Goal: Task Accomplishment & Management: Complete application form

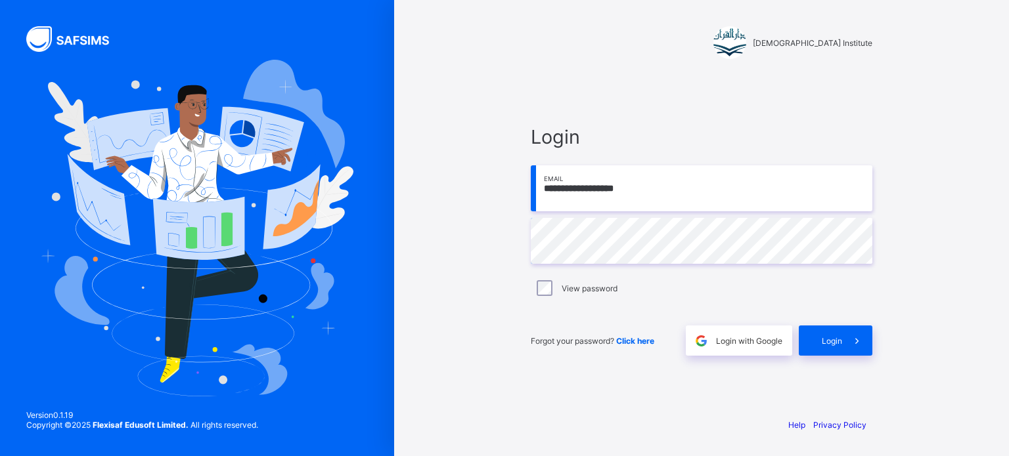
click at [664, 184] on input "**********" at bounding box center [701, 188] width 341 height 46
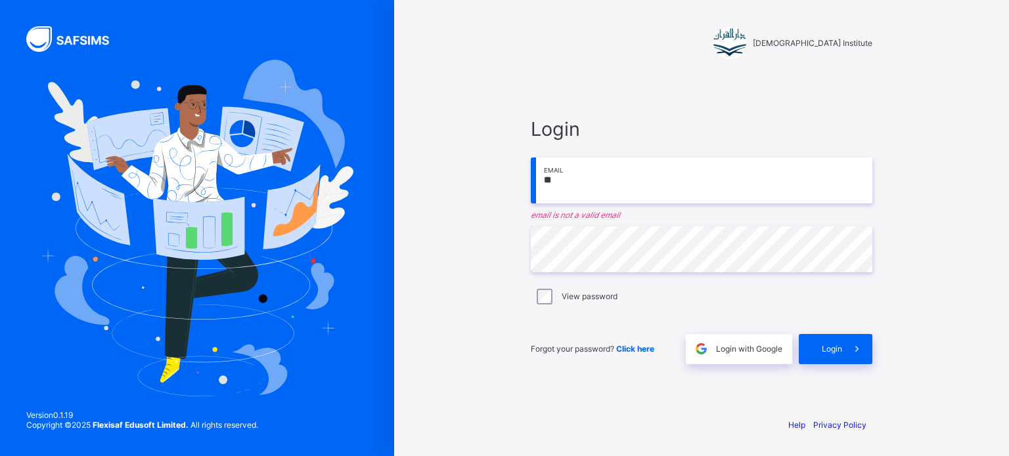
type input "*"
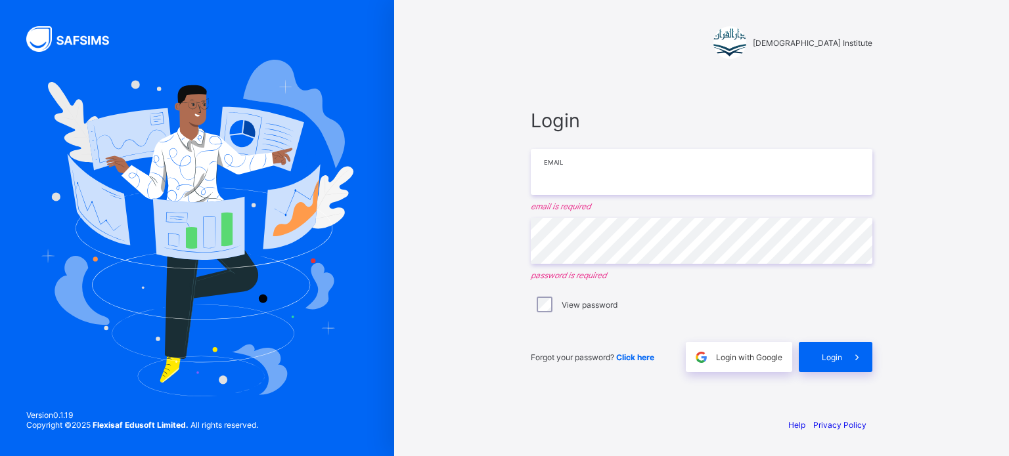
click at [606, 154] on input "email" at bounding box center [701, 172] width 341 height 46
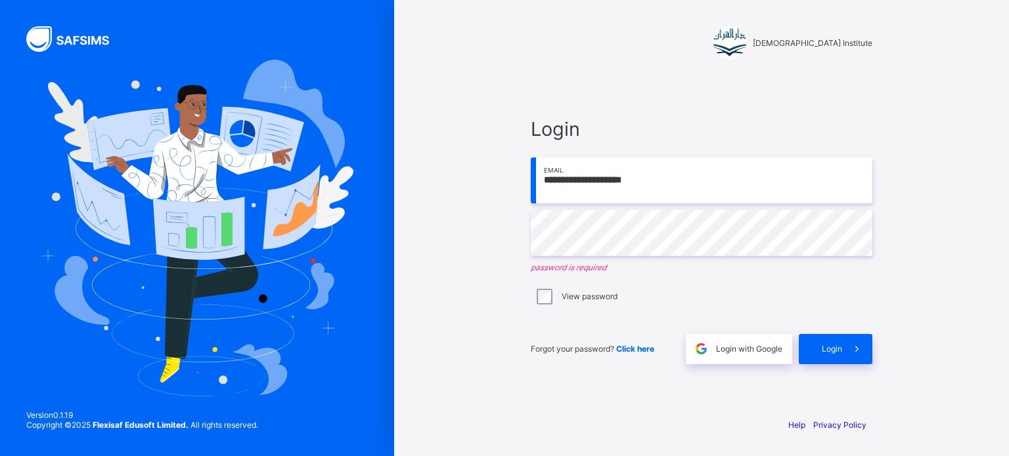
type input "**********"
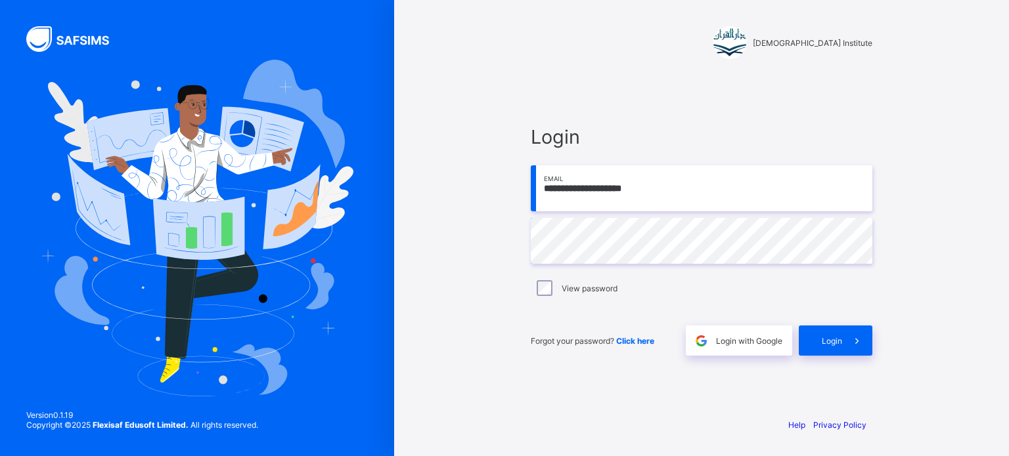
type input "**********"
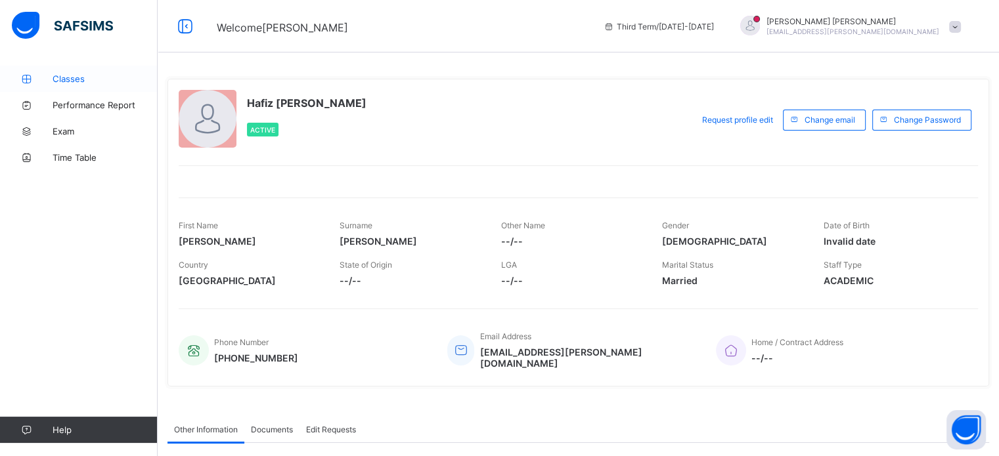
click at [97, 74] on span "Classes" at bounding box center [105, 79] width 105 height 11
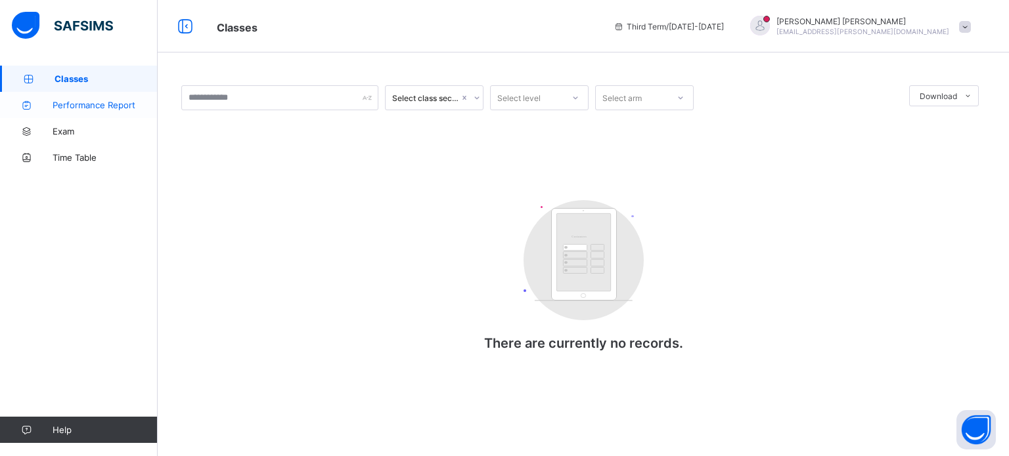
click at [95, 104] on span "Performance Report" at bounding box center [105, 105] width 105 height 11
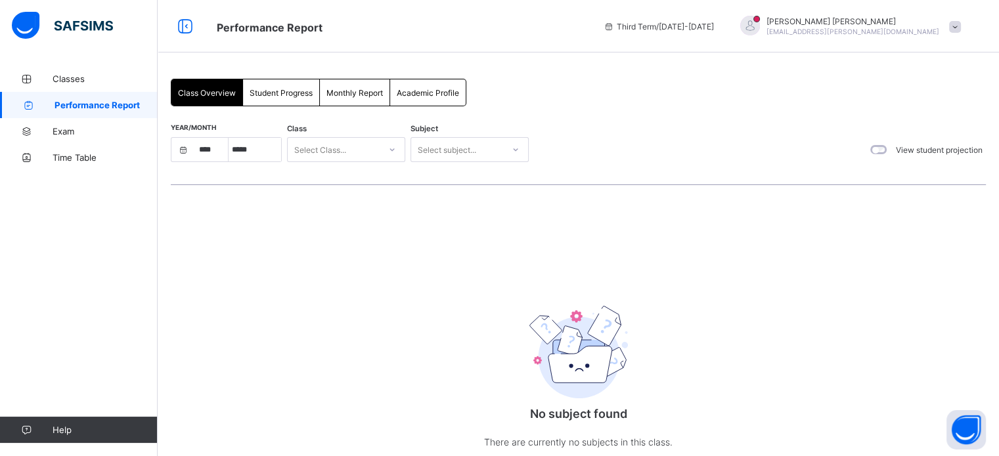
select select "****"
select select "*"
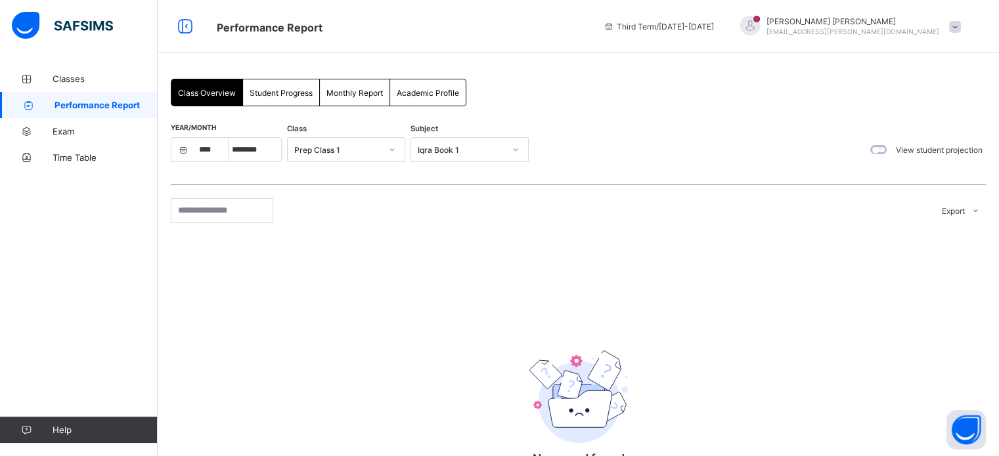
click at [269, 94] on span "Student Progress" at bounding box center [281, 93] width 63 height 10
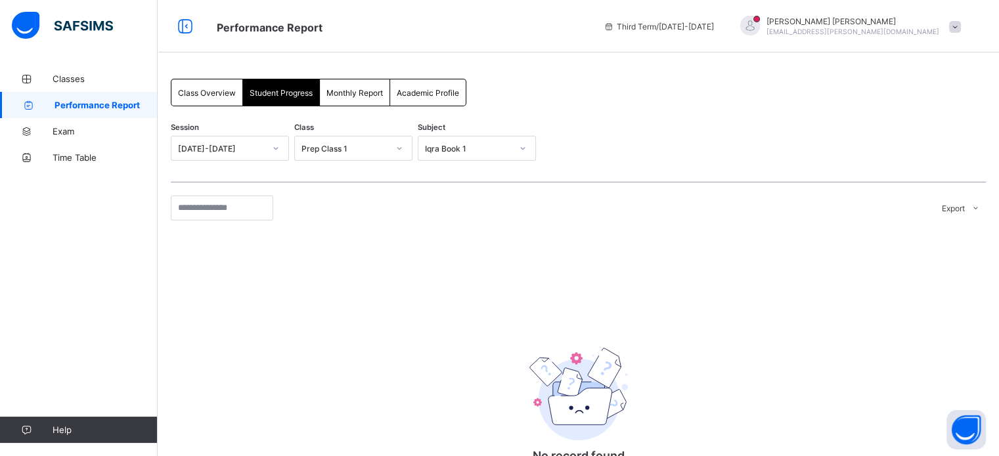
click at [212, 97] on span "Class Overview" at bounding box center [207, 93] width 58 height 10
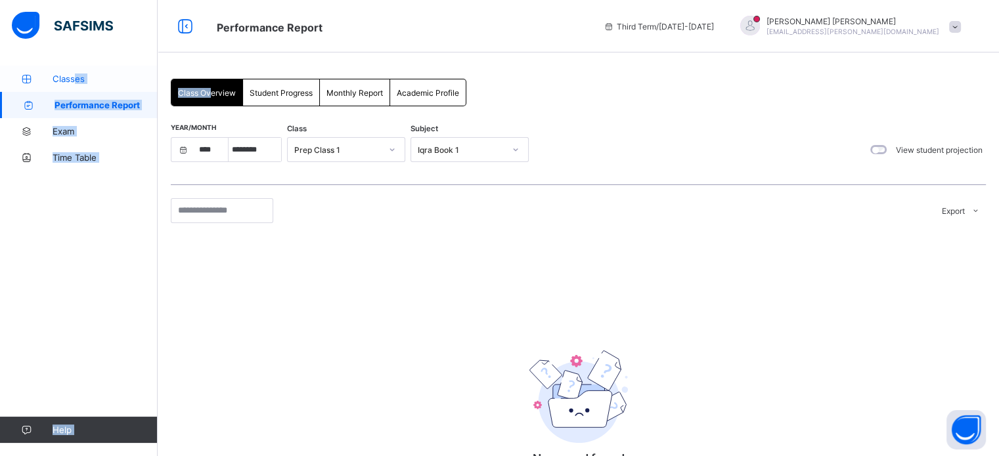
drag, startPoint x: 212, startPoint y: 97, endPoint x: 76, endPoint y: 76, distance: 138.1
click at [76, 76] on div "Performance Report Third Term / 2024-2025 Hafiz Atheeq Rizwan mar.atheeq@gmail.…" at bounding box center [499, 275] width 999 height 551
click at [76, 76] on span "Classes" at bounding box center [105, 79] width 105 height 11
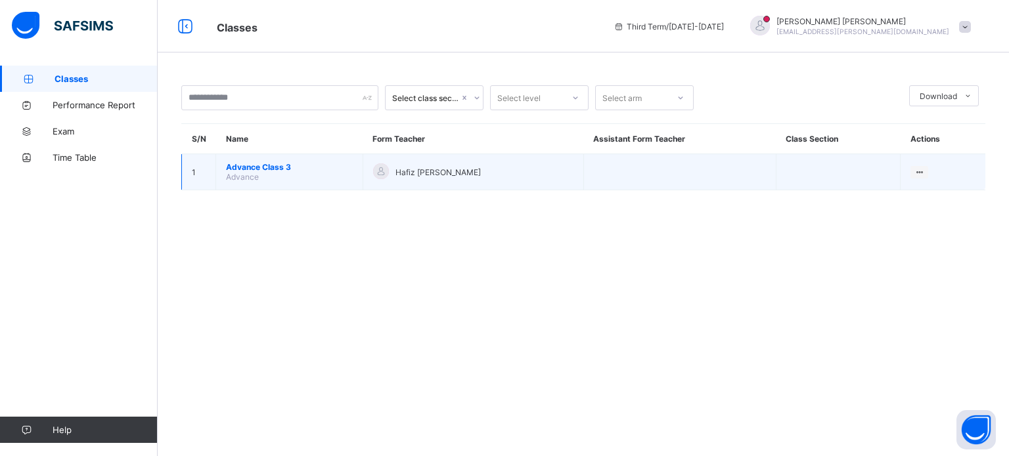
click at [271, 182] on td "Advance Class 3 Advance" at bounding box center [289, 172] width 147 height 36
click at [370, 162] on td "Hafiz [PERSON_NAME]" at bounding box center [472, 172] width 221 height 36
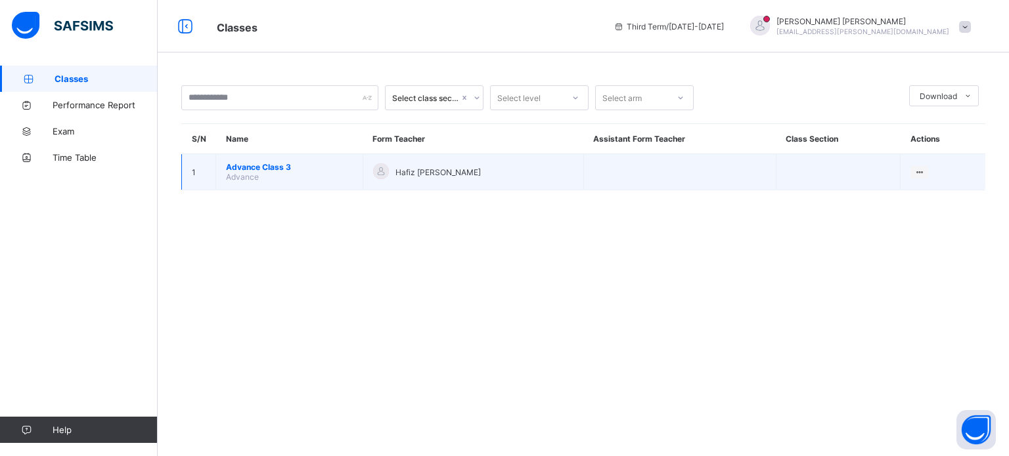
click at [370, 162] on td "Hafiz [PERSON_NAME]" at bounding box center [472, 172] width 221 height 36
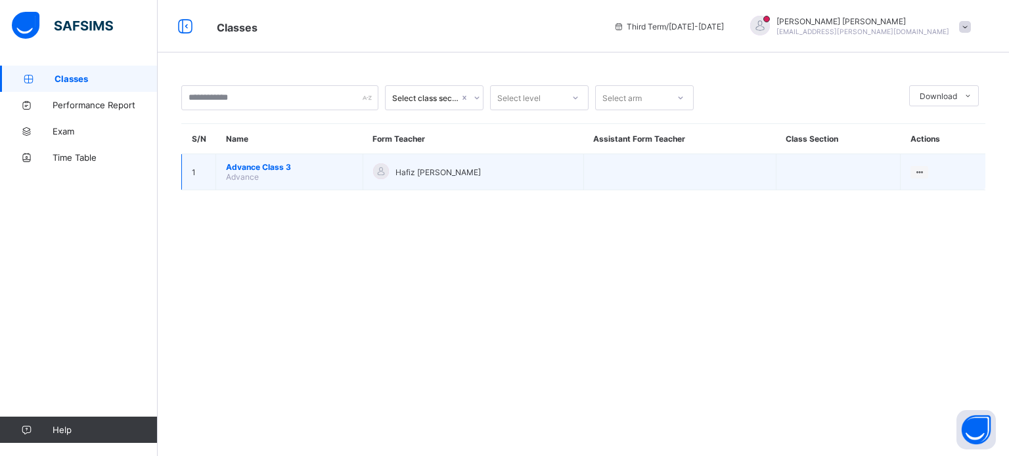
click at [404, 175] on span "Hafiz [PERSON_NAME]" at bounding box center [437, 172] width 85 height 10
click at [194, 175] on td "1" at bounding box center [199, 172] width 34 height 36
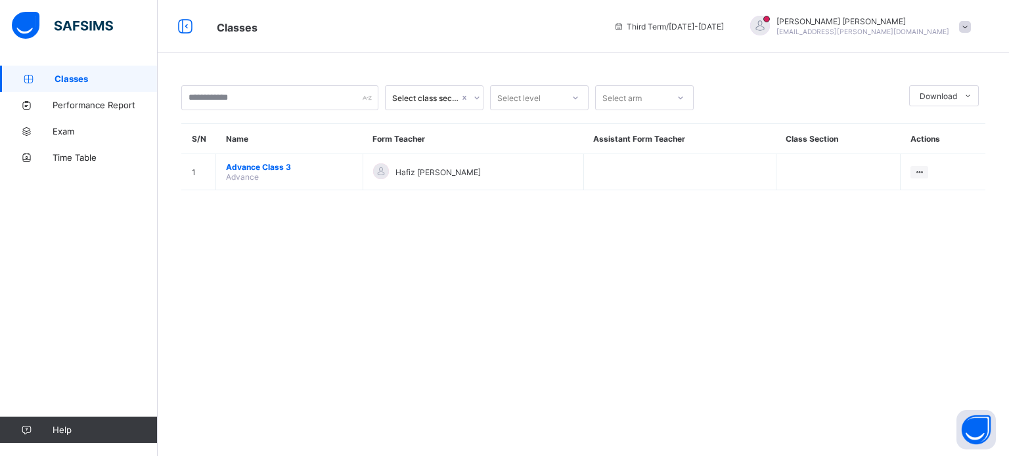
drag, startPoint x: 194, startPoint y: 175, endPoint x: 555, endPoint y: 272, distance: 374.0
click at [555, 272] on div "Select class section Select level Select arm Download Pdf Report Excel Report S…" at bounding box center [583, 228] width 851 height 456
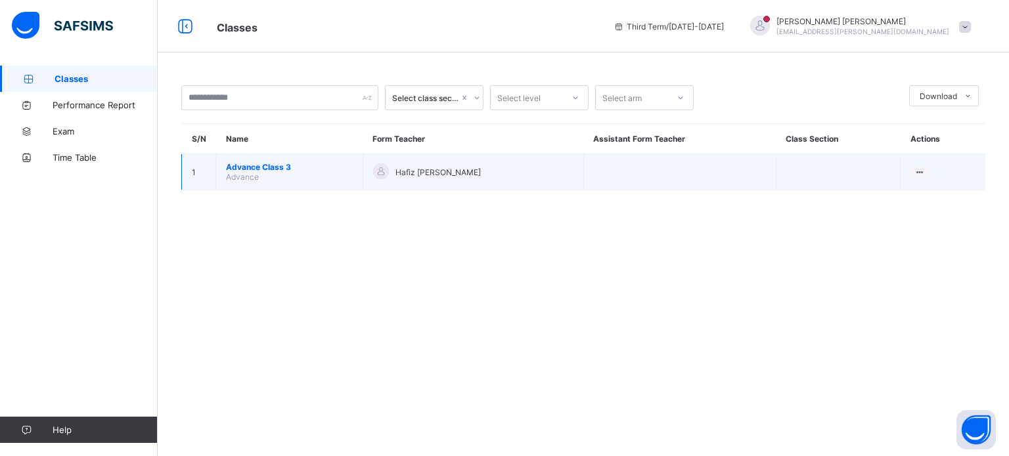
click at [300, 173] on td "Advance Class 3 Advance" at bounding box center [289, 172] width 147 height 36
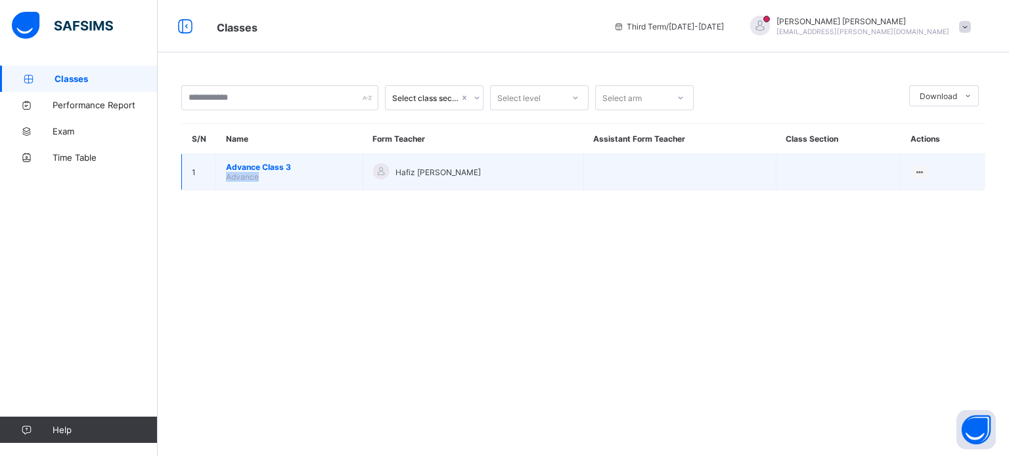
click at [300, 173] on td "Advance Class 3 Advance" at bounding box center [289, 172] width 147 height 36
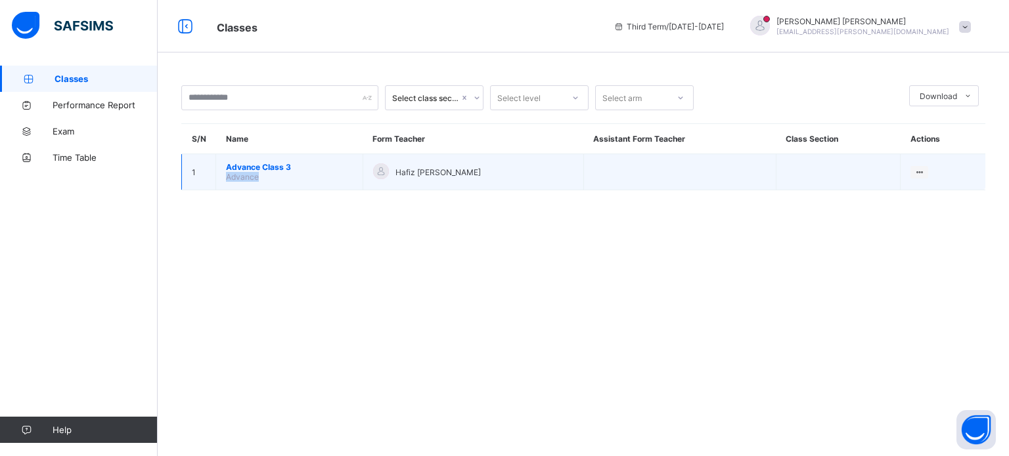
click at [300, 173] on td "Advance Class 3 Advance" at bounding box center [289, 172] width 147 height 36
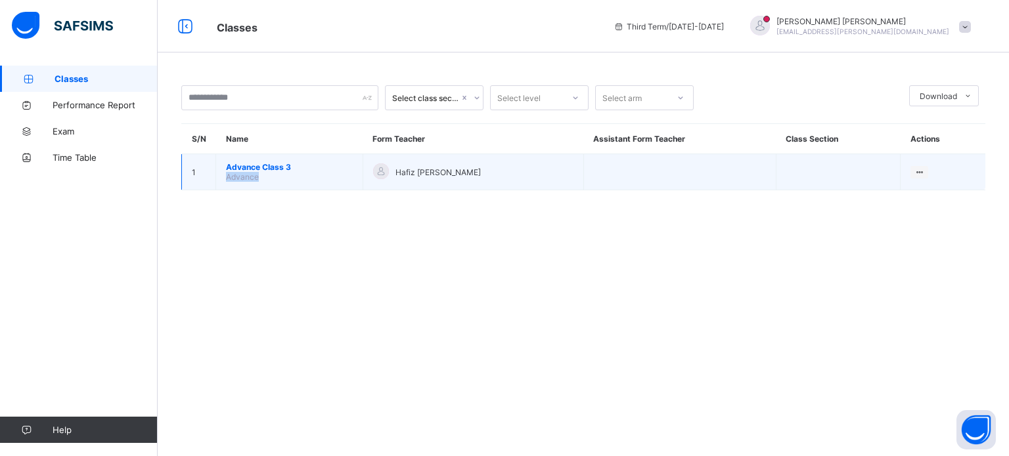
click at [300, 173] on td "Advance Class 3 Advance" at bounding box center [289, 172] width 147 height 36
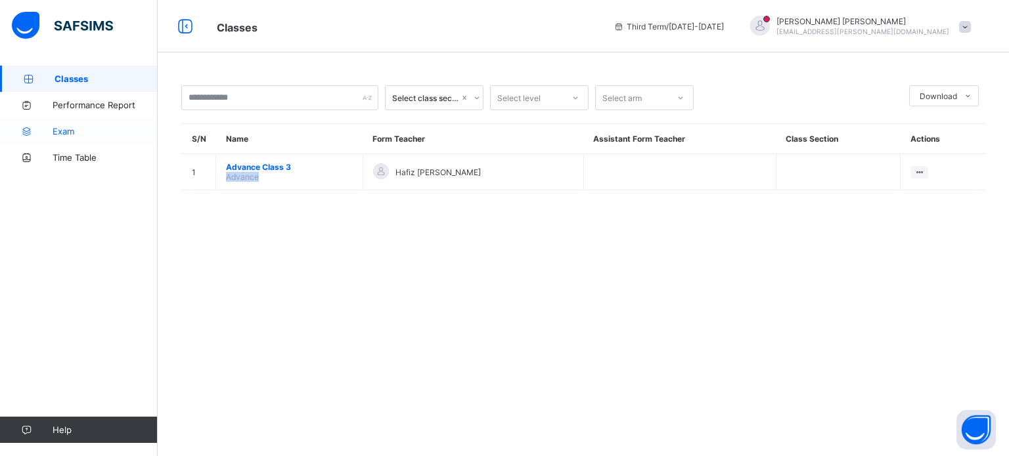
click at [79, 136] on span "Exam" at bounding box center [105, 131] width 105 height 11
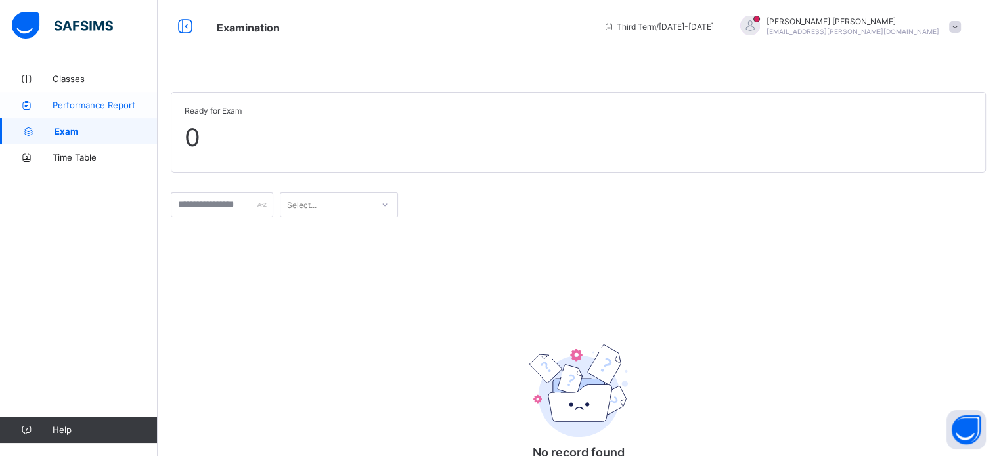
click at [74, 112] on link "Performance Report" at bounding box center [79, 105] width 158 height 26
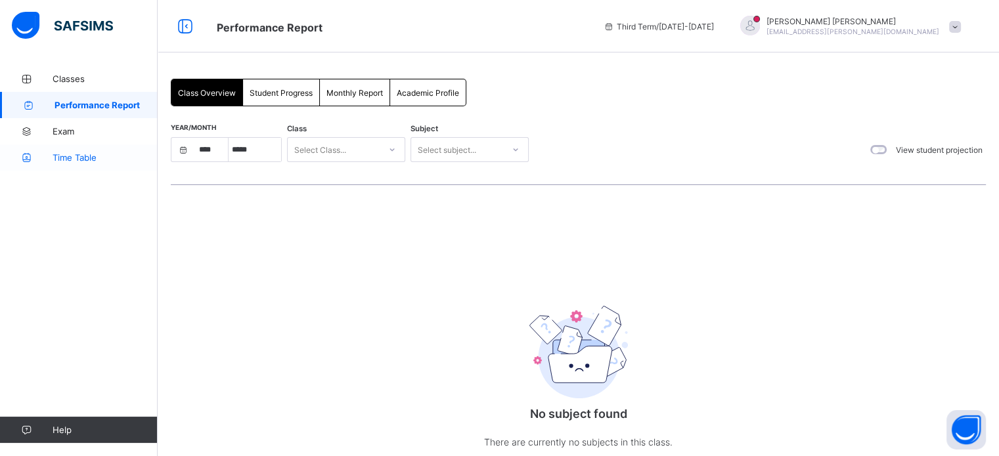
select select "****"
select select "*"
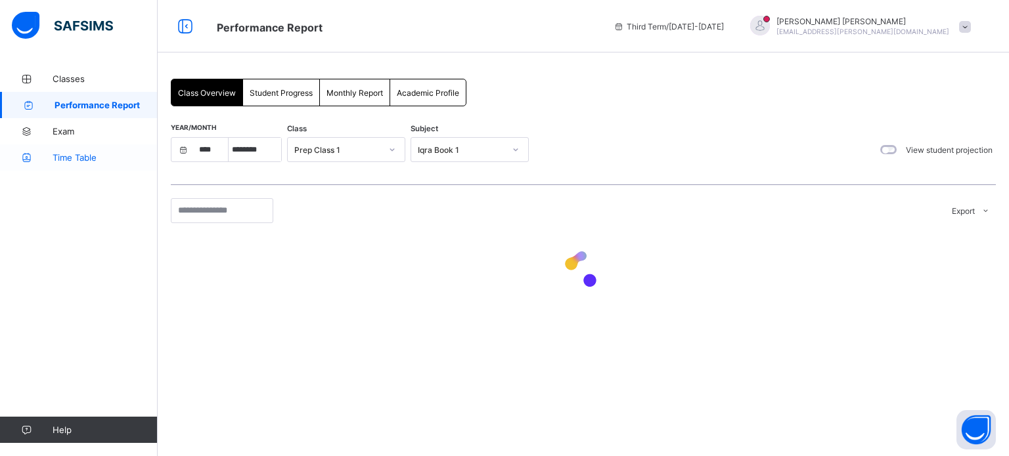
click at [99, 157] on span "Time Table" at bounding box center [105, 157] width 105 height 11
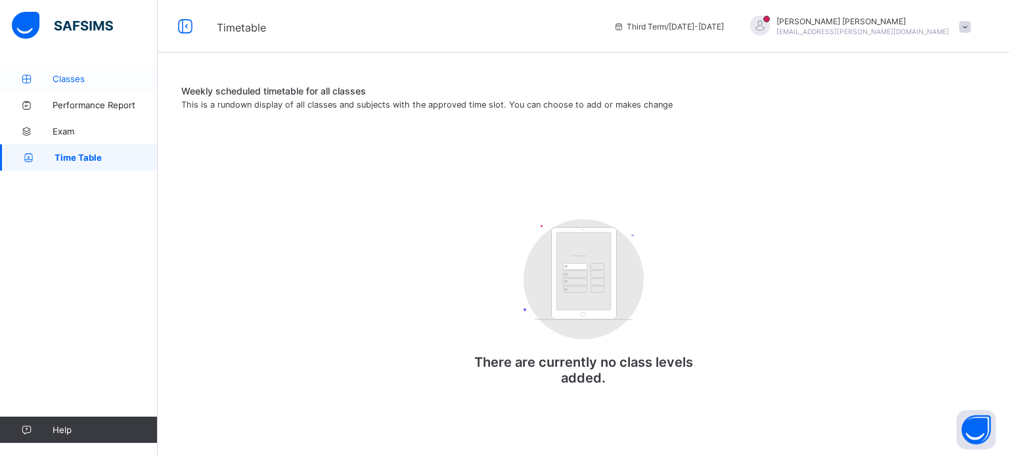
click at [81, 76] on span "Classes" at bounding box center [105, 79] width 105 height 11
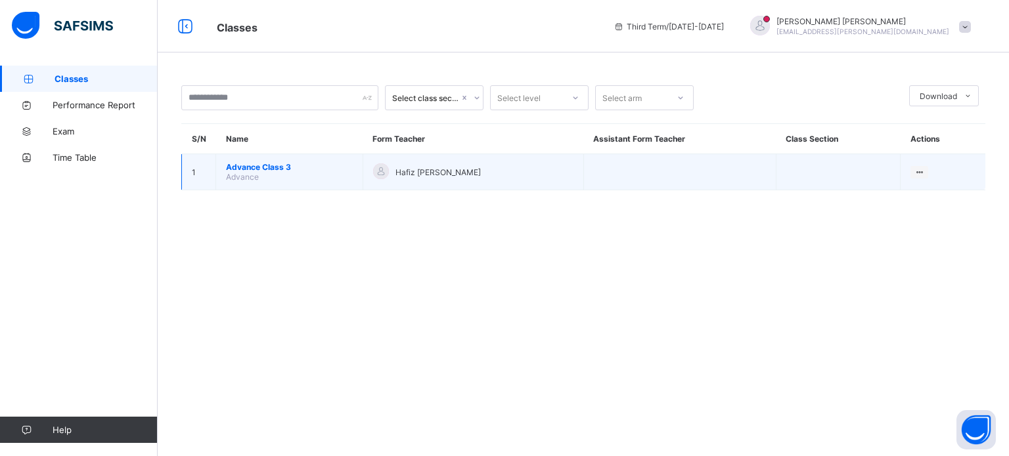
click at [299, 183] on td "Advance Class 3 Advance" at bounding box center [289, 172] width 147 height 36
click at [921, 170] on icon at bounding box center [918, 172] width 11 height 10
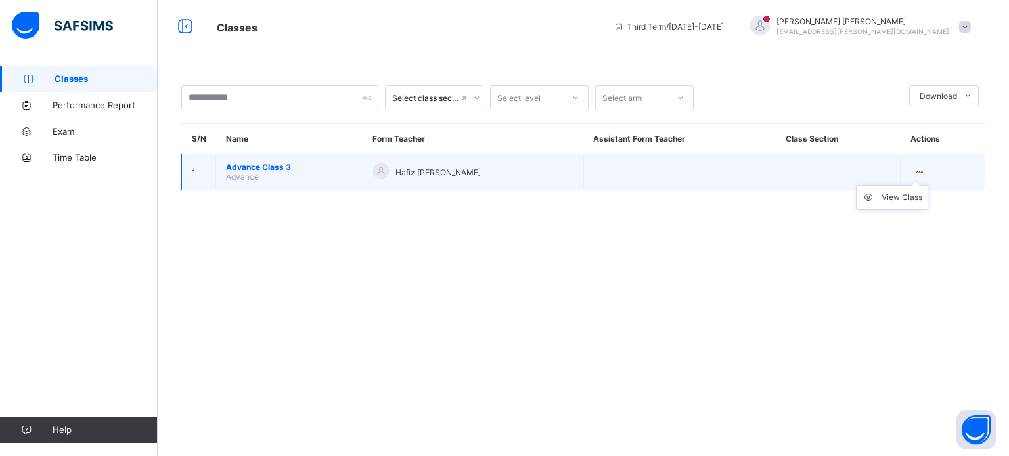
click at [920, 170] on icon at bounding box center [918, 172] width 11 height 10
drag, startPoint x: 920, startPoint y: 170, endPoint x: 924, endPoint y: 162, distance: 9.1
click at [924, 162] on td "View Class" at bounding box center [942, 172] width 85 height 36
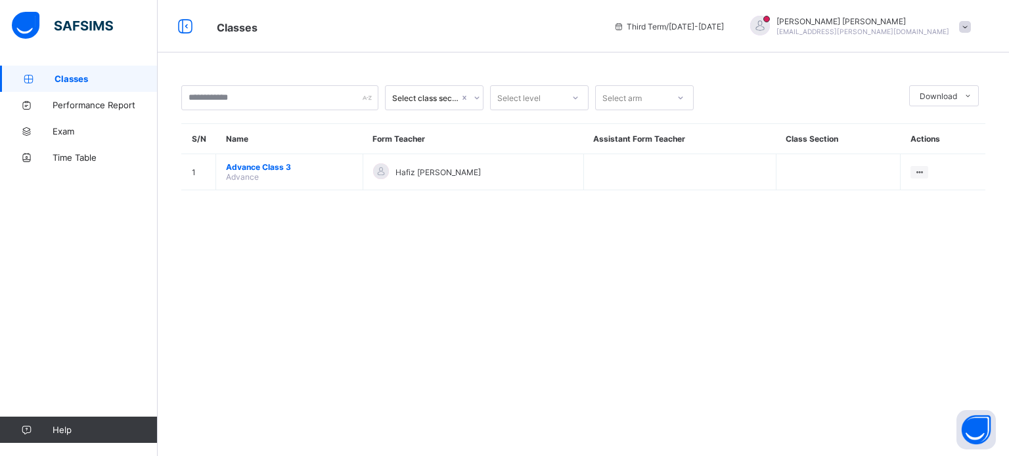
click at [724, 23] on span "Third Term / 2024-2025" at bounding box center [668, 27] width 110 height 10
click at [624, 26] on icon at bounding box center [618, 27] width 11 height 10
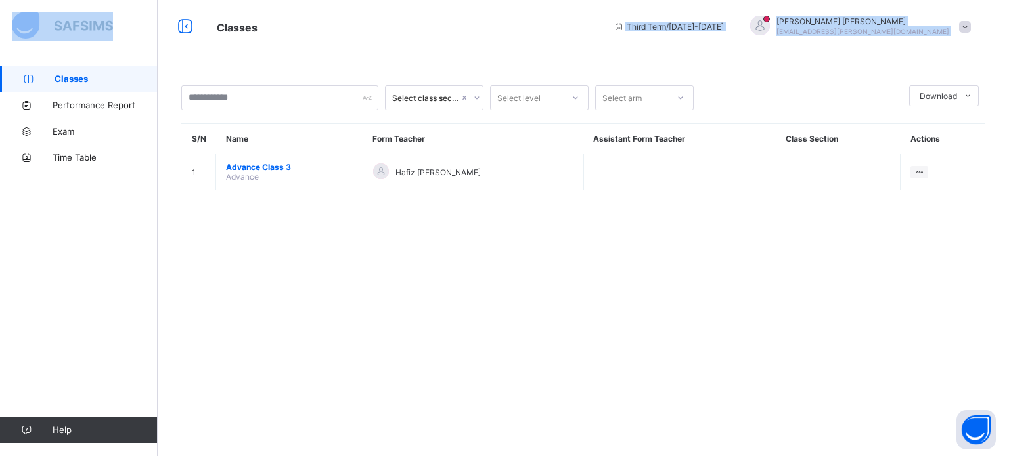
drag, startPoint x: 726, startPoint y: 26, endPoint x: 833, endPoint y: 42, distance: 108.2
click at [833, 42] on div "Third Term / 2024-2025 Hafiz Atheeq Rizwan mar.atheeq@gmail.com" at bounding box center [808, 26] width 402 height 53
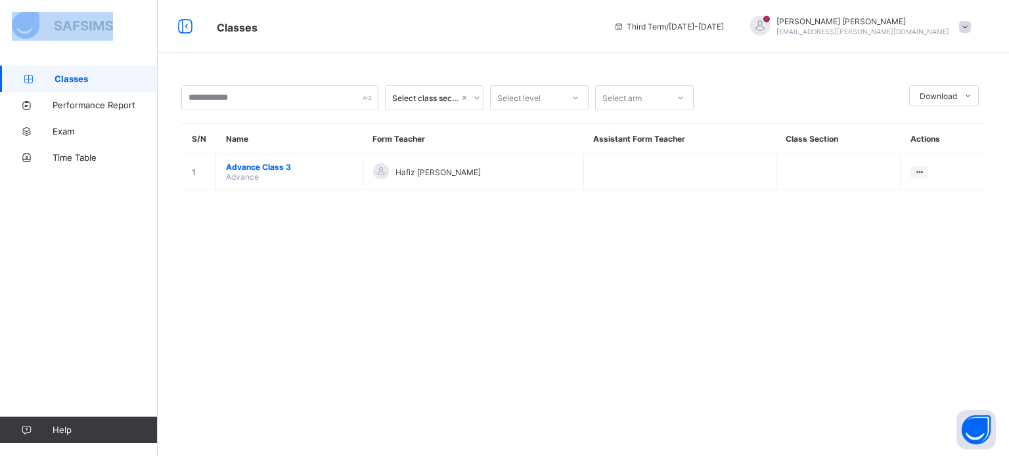
click at [833, 42] on div "Third Term / 2024-2025 Hafiz Atheeq Rizwan mar.atheeq@gmail.com" at bounding box center [808, 26] width 402 height 53
drag, startPoint x: 914, startPoint y: 5, endPoint x: 909, endPoint y: 23, distance: 19.1
click at [909, 23] on div "Third Term / 2024-2025 Hafiz Atheeq Rizwan mar.atheeq@gmail.com" at bounding box center [808, 26] width 402 height 53
click at [909, 23] on span "Hafiz Atheeq Rizwan" at bounding box center [862, 21] width 173 height 10
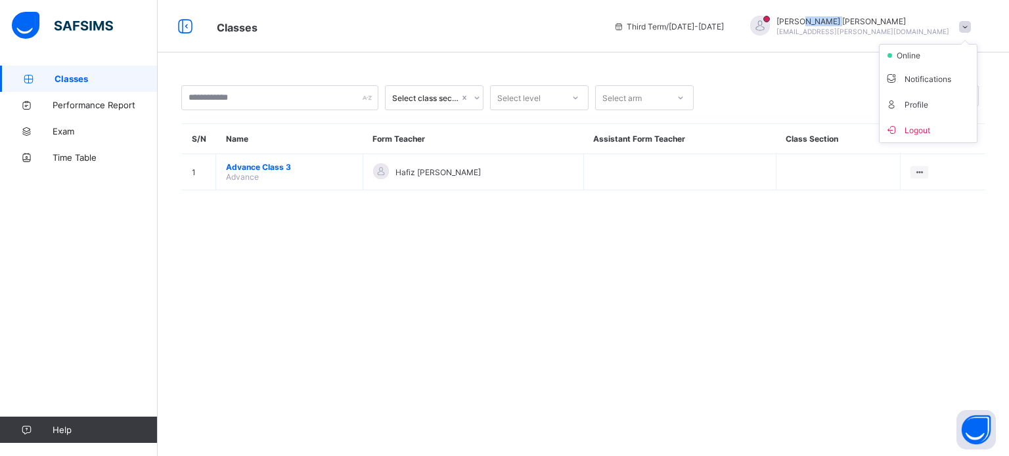
click at [909, 23] on span "Hafiz Atheeq Rizwan" at bounding box center [862, 21] width 173 height 10
click at [905, 28] on span "[EMAIL_ADDRESS][PERSON_NAME][DOMAIN_NAME]" at bounding box center [862, 32] width 173 height 8
click at [838, 80] on div "Select class section Select level Select arm Download Pdf Report Excel Report S…" at bounding box center [583, 145] width 851 height 158
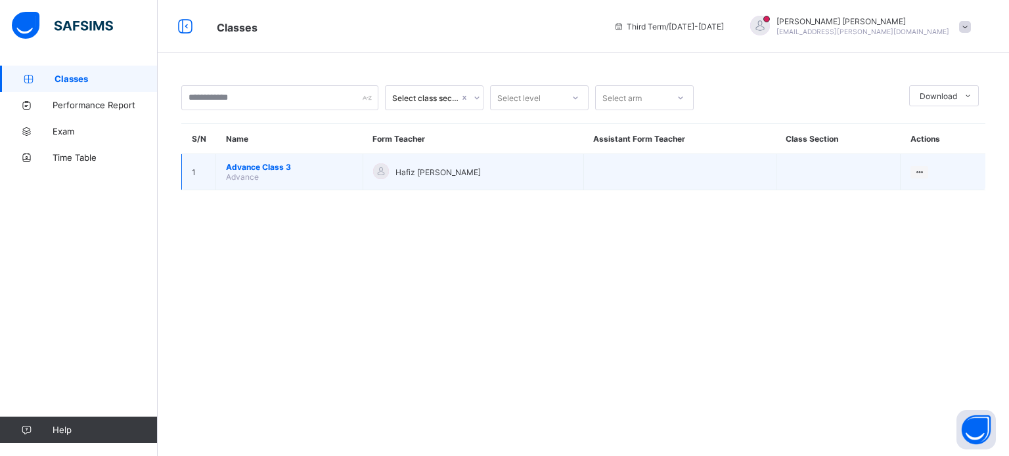
click at [619, 175] on td at bounding box center [679, 172] width 192 height 36
click at [323, 165] on span "Advance Class 3" at bounding box center [289, 167] width 127 height 10
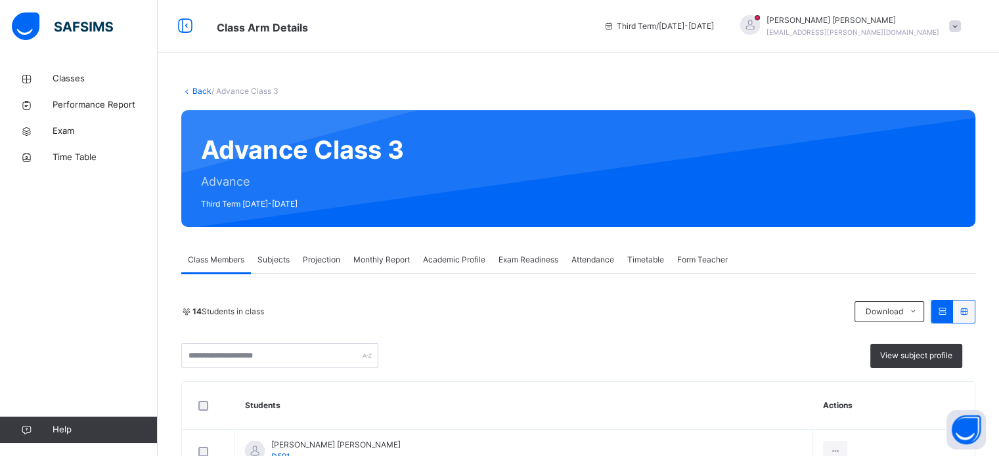
click at [325, 256] on span "Projection" at bounding box center [321, 260] width 37 height 12
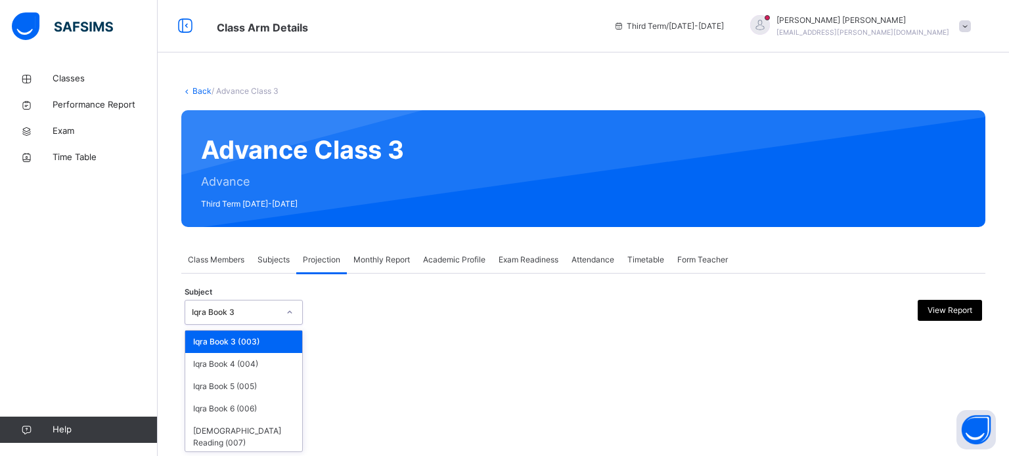
click at [271, 311] on div "Iqra Book 3" at bounding box center [235, 313] width 87 height 12
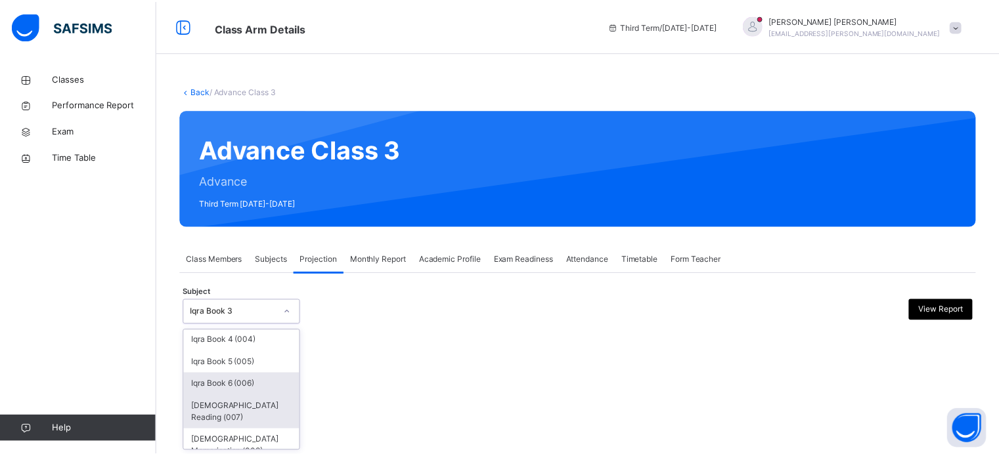
scroll to position [24, 0]
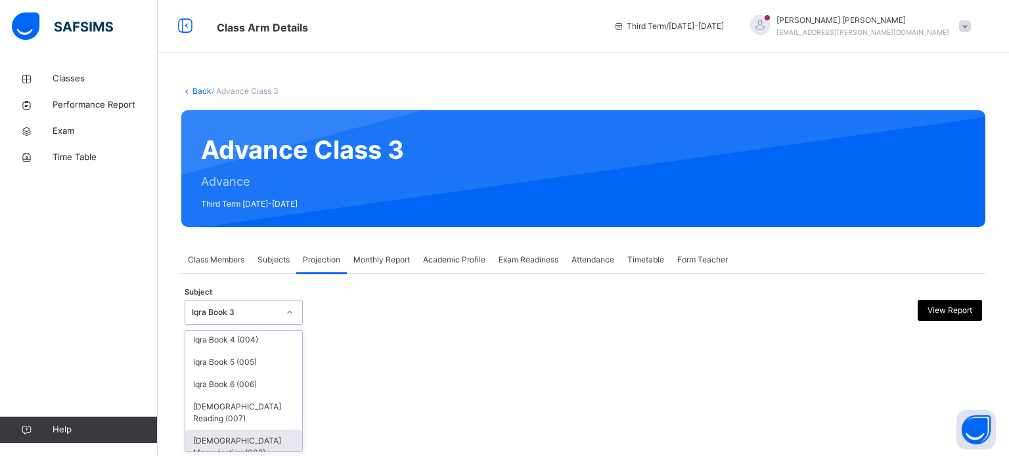
drag, startPoint x: 274, startPoint y: 411, endPoint x: 274, endPoint y: 426, distance: 15.1
click at [274, 426] on div "Iqra Book 3 (003) Iqra Book 4 (004) Iqra Book 5 (005) Iqra Book 6 (006) [DEMOGR…" at bounding box center [243, 391] width 117 height 121
click at [274, 430] on div "[DEMOGRAPHIC_DATA] Memorisation (008)" at bounding box center [243, 447] width 117 height 34
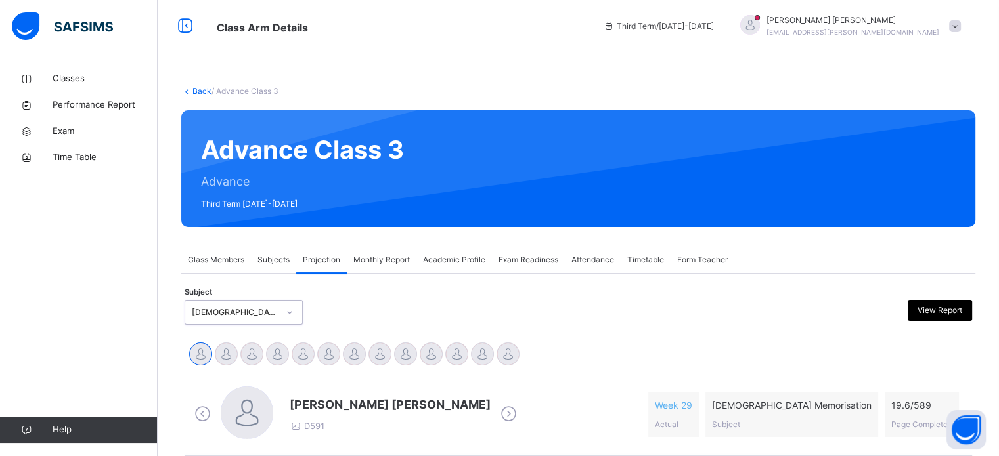
scroll to position [88, 0]
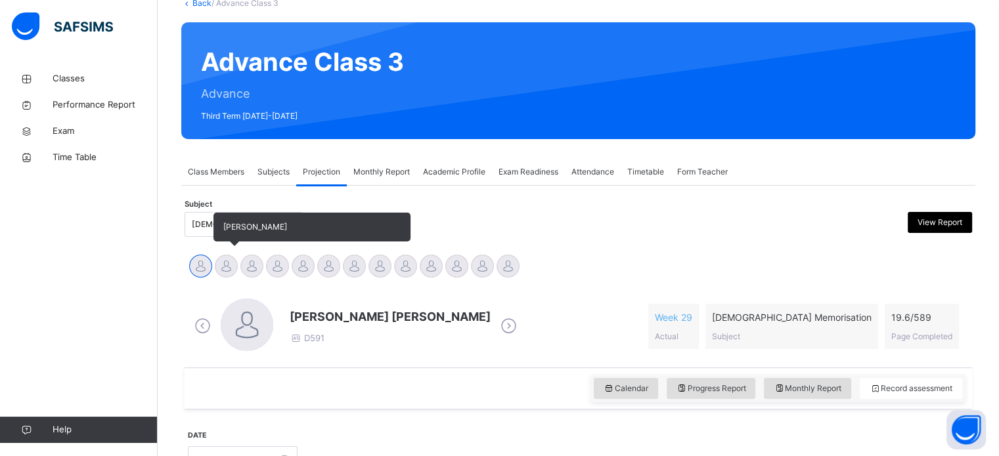
click at [218, 261] on div at bounding box center [226, 266] width 23 height 23
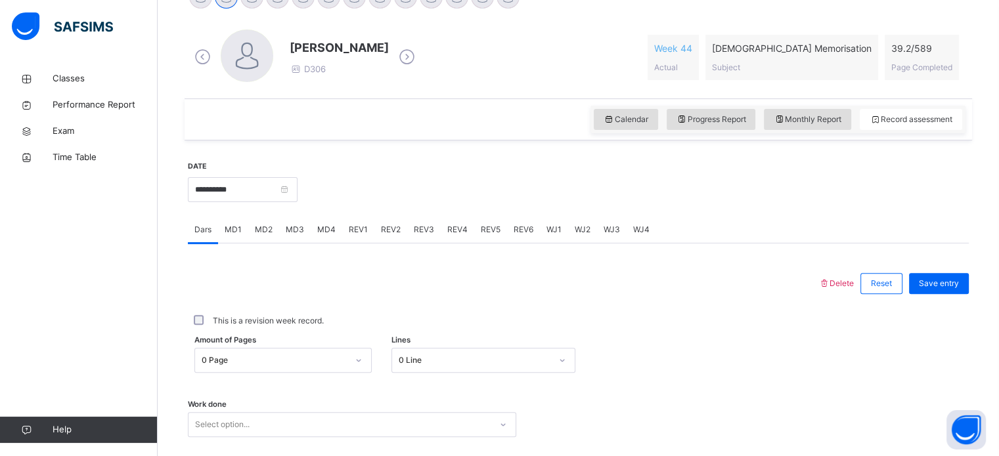
scroll to position [362, 0]
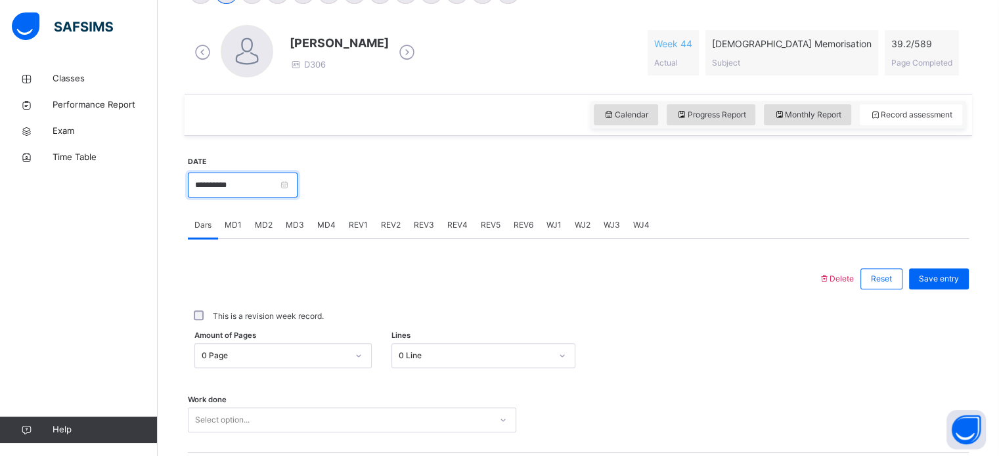
click at [288, 186] on input "**********" at bounding box center [243, 185] width 110 height 25
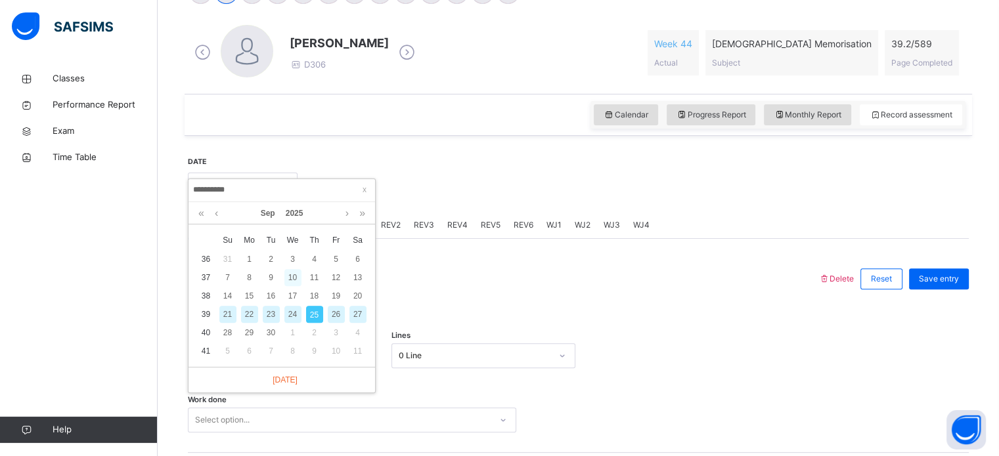
click at [295, 273] on div "10" at bounding box center [292, 277] width 17 height 17
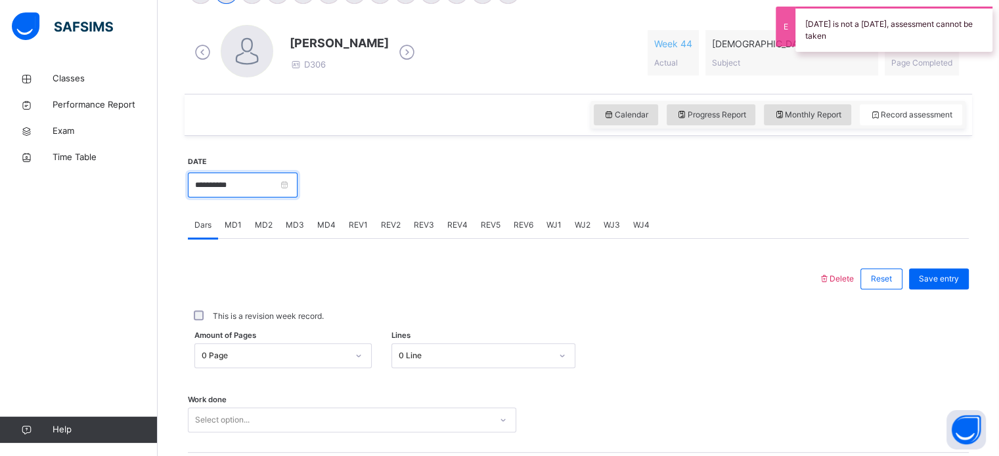
click at [231, 191] on input "**********" at bounding box center [243, 185] width 110 height 25
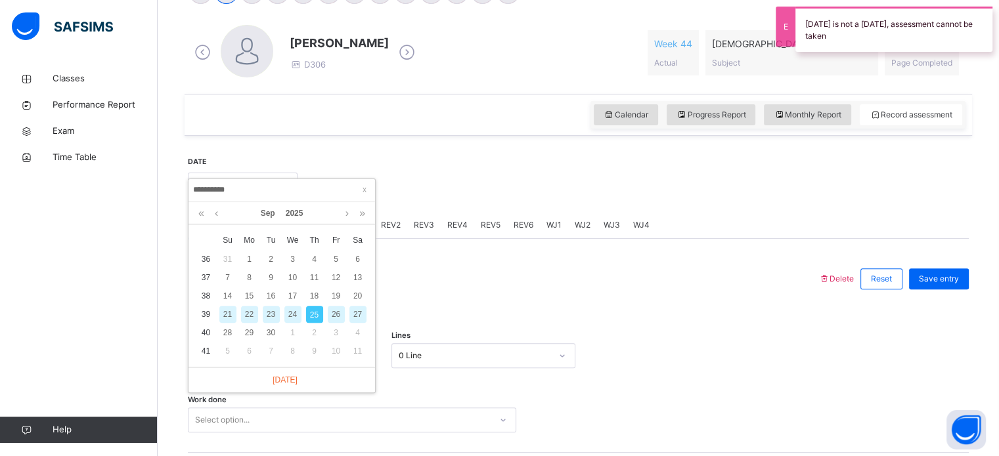
click at [294, 309] on div "24" at bounding box center [292, 314] width 17 height 17
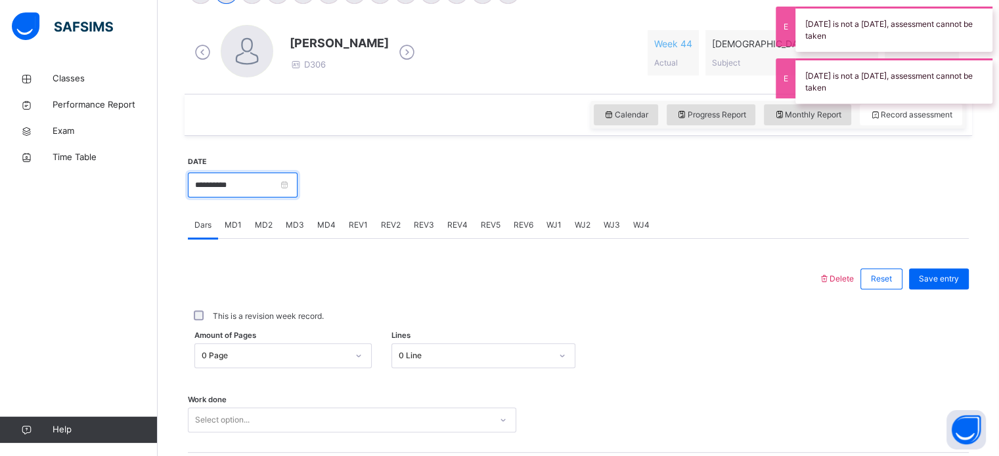
click at [244, 192] on input "**********" at bounding box center [243, 185] width 110 height 25
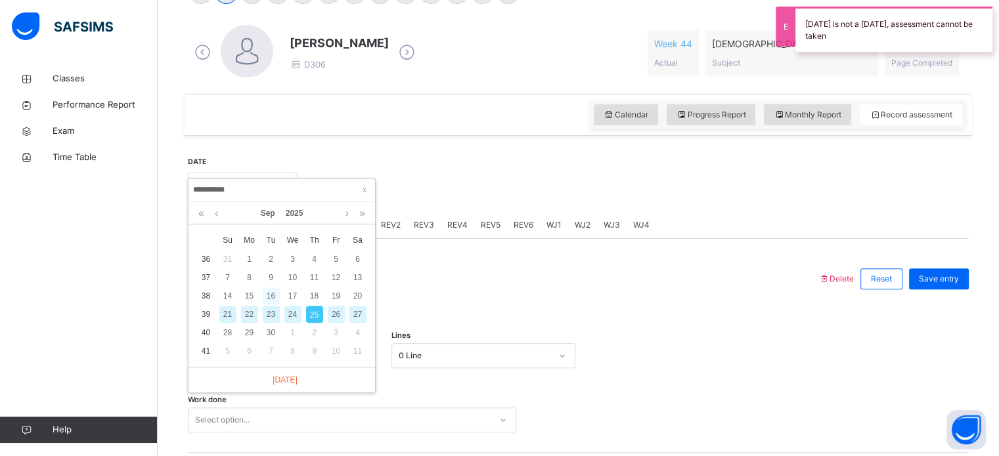
click at [274, 290] on div "16" at bounding box center [271, 296] width 17 height 17
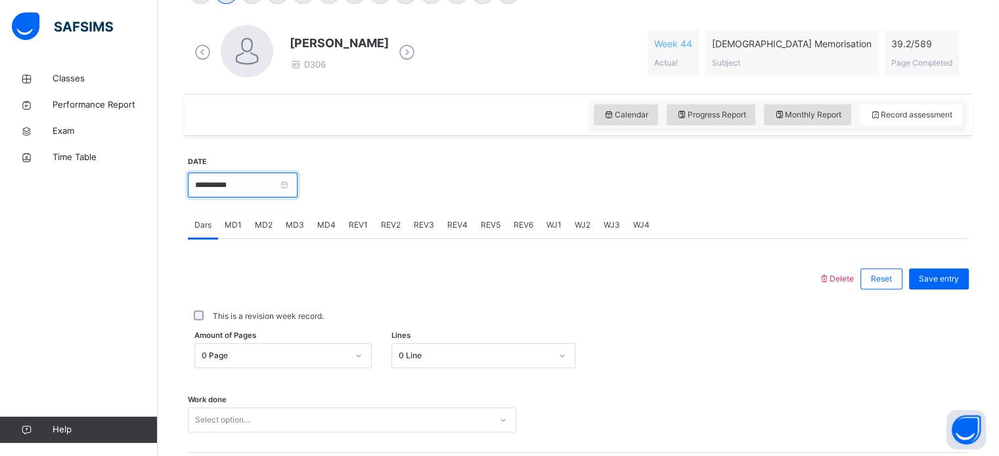
click at [263, 188] on input "**********" at bounding box center [243, 185] width 110 height 25
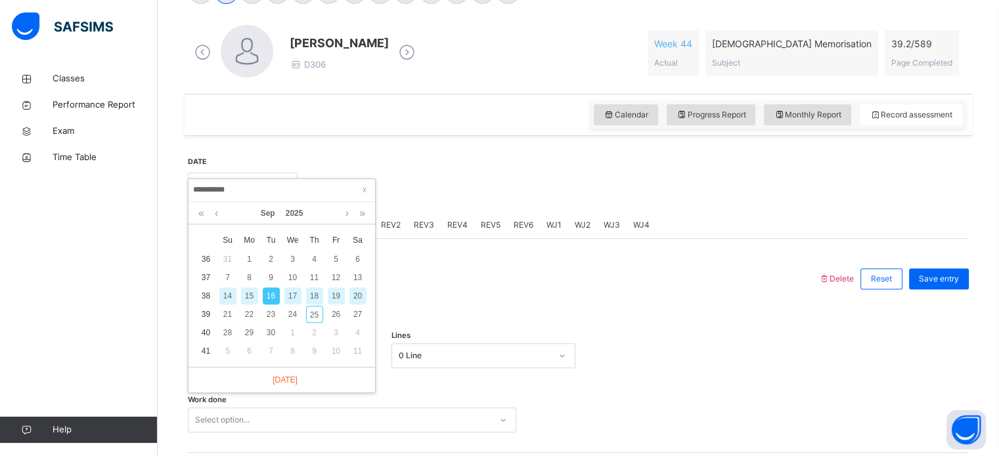
click at [248, 248] on th "Mo" at bounding box center [249, 240] width 22 height 20
click at [249, 265] on div "1" at bounding box center [249, 259] width 17 height 17
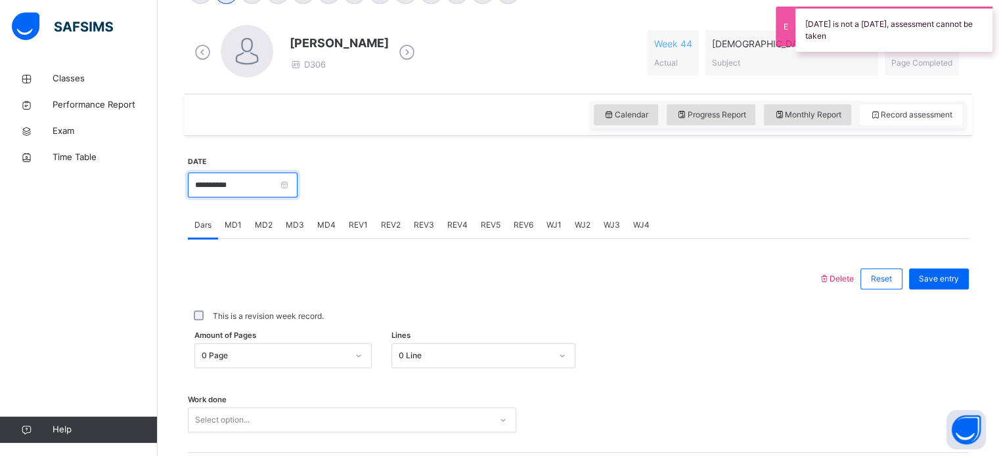
click at [247, 183] on input "**********" at bounding box center [243, 185] width 110 height 25
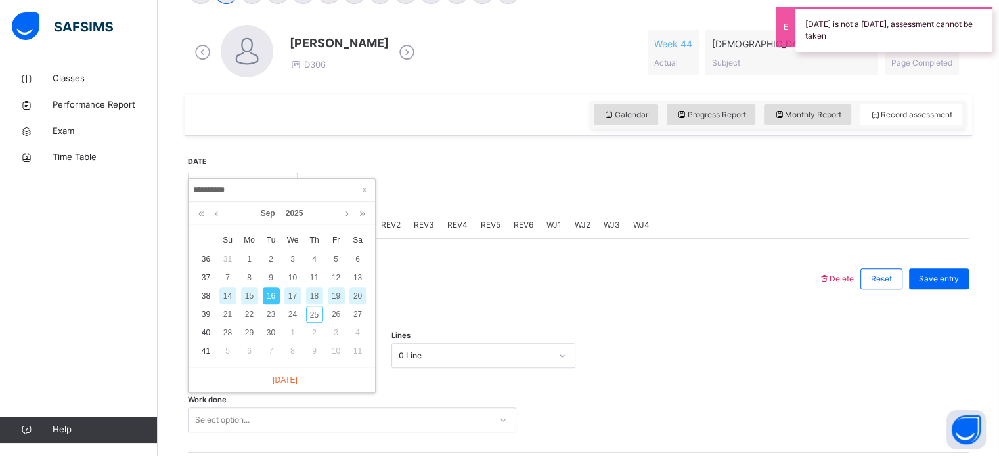
drag, startPoint x: 265, startPoint y: 262, endPoint x: 268, endPoint y: 254, distance: 8.3
click at [268, 254] on div "2" at bounding box center [271, 259] width 17 height 17
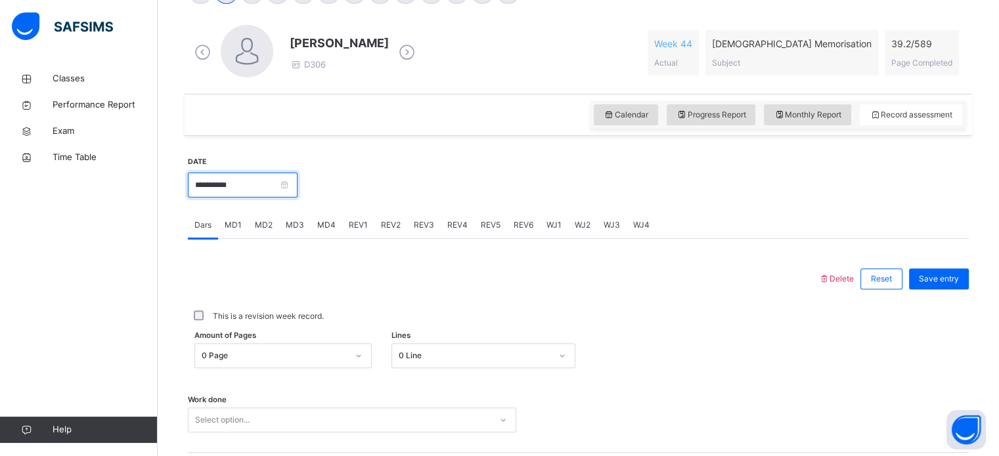
click at [261, 192] on input "**********" at bounding box center [243, 185] width 110 height 25
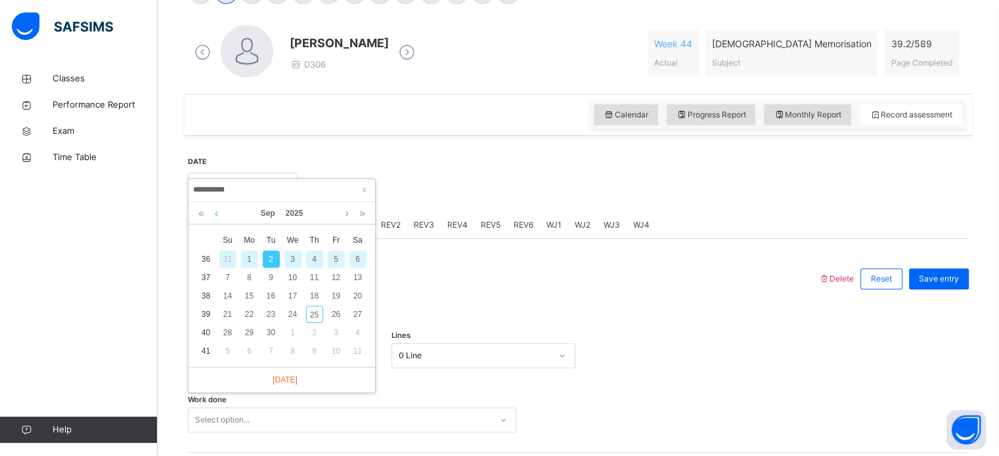
click at [213, 209] on link at bounding box center [216, 213] width 10 height 22
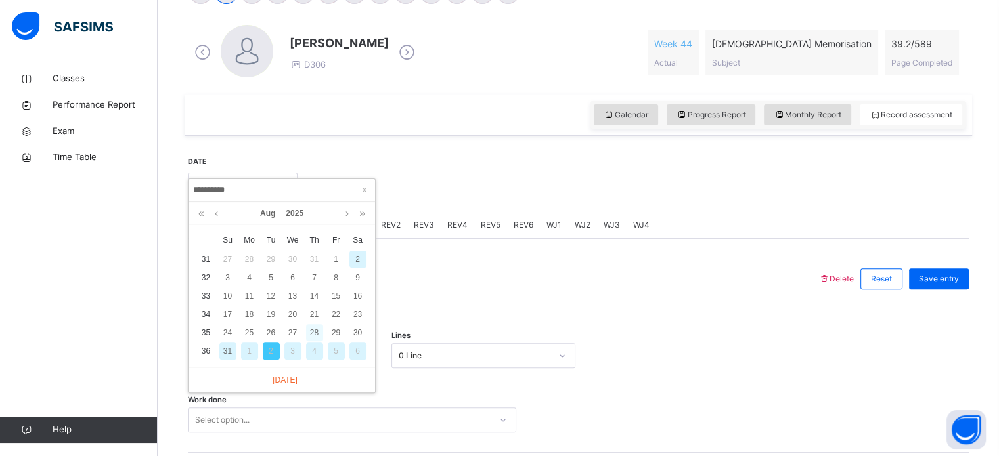
click at [318, 335] on div "28" at bounding box center [314, 332] width 17 height 17
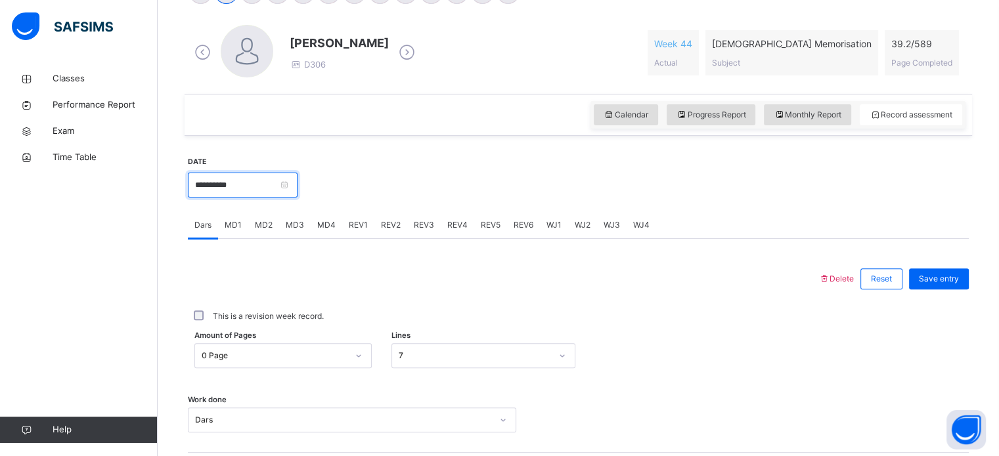
click at [245, 181] on input "**********" at bounding box center [243, 185] width 110 height 25
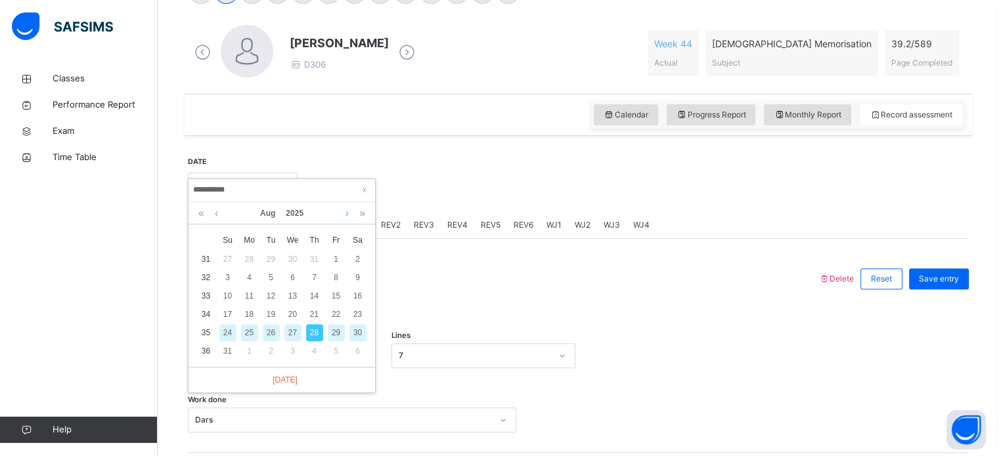
click at [352, 211] on link at bounding box center [347, 213] width 10 height 22
click at [264, 257] on div "2" at bounding box center [271, 259] width 17 height 17
type input "**********"
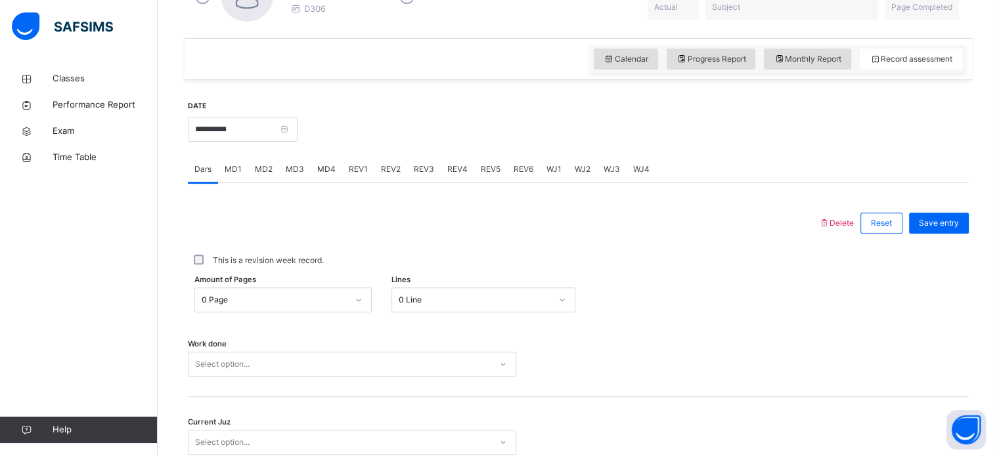
scroll to position [422, 0]
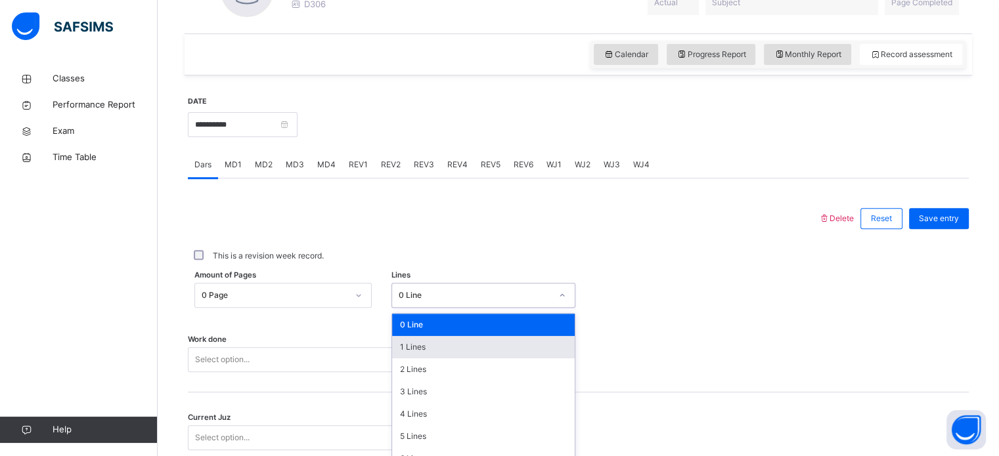
click at [429, 301] on div "option 1 Lines focused, 2 of 16. 16 results available. Use Up and Down to choos…" at bounding box center [483, 295] width 184 height 25
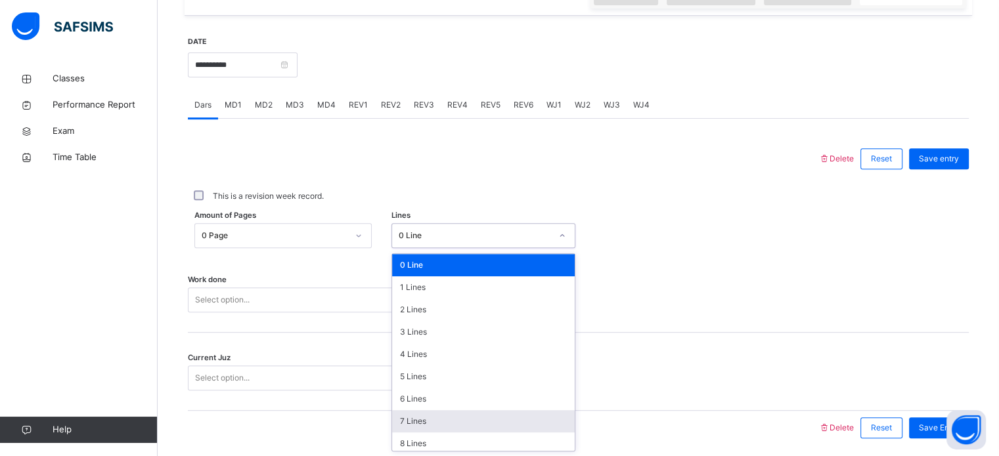
click at [431, 421] on div "7 Lines" at bounding box center [483, 421] width 183 height 22
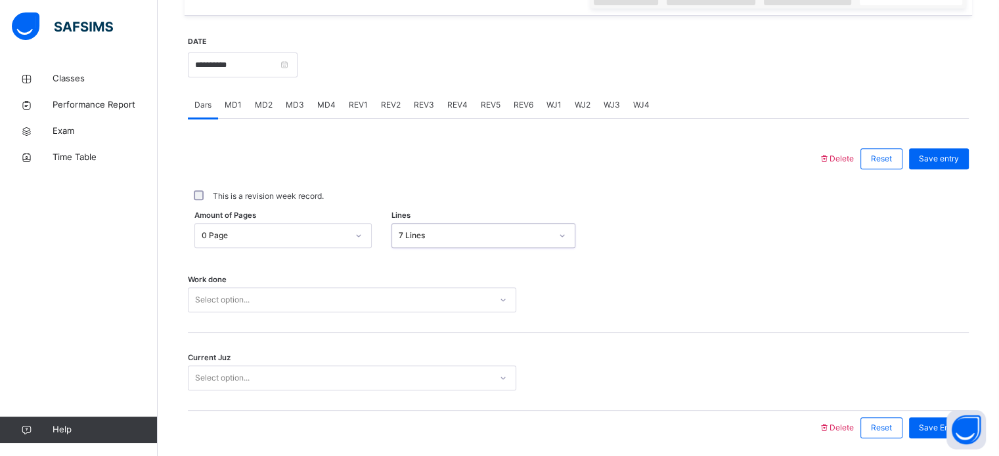
click at [328, 293] on div "Select option..." at bounding box center [352, 300] width 328 height 25
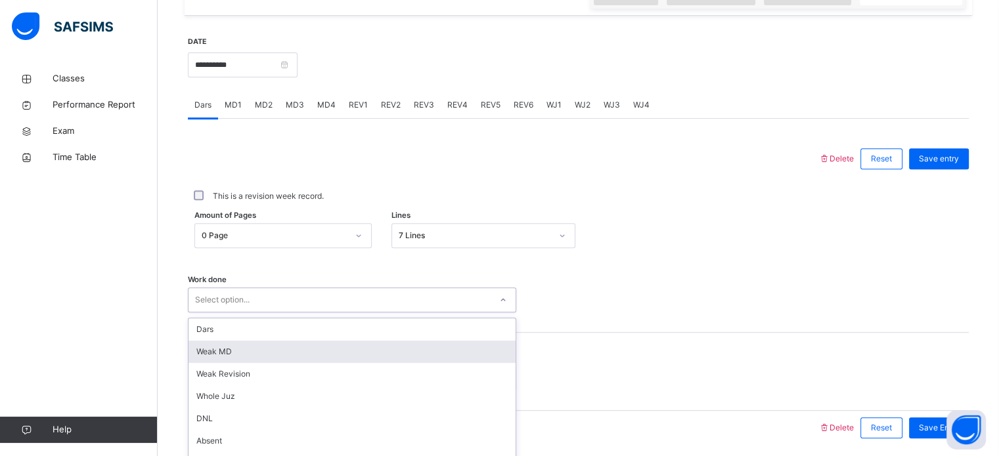
scroll to position [529, 0]
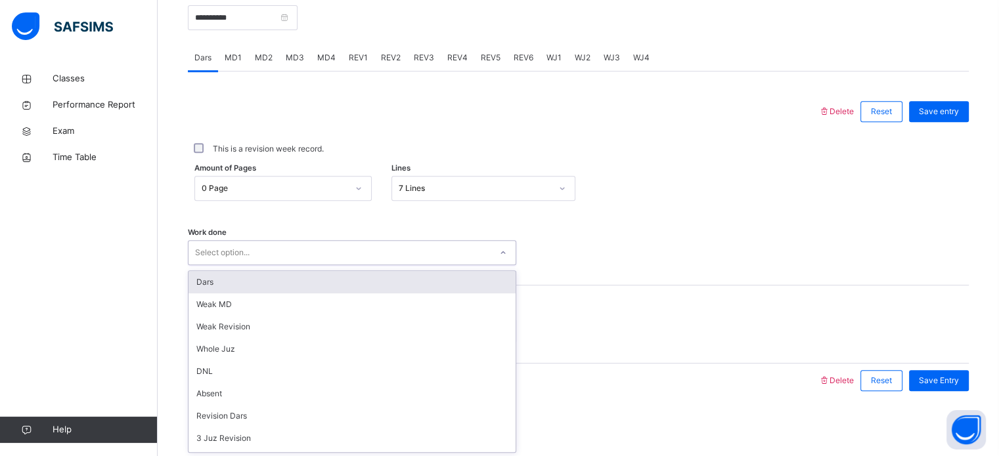
click at [329, 284] on div "Dars" at bounding box center [351, 282] width 327 height 22
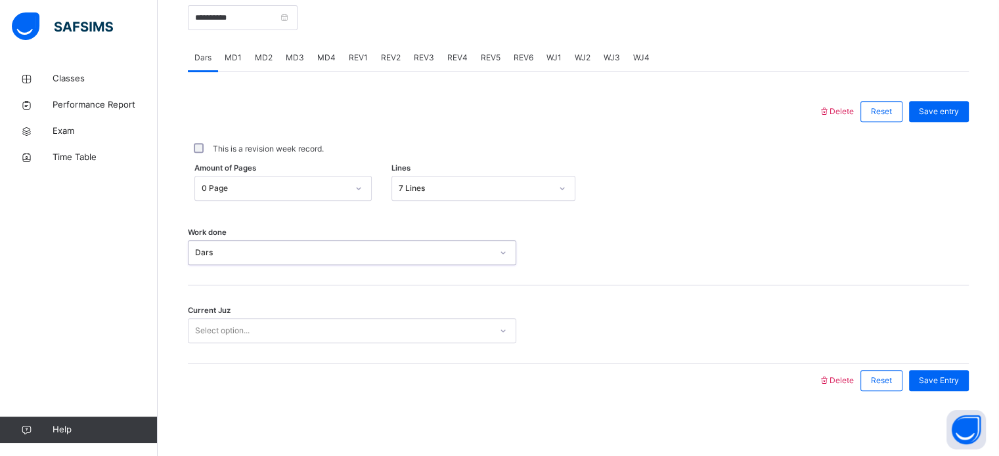
click at [337, 343] on div "Current Juz Select option..." at bounding box center [578, 325] width 781 height 78
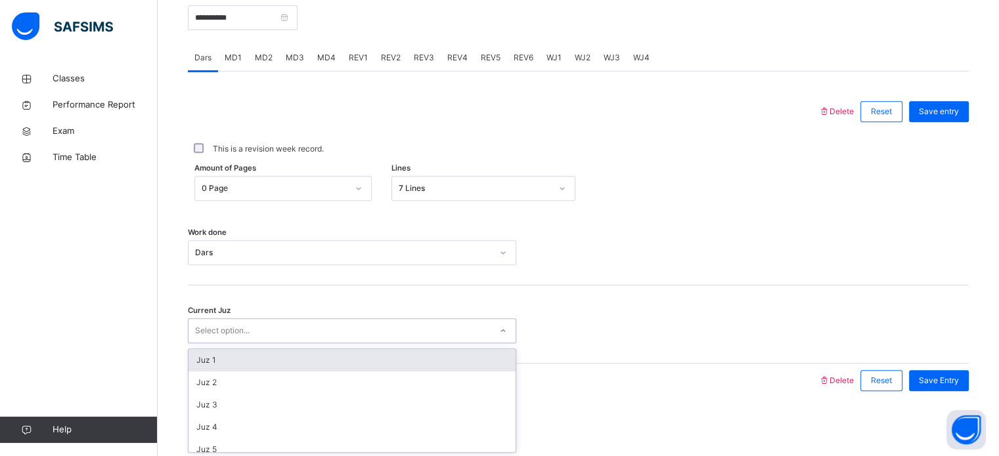
click at [360, 330] on div "Select option..." at bounding box center [339, 331] width 302 height 20
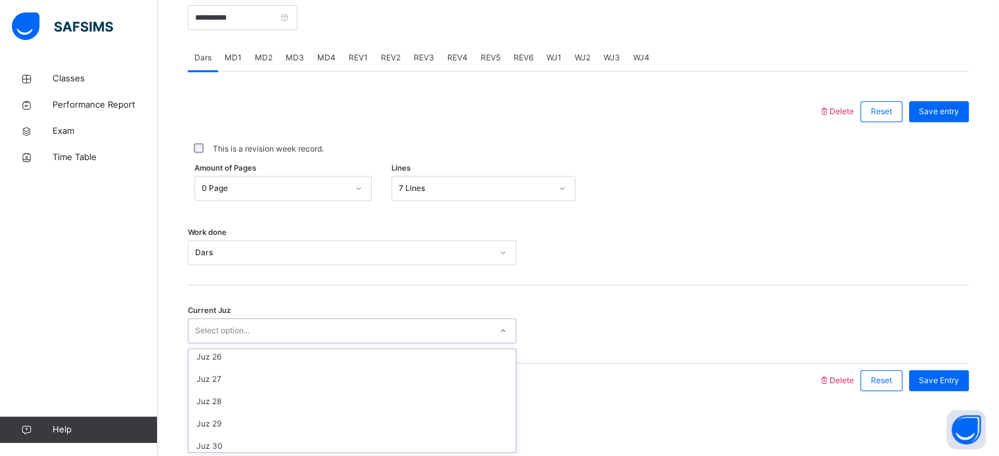
scroll to position [567, 0]
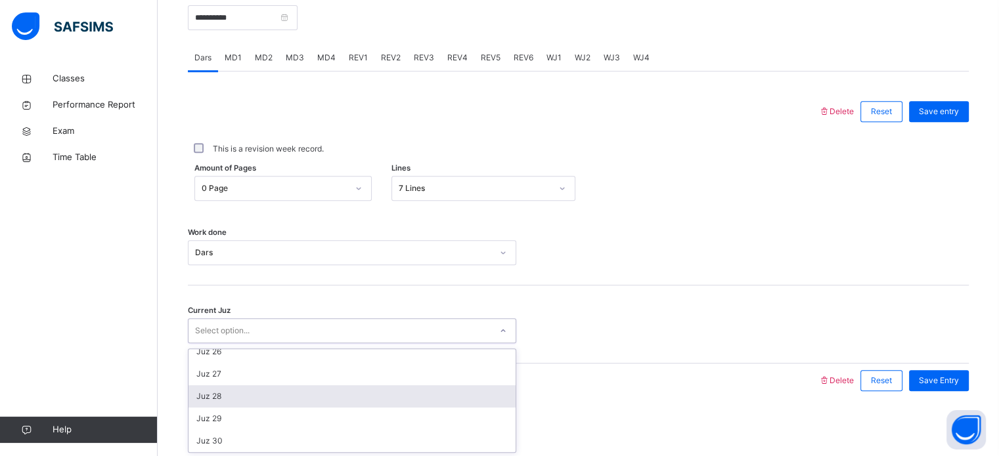
click at [374, 389] on div "Juz 28" at bounding box center [351, 396] width 327 height 22
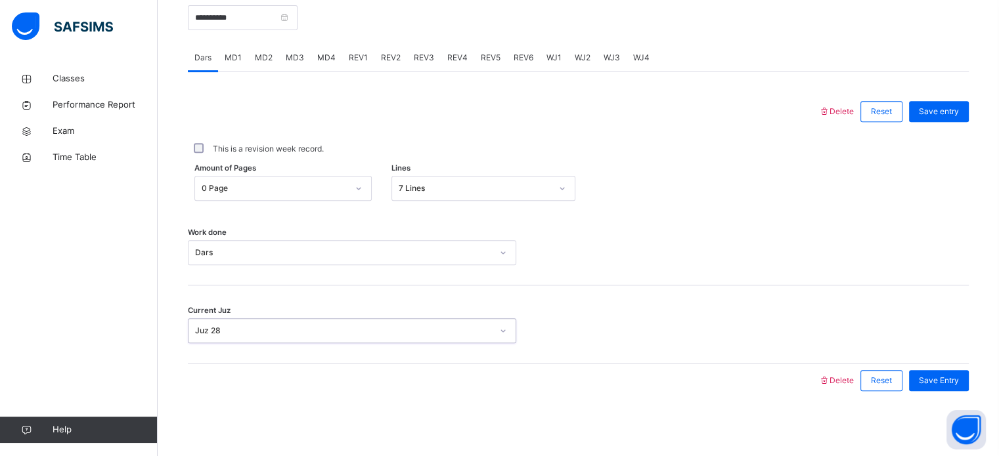
click at [297, 57] on span "MD3" at bounding box center [295, 58] width 18 height 12
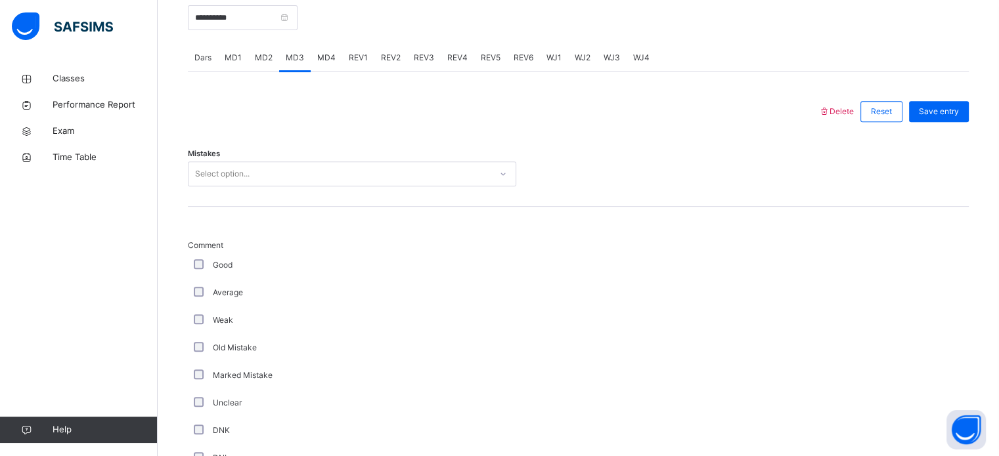
click at [304, 185] on div "Mistakes Select option..." at bounding box center [578, 168] width 781 height 78
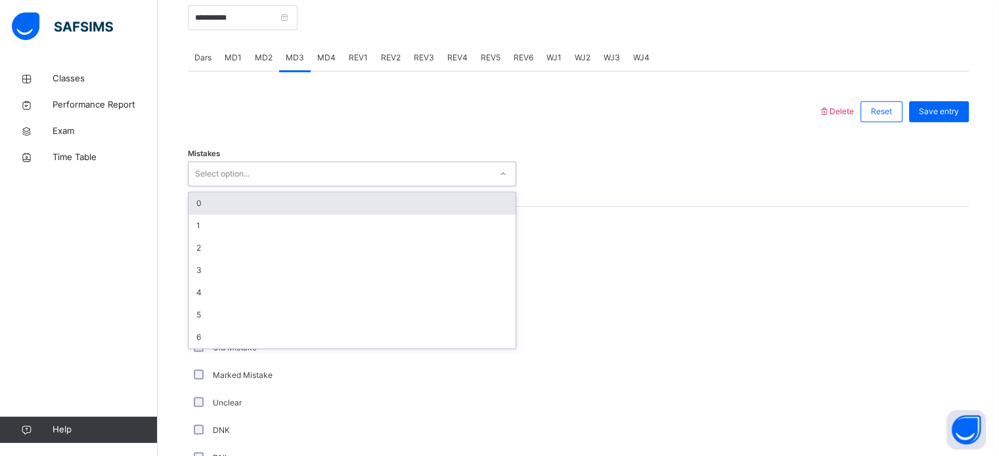
click at [309, 173] on div "Select option..." at bounding box center [339, 174] width 302 height 20
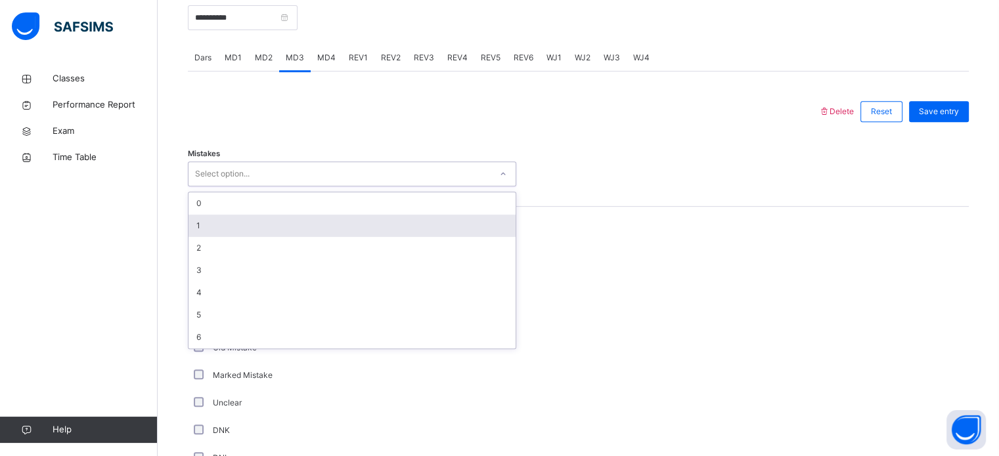
click at [301, 218] on div "1" at bounding box center [351, 226] width 327 height 22
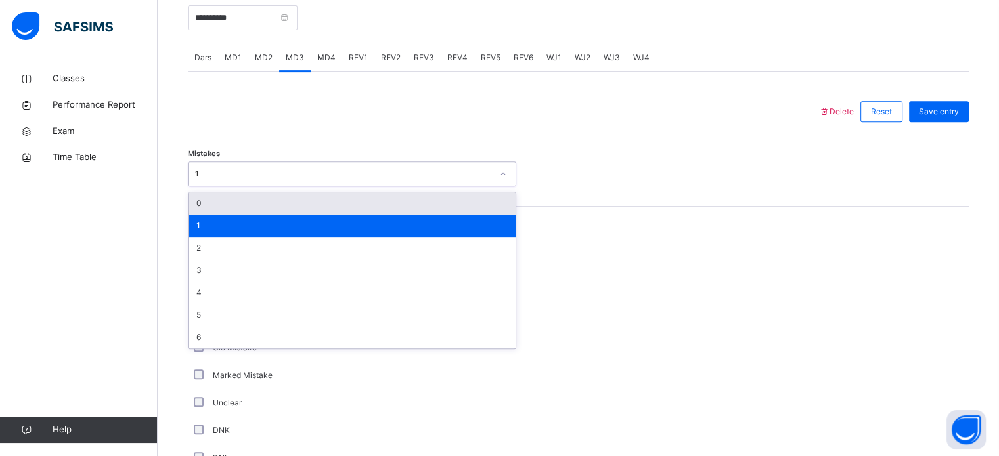
click at [288, 185] on div "1" at bounding box center [352, 174] width 328 height 25
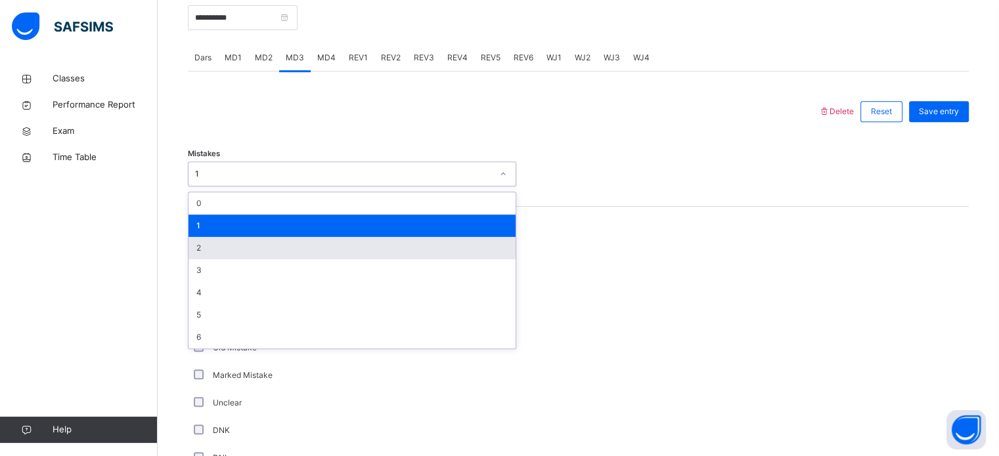
click at [259, 254] on div "2" at bounding box center [351, 248] width 327 height 22
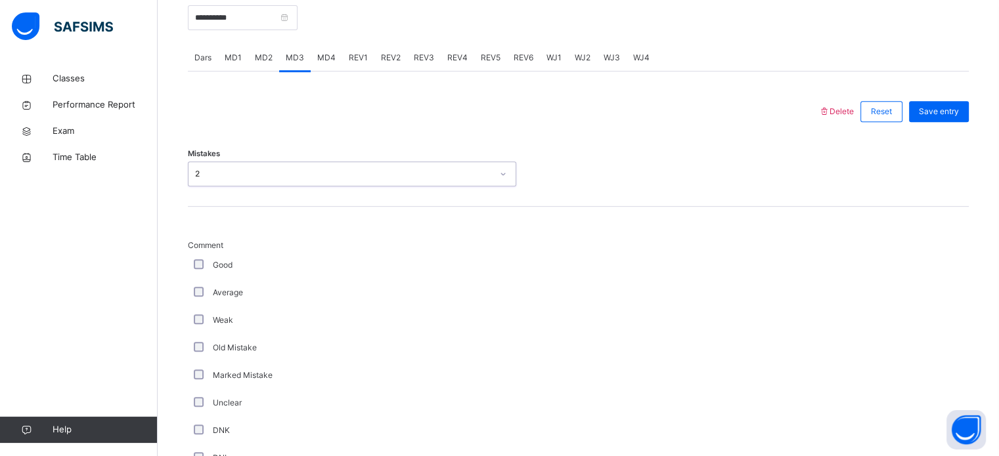
click at [195, 299] on div "Average" at bounding box center [352, 293] width 328 height 28
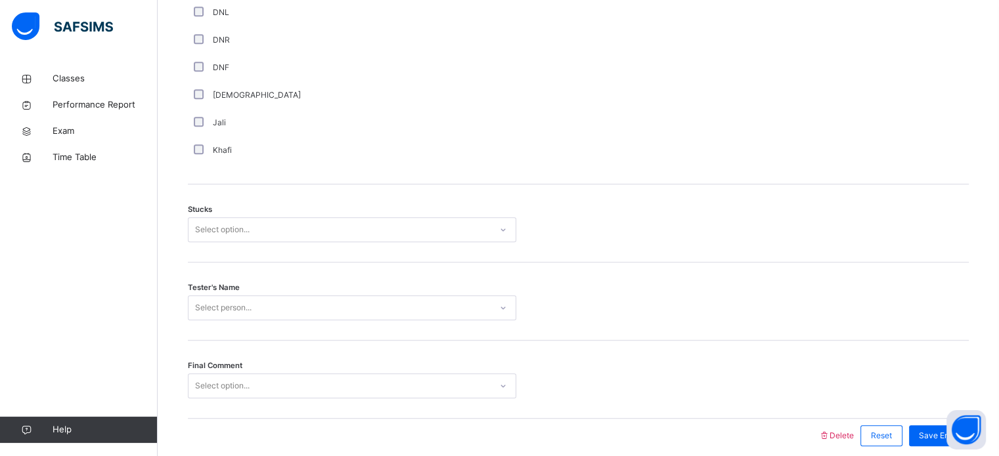
scroll to position [976, 0]
click at [296, 238] on div "Select option..." at bounding box center [352, 229] width 328 height 25
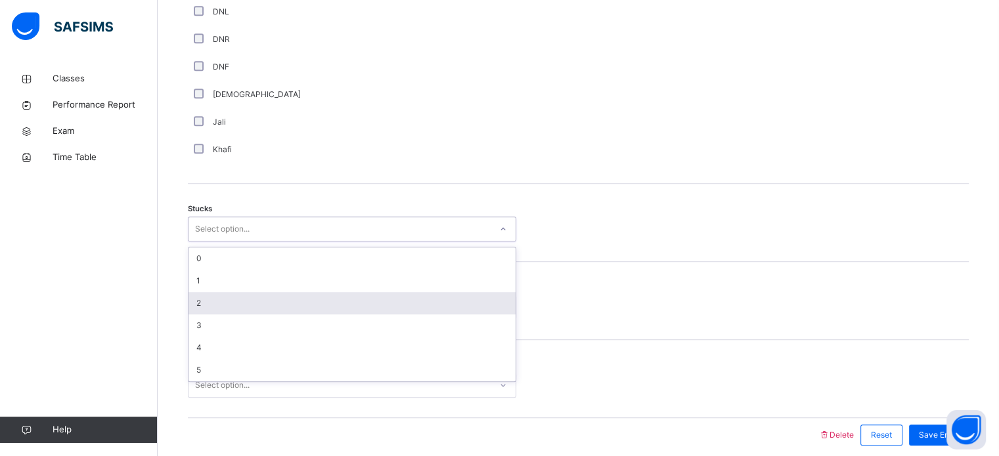
click at [259, 305] on div "2" at bounding box center [351, 303] width 327 height 22
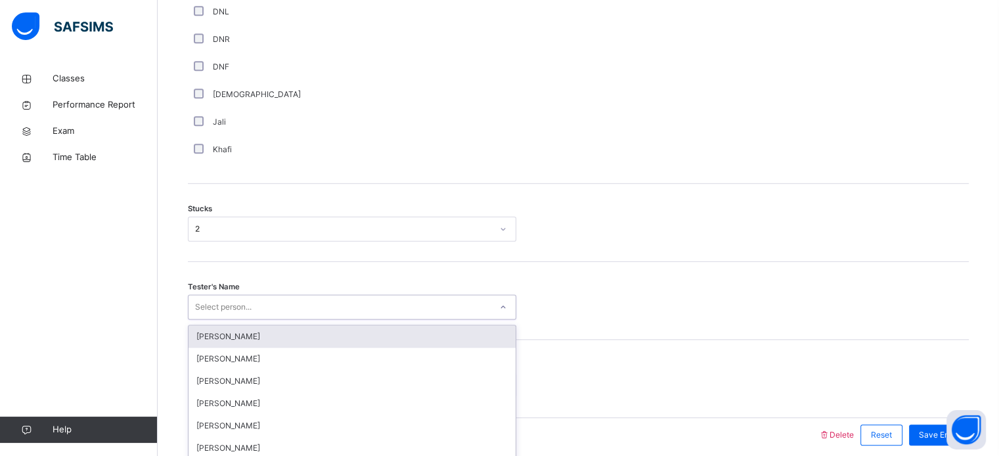
click at [250, 307] on div "option [PERSON_NAME] focused, 1 of 88. 88 results available. Use Up and Down to…" at bounding box center [352, 307] width 328 height 25
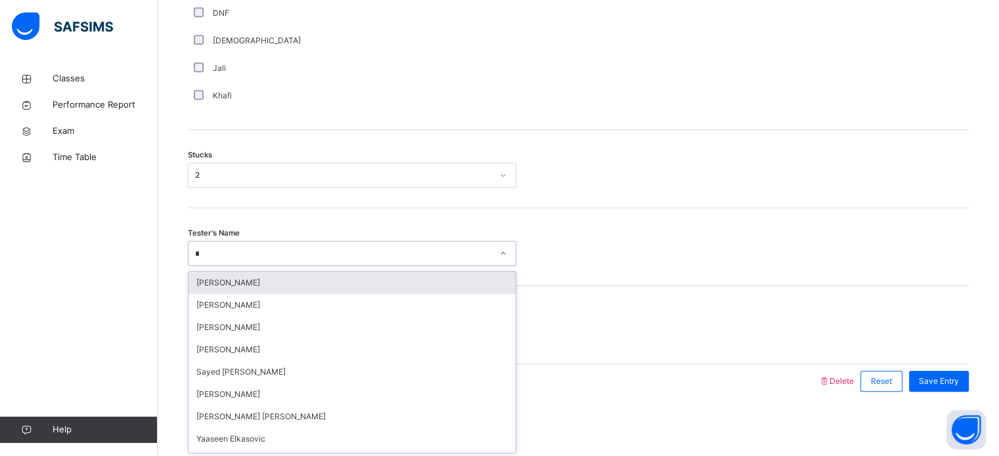
type input "**"
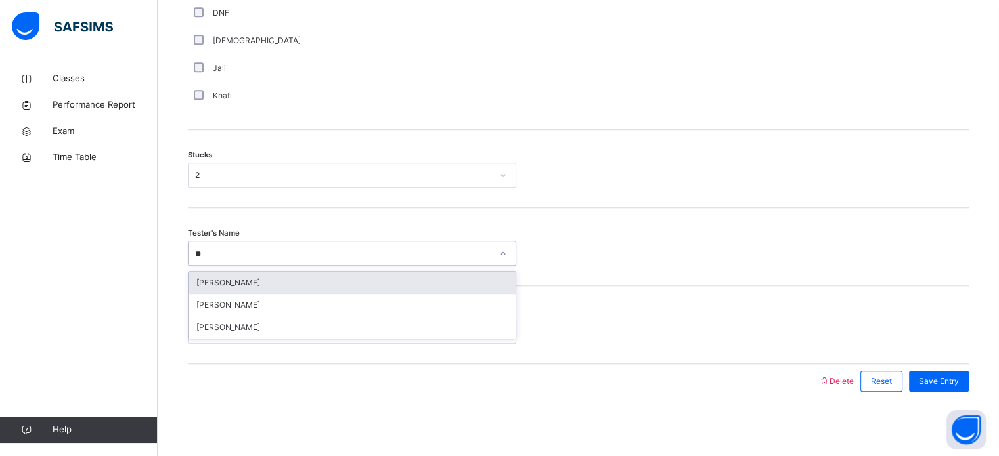
click at [299, 275] on div "[PERSON_NAME]" at bounding box center [351, 283] width 327 height 22
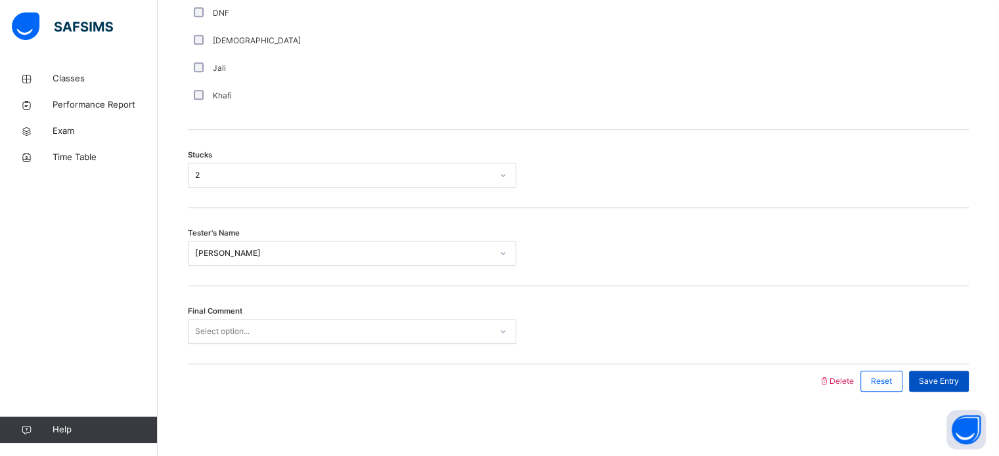
click at [959, 381] on span "Save Entry" at bounding box center [939, 382] width 40 height 12
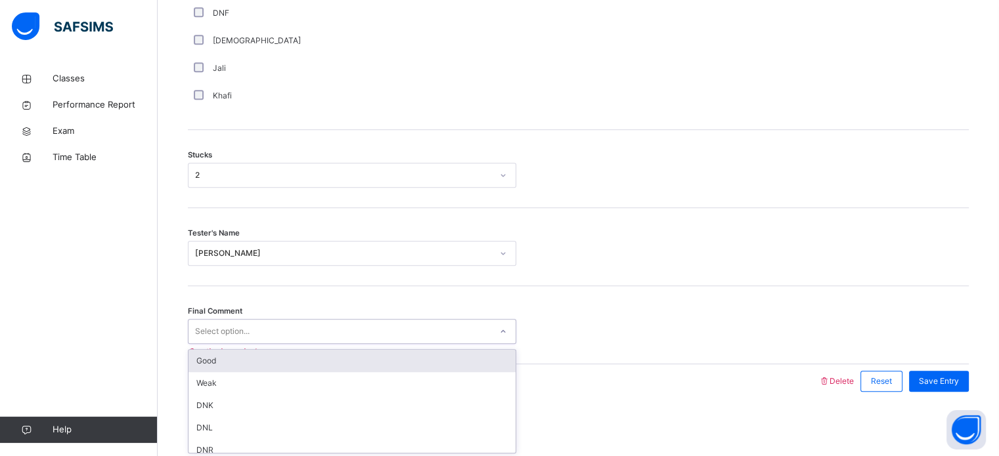
click at [475, 337] on div "Select option..." at bounding box center [339, 332] width 302 height 20
click at [345, 367] on div "Good" at bounding box center [351, 361] width 327 height 22
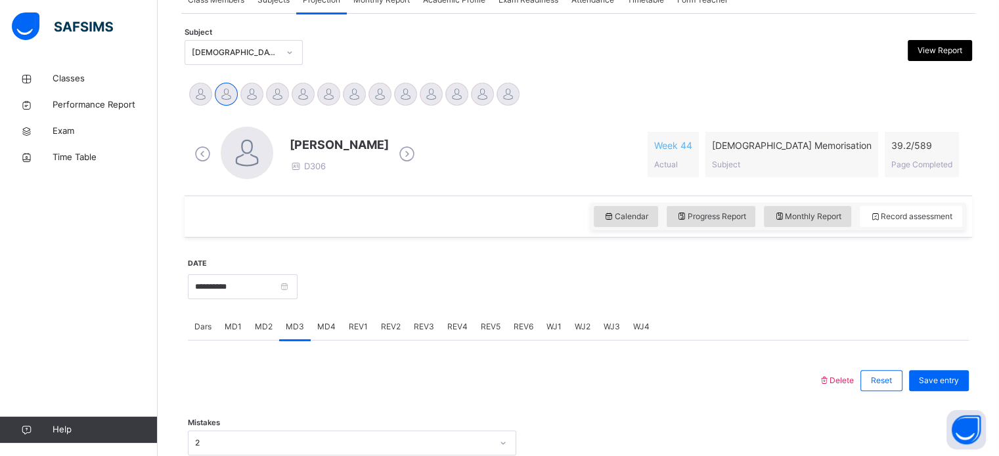
scroll to position [261, 0]
click at [317, 330] on span "MD4" at bounding box center [326, 326] width 18 height 12
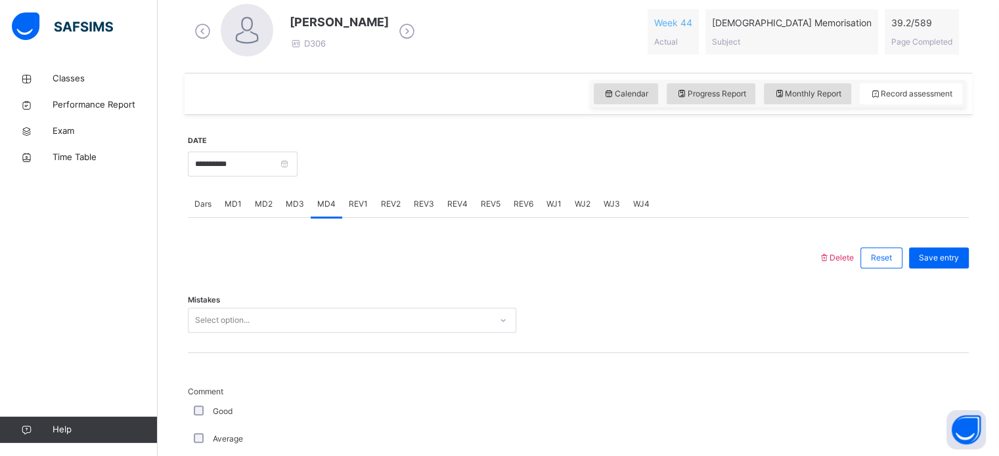
scroll to position [390, 0]
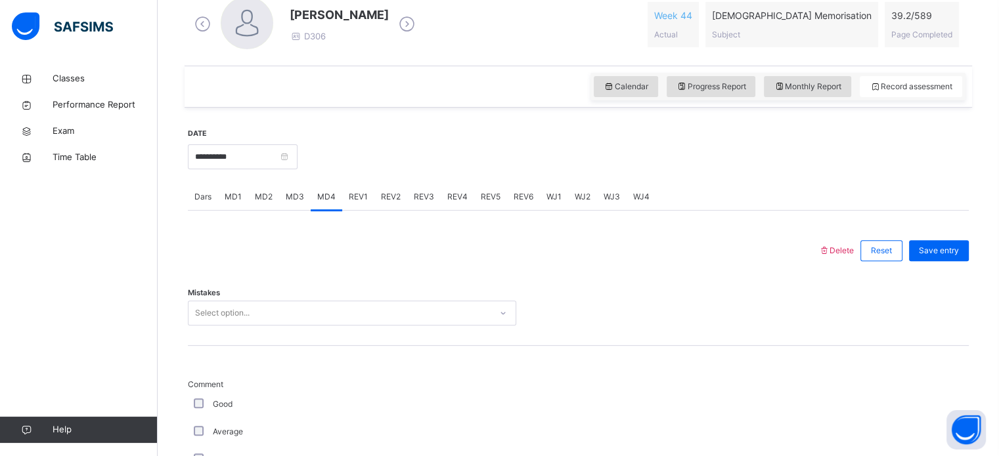
drag, startPoint x: 316, startPoint y: 328, endPoint x: 317, endPoint y: 319, distance: 9.2
click at [317, 319] on div "Mistakes Select option..." at bounding box center [578, 307] width 781 height 78
click at [318, 318] on div "Select option..." at bounding box center [352, 313] width 328 height 25
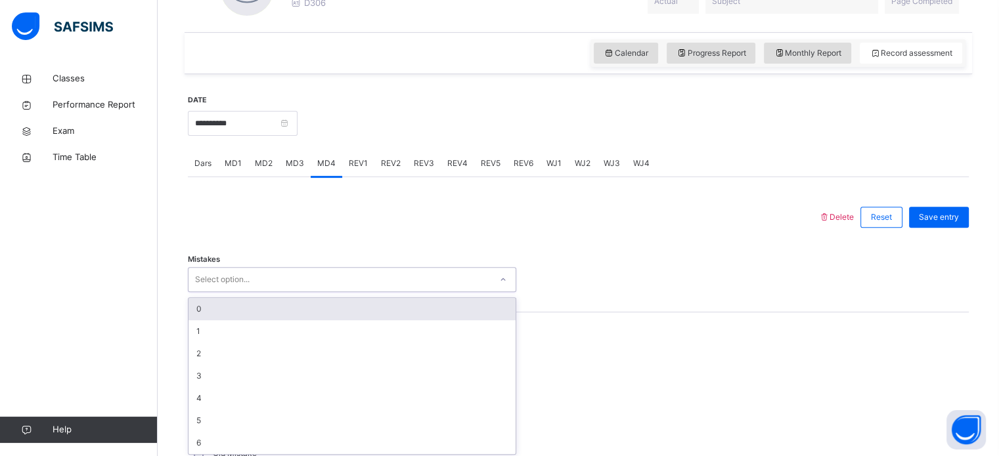
click at [318, 318] on div "0 1 2 3 4 5 6" at bounding box center [351, 376] width 327 height 156
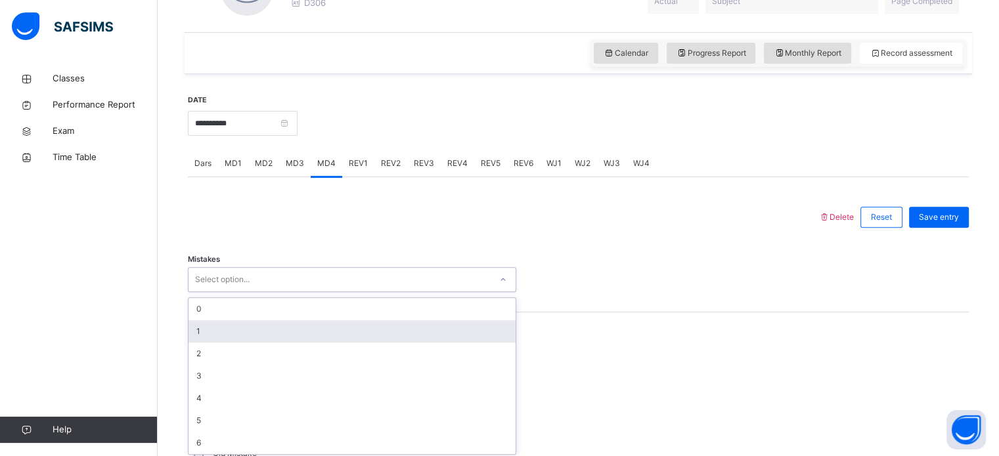
scroll to position [427, 0]
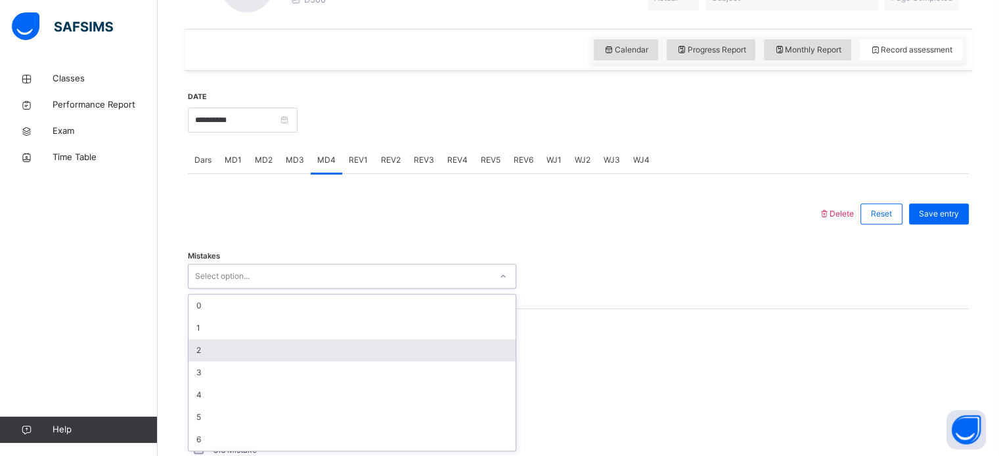
click at [320, 347] on div "2" at bounding box center [351, 350] width 327 height 22
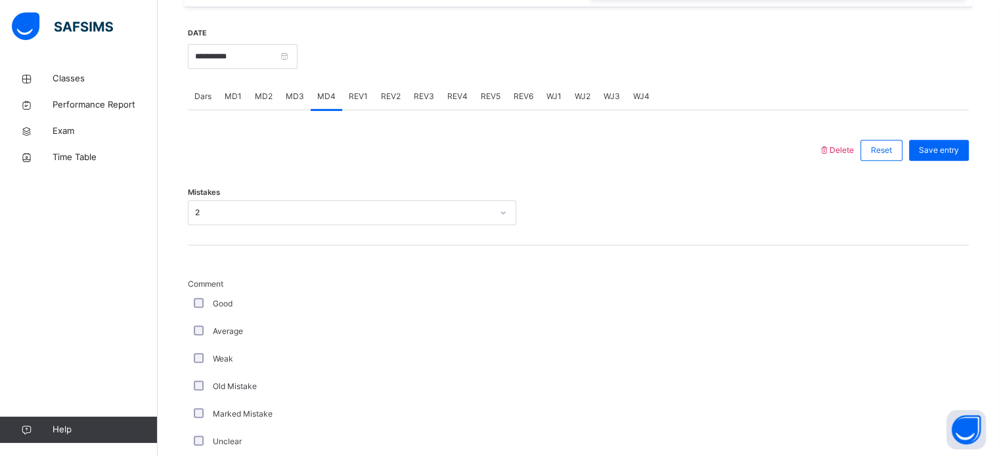
scroll to position [501, 0]
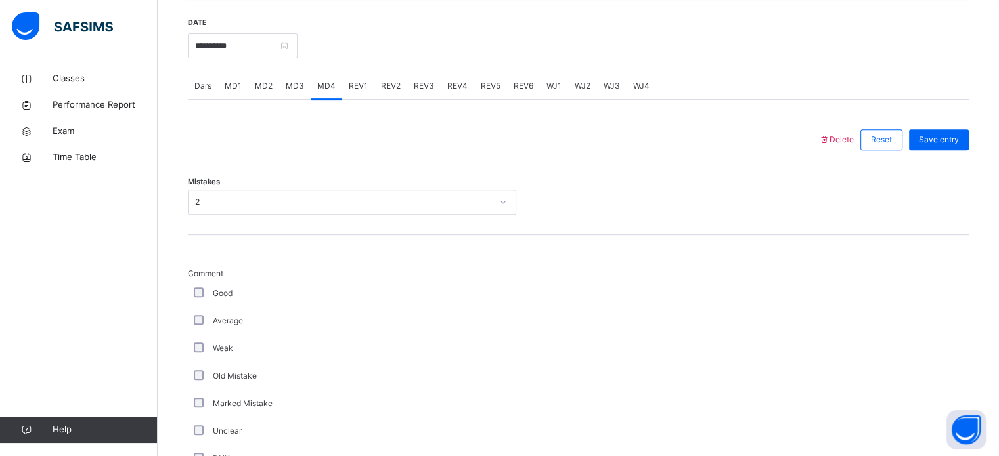
click at [202, 322] on div "Average" at bounding box center [352, 321] width 322 height 12
click at [196, 284] on div "Good" at bounding box center [352, 294] width 328 height 28
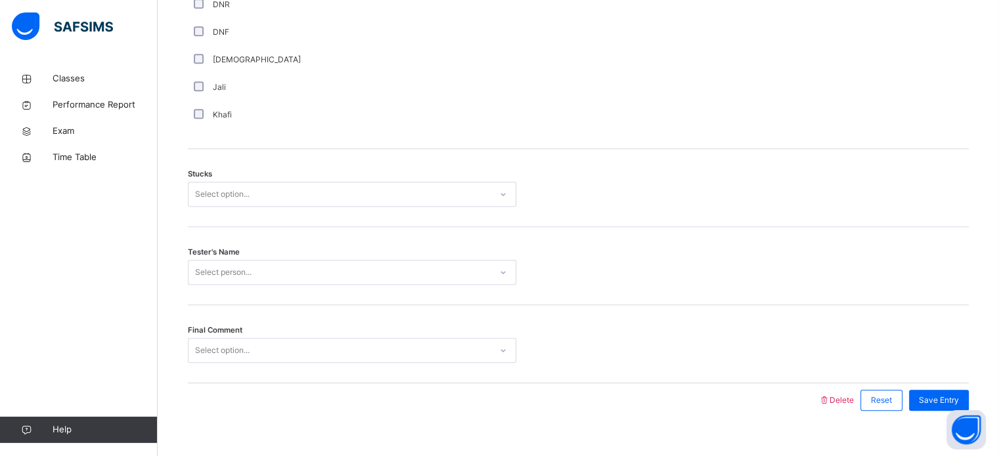
scroll to position [1030, 0]
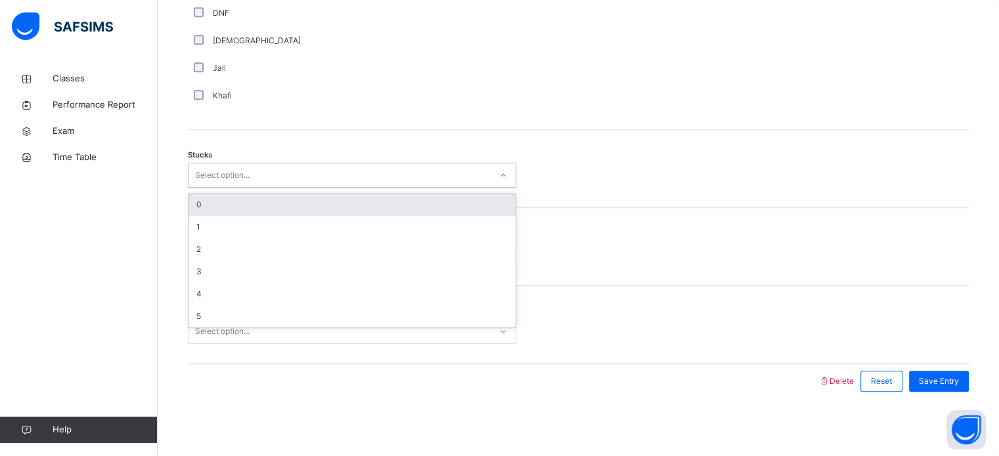
click at [300, 167] on div "Select option..." at bounding box center [339, 175] width 302 height 20
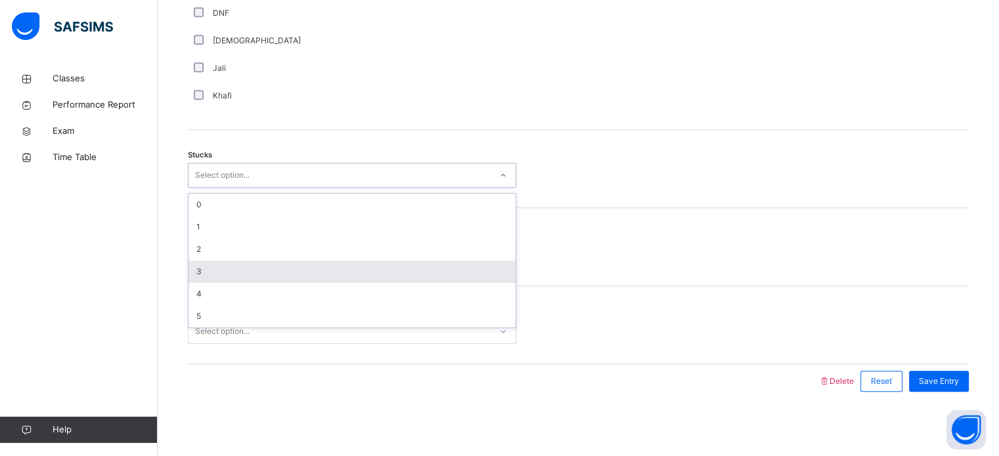
click at [271, 272] on div "3" at bounding box center [351, 272] width 327 height 22
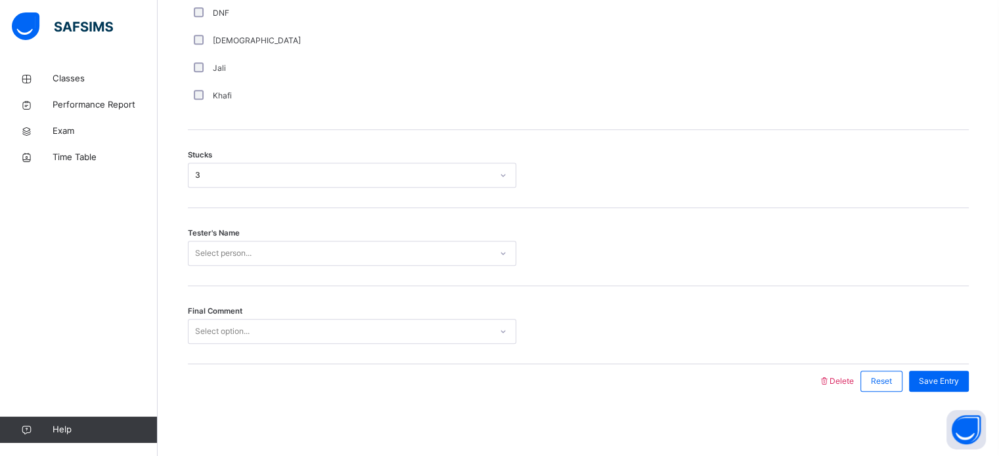
click at [288, 267] on div "Tester's Name Select person..." at bounding box center [578, 247] width 781 height 78
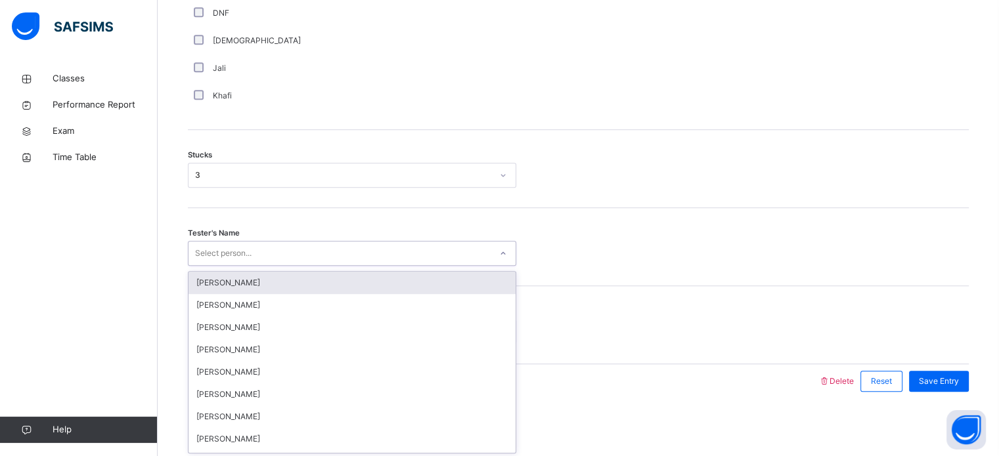
click at [297, 261] on div "Select person..." at bounding box center [339, 254] width 302 height 20
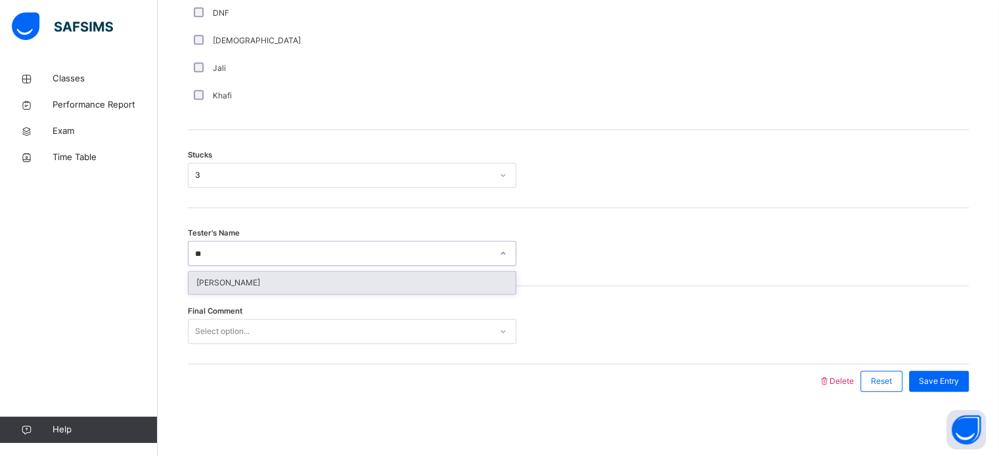
type input "***"
click at [295, 275] on div "[PERSON_NAME]" at bounding box center [351, 283] width 327 height 22
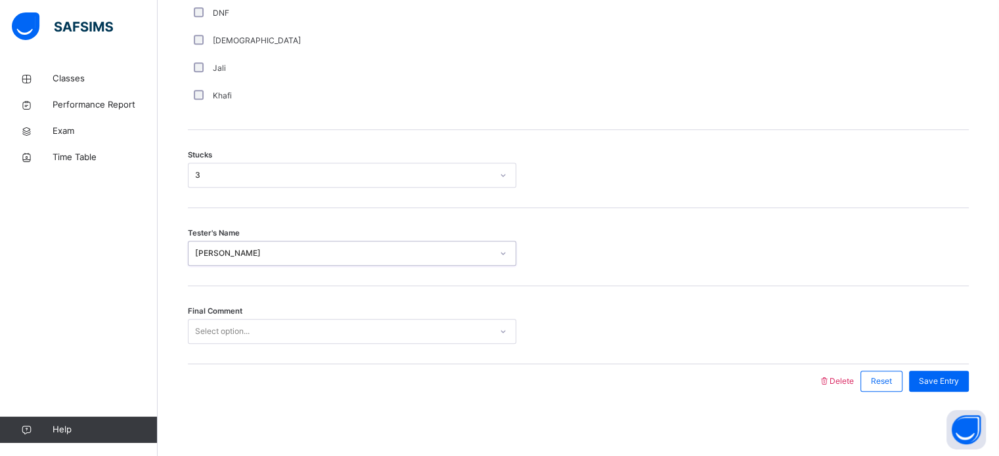
click at [297, 328] on div "Select option..." at bounding box center [339, 332] width 302 height 20
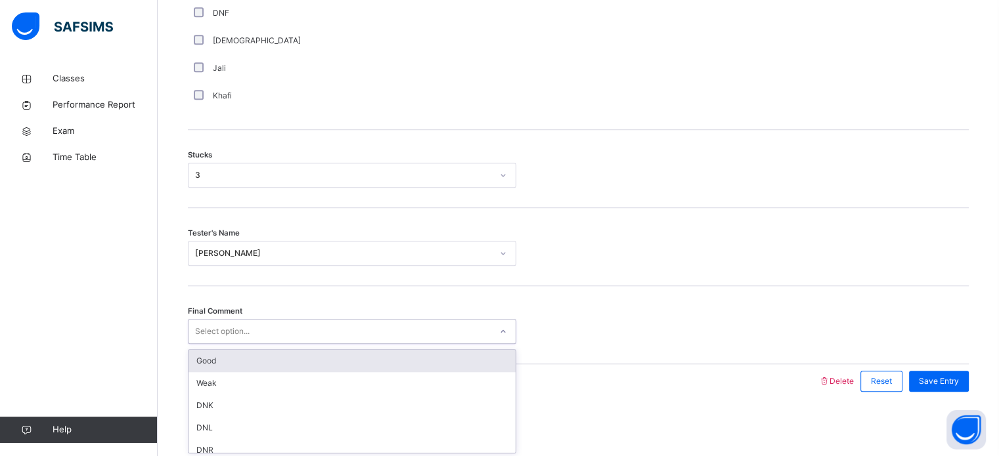
click at [284, 368] on div "Good" at bounding box center [351, 361] width 327 height 22
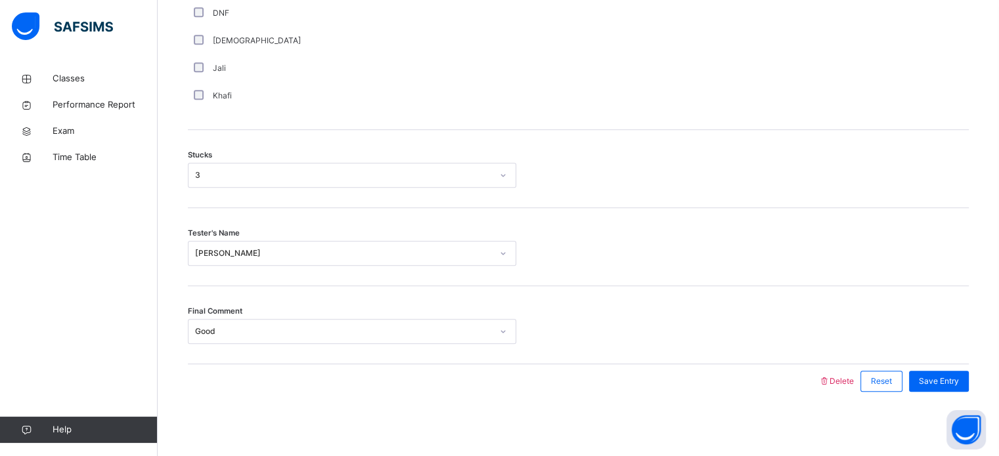
click at [958, 366] on div "Save Entry" at bounding box center [935, 381] width 66 height 34
click at [968, 381] on div "Save Entry" at bounding box center [939, 381] width 60 height 21
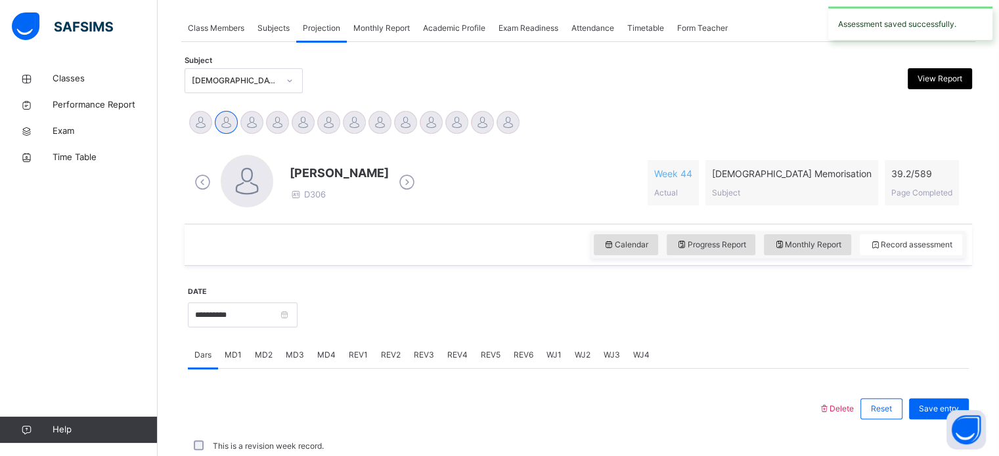
scroll to position [529, 0]
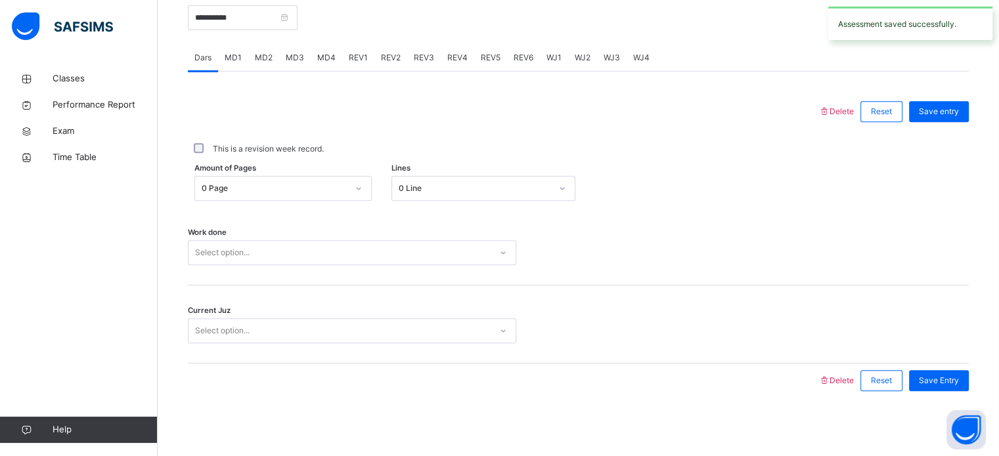
click at [521, 169] on div "Amount of Pages 0 Page Lines 0 Line" at bounding box center [578, 188] width 781 height 38
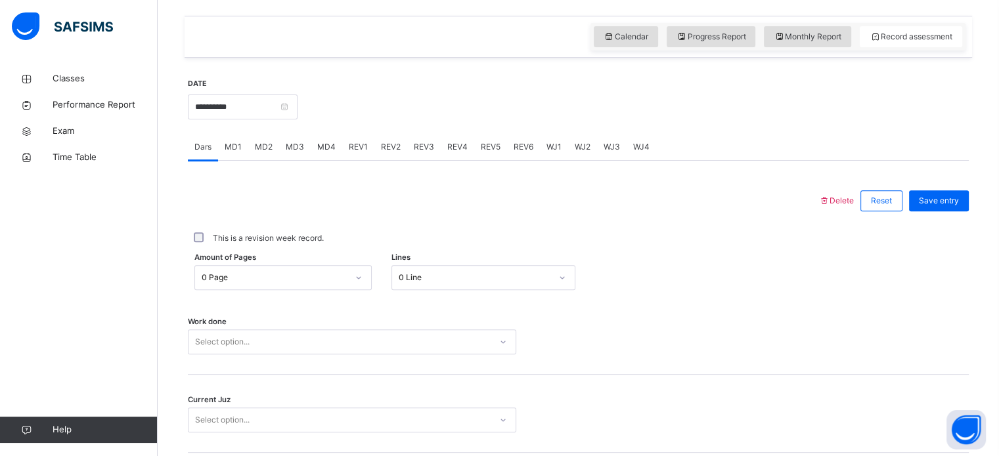
scroll to position [439, 0]
click at [297, 108] on input "**********" at bounding box center [243, 107] width 110 height 25
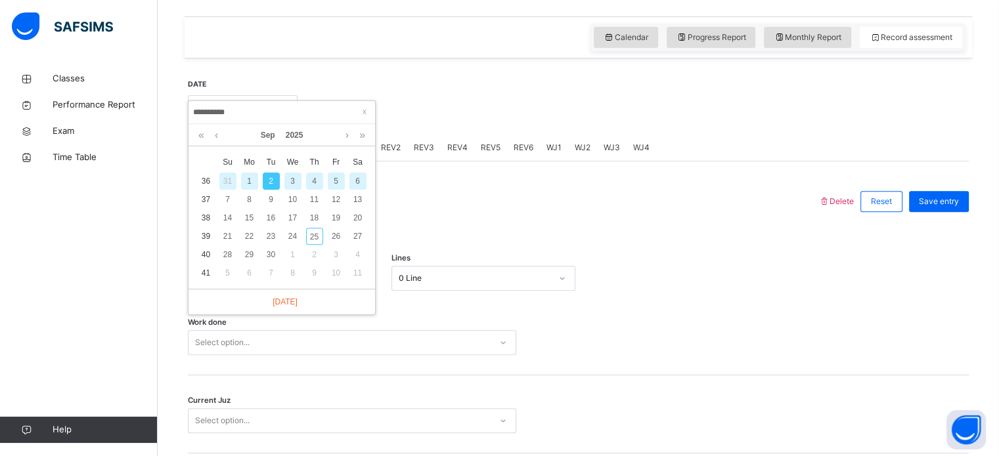
click at [311, 183] on div "4" at bounding box center [314, 181] width 17 height 17
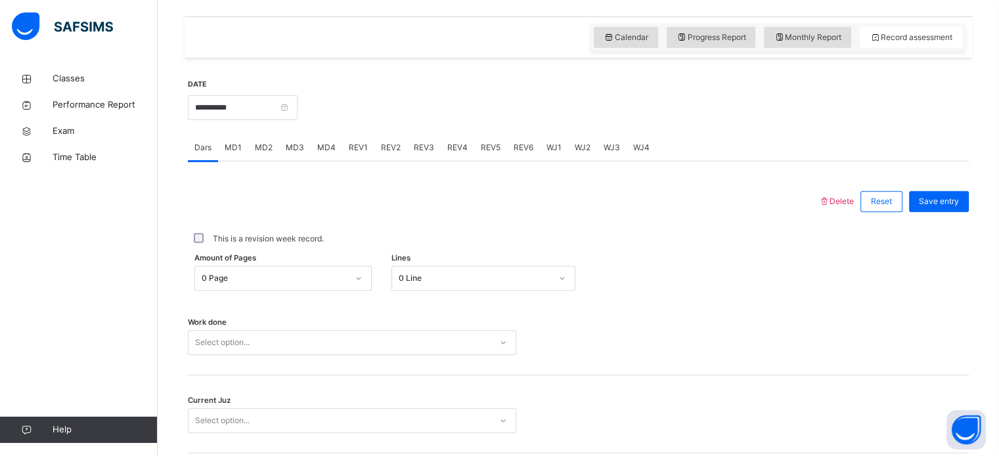
click at [478, 291] on div "Amount of Pages 0 Page Lines 0 Line" at bounding box center [578, 278] width 781 height 38
click at [479, 282] on div "0 Line" at bounding box center [483, 278] width 184 height 25
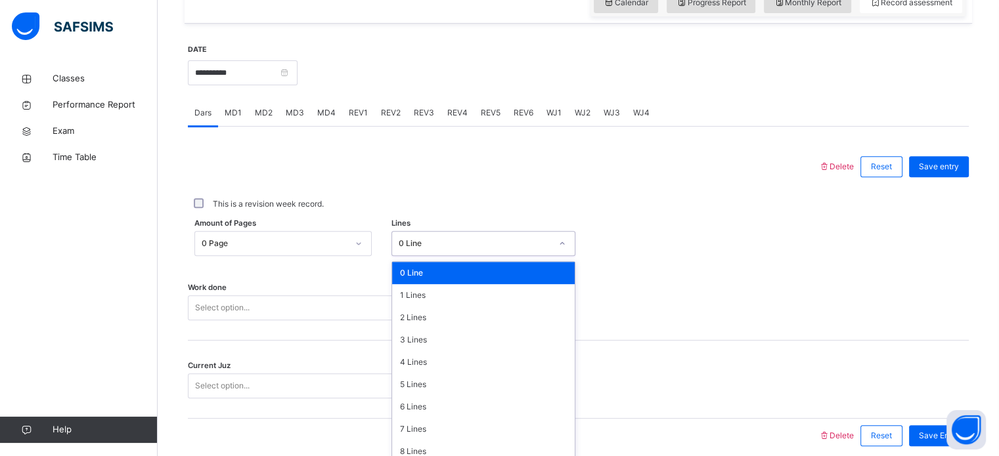
scroll to position [482, 0]
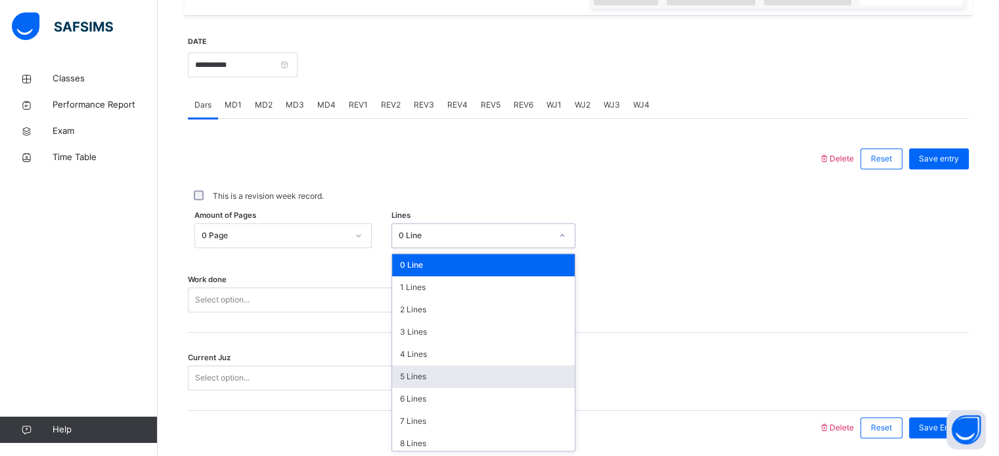
click at [462, 380] on div "5 Lines" at bounding box center [483, 377] width 183 height 22
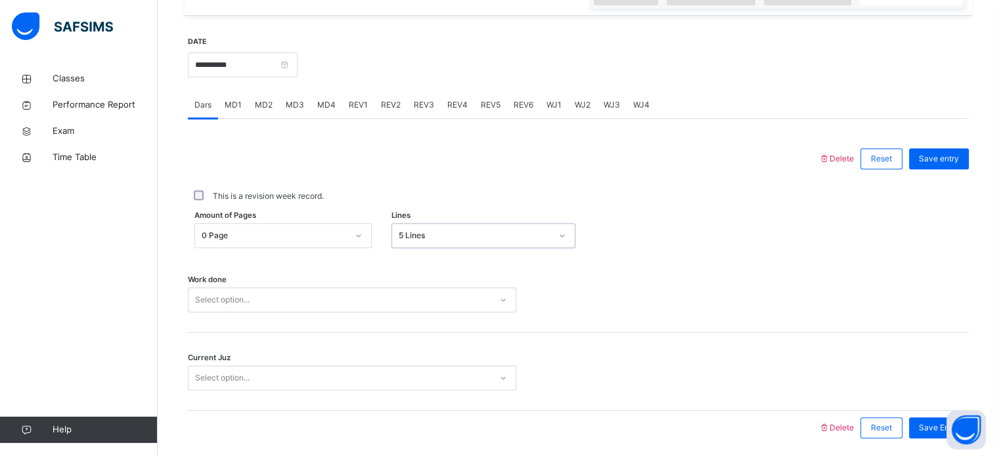
scroll to position [529, 0]
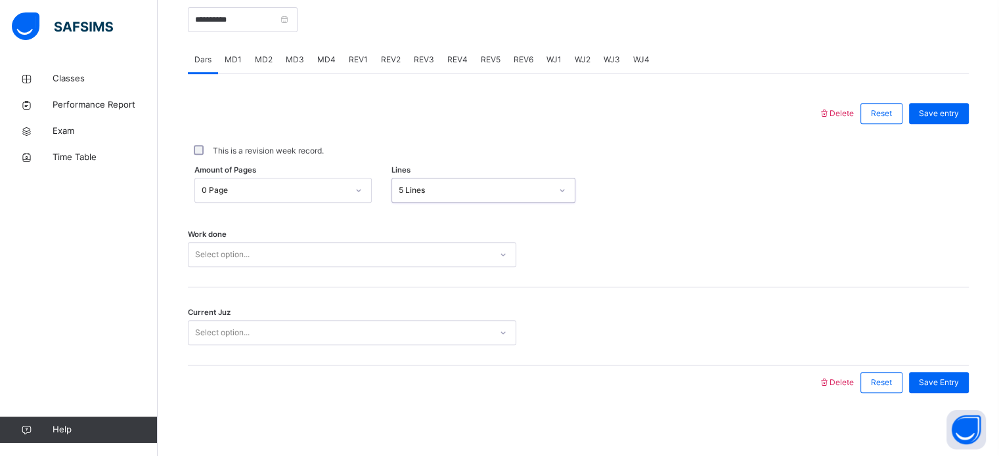
click at [276, 267] on div "Select option..." at bounding box center [352, 254] width 328 height 25
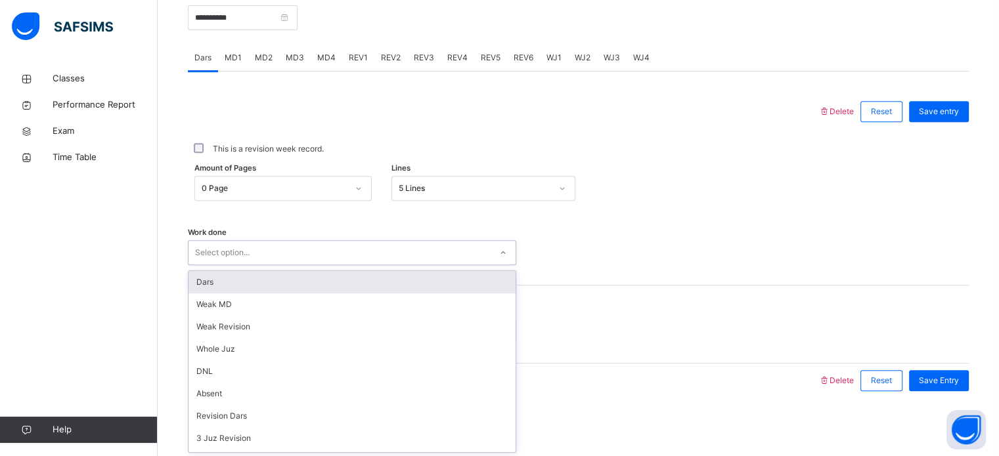
click at [284, 290] on div "Dars" at bounding box center [351, 282] width 327 height 22
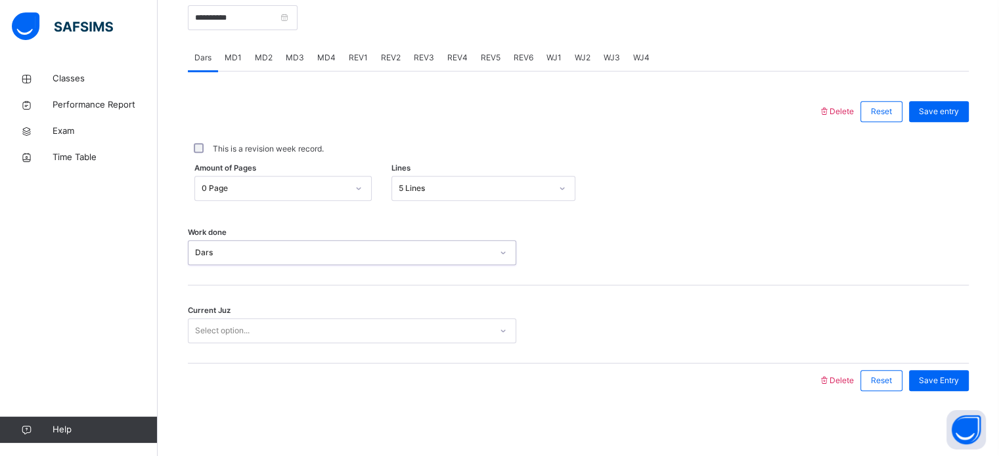
click at [276, 332] on div "Select option..." at bounding box center [339, 331] width 302 height 20
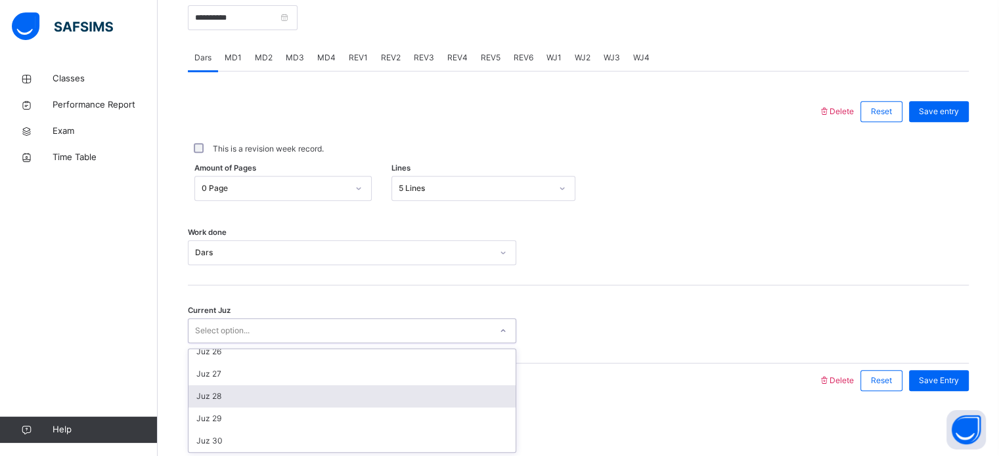
click at [284, 398] on div "Juz 28" at bounding box center [351, 396] width 327 height 22
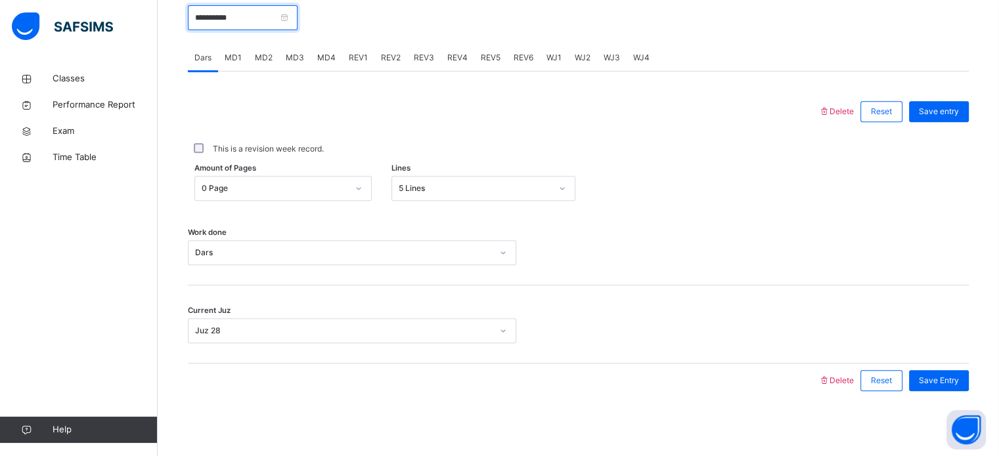
click at [271, 12] on input "**********" at bounding box center [243, 17] width 110 height 25
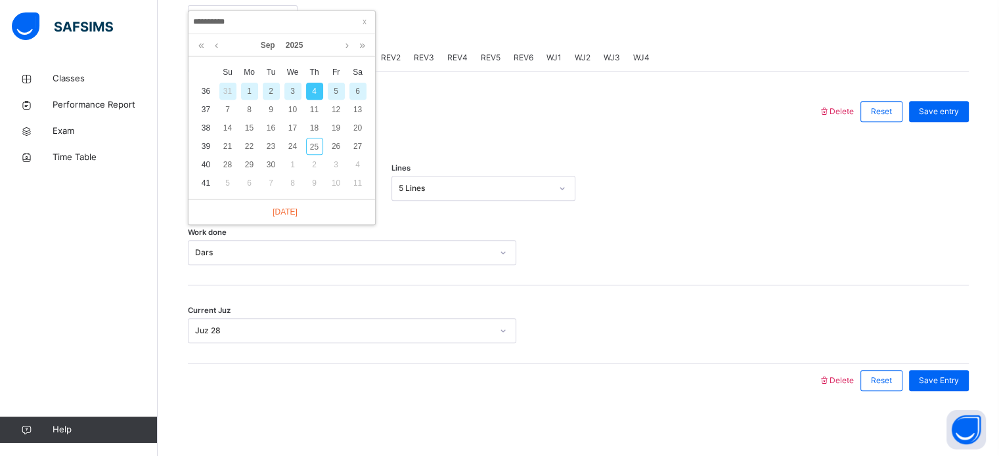
click at [263, 91] on div "2" at bounding box center [271, 91] width 22 height 17
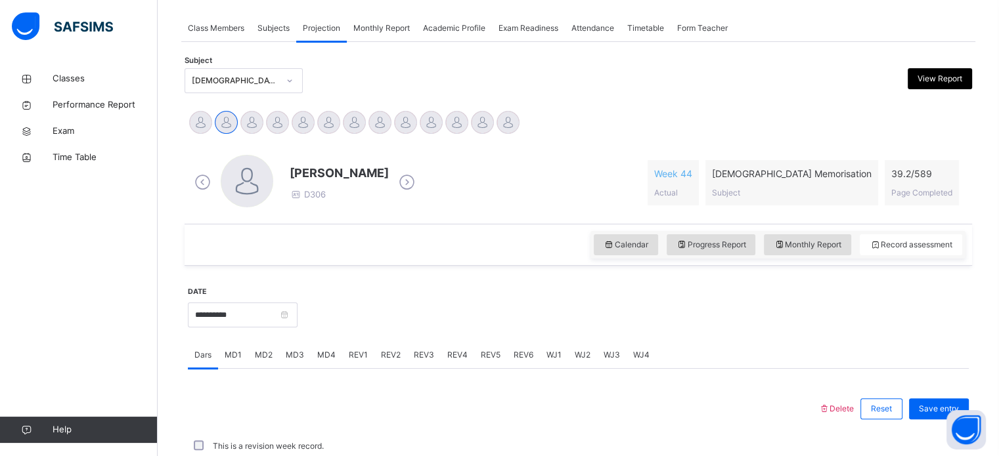
scroll to position [529, 0]
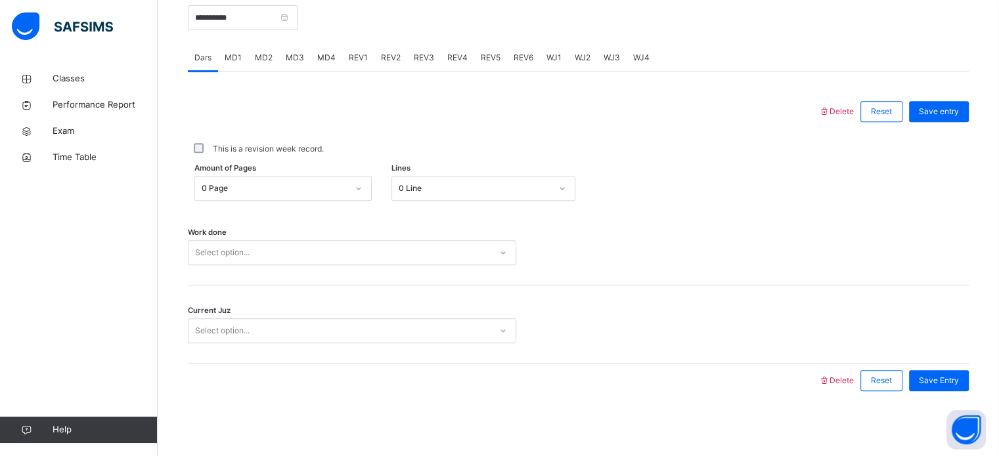
click at [439, 188] on div "0 Line" at bounding box center [475, 189] width 152 height 12
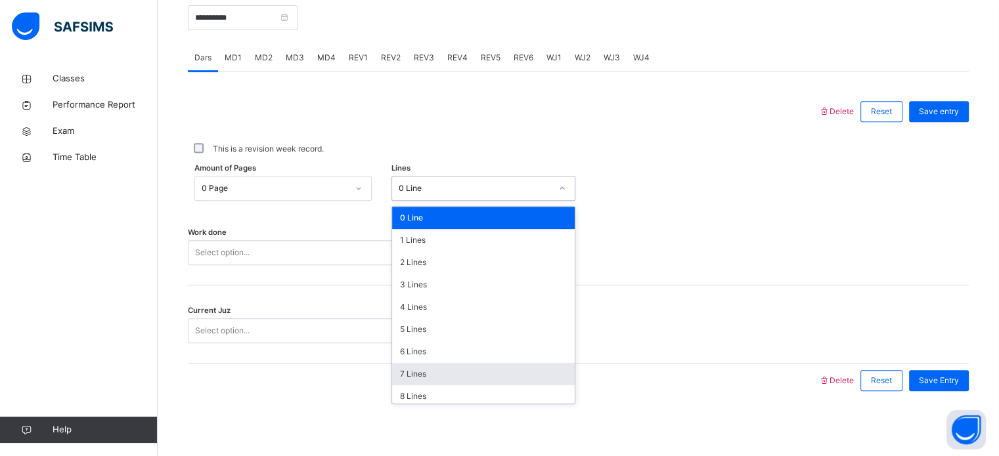
click at [456, 374] on div "7 Lines" at bounding box center [483, 374] width 183 height 22
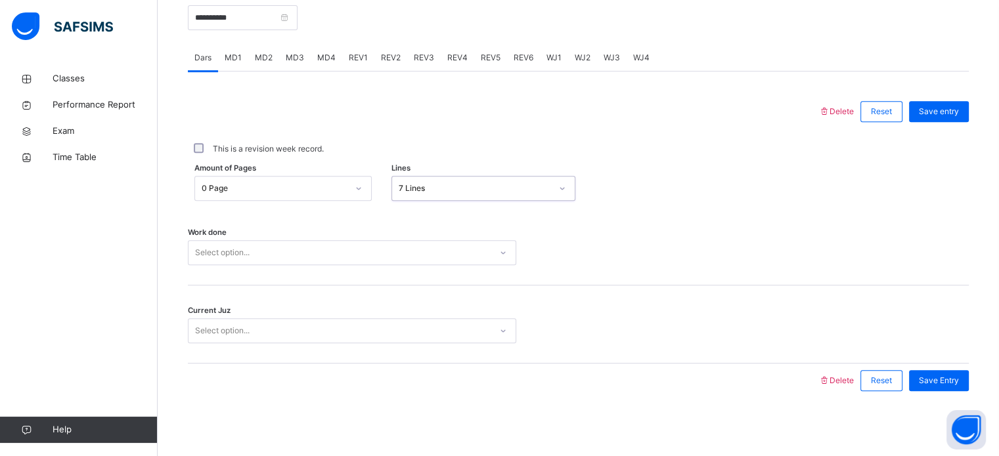
drag, startPoint x: 368, startPoint y: 246, endPoint x: 371, endPoint y: 259, distance: 12.9
click at [369, 251] on div "Select option..." at bounding box center [339, 253] width 302 height 20
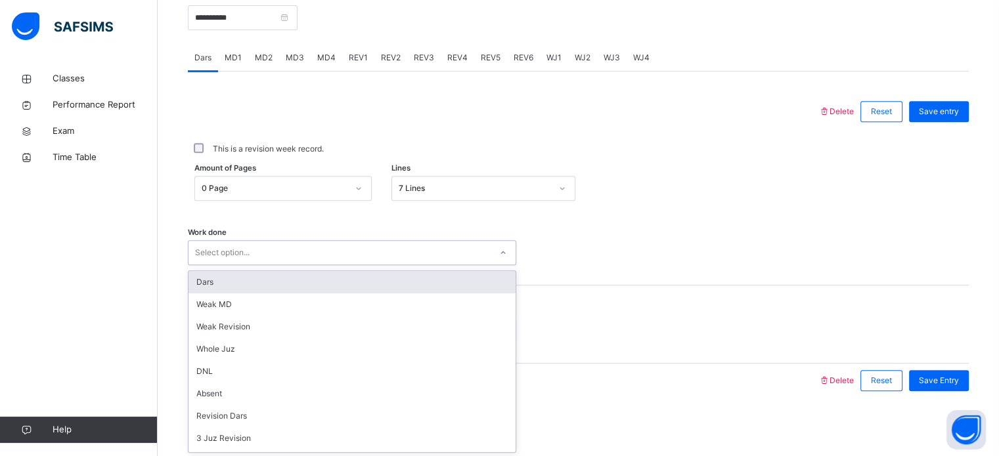
click at [336, 286] on div "Dars" at bounding box center [351, 282] width 327 height 22
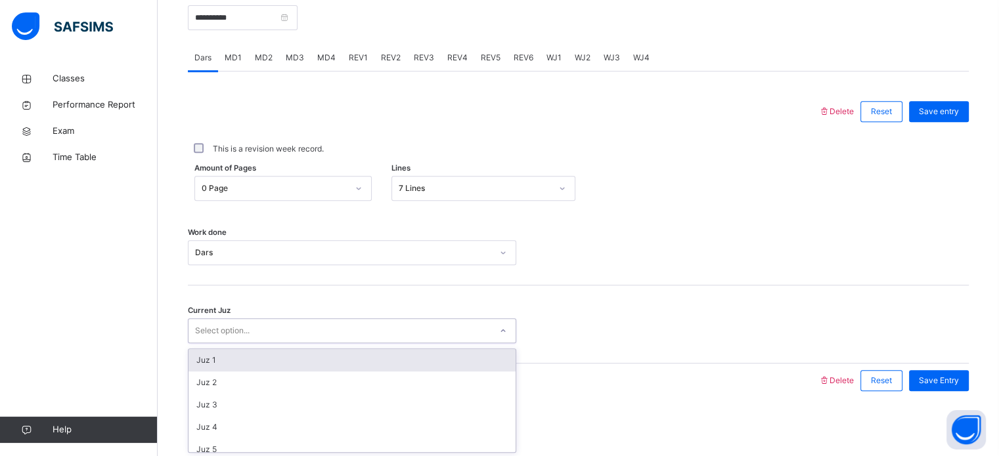
click at [337, 337] on div "Select option..." at bounding box center [339, 331] width 302 height 20
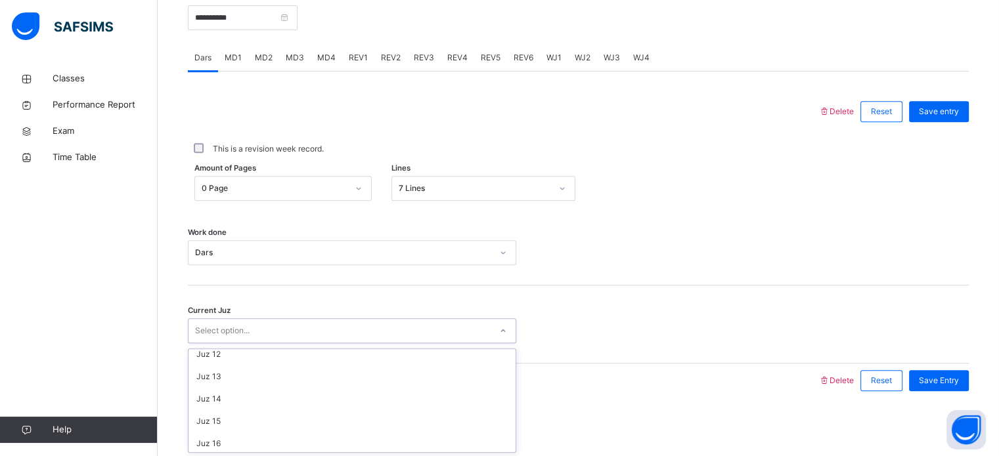
scroll to position [567, 0]
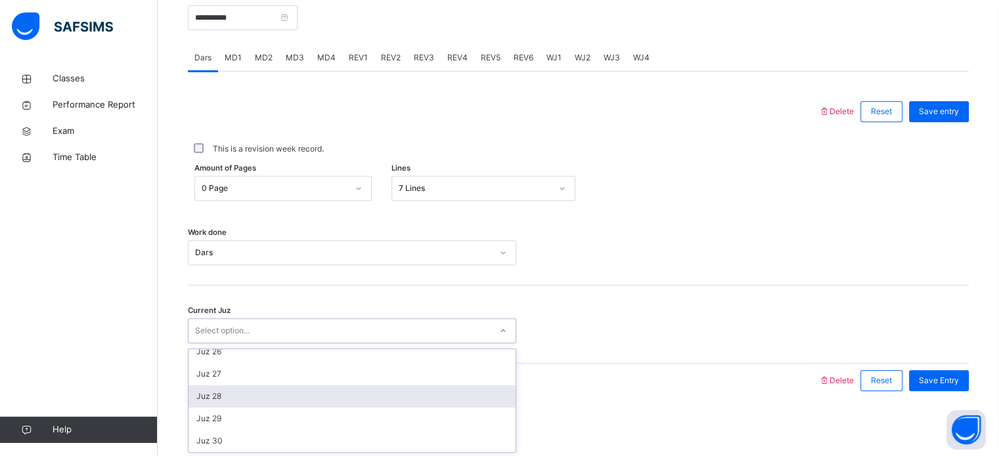
click at [344, 399] on div "Juz 28" at bounding box center [351, 396] width 327 height 22
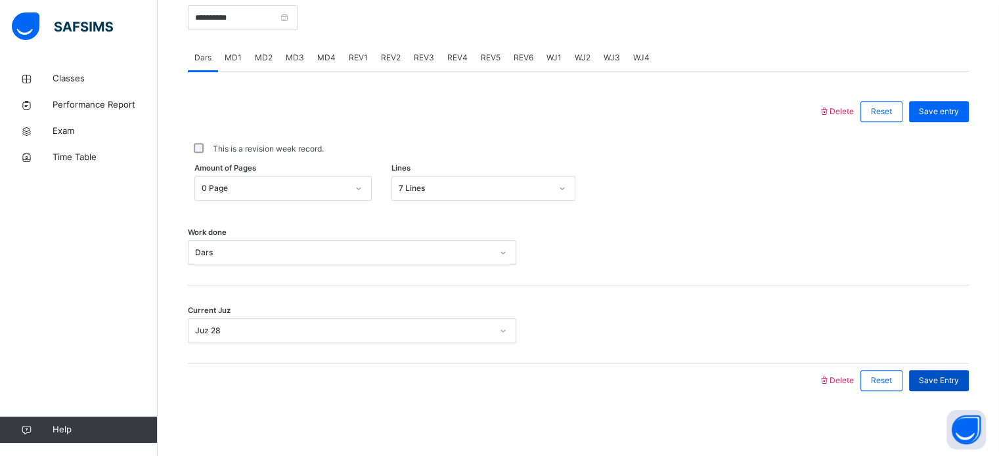
click at [945, 378] on span "Save Entry" at bounding box center [939, 381] width 40 height 12
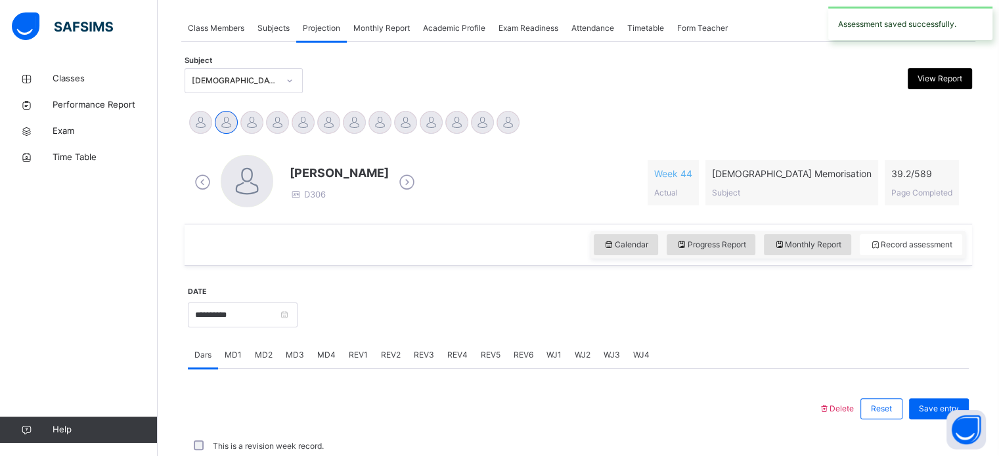
scroll to position [529, 0]
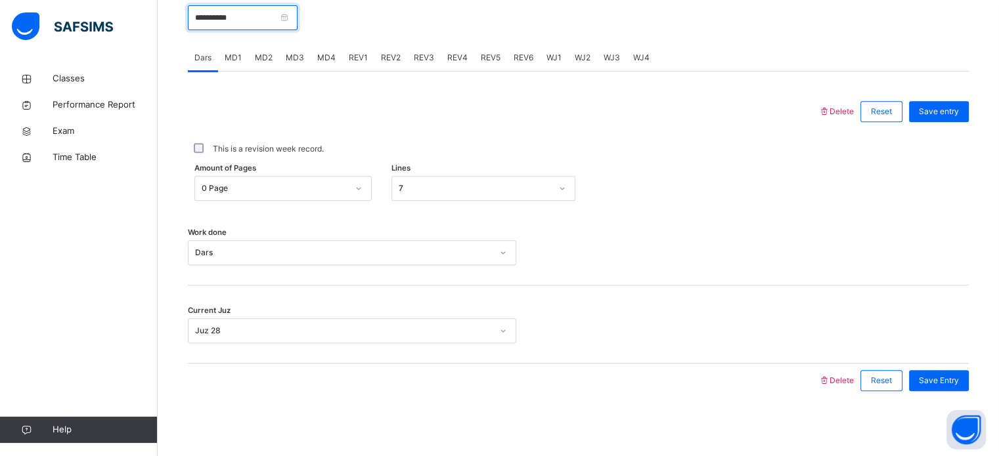
click at [250, 18] on input "**********" at bounding box center [243, 17] width 110 height 25
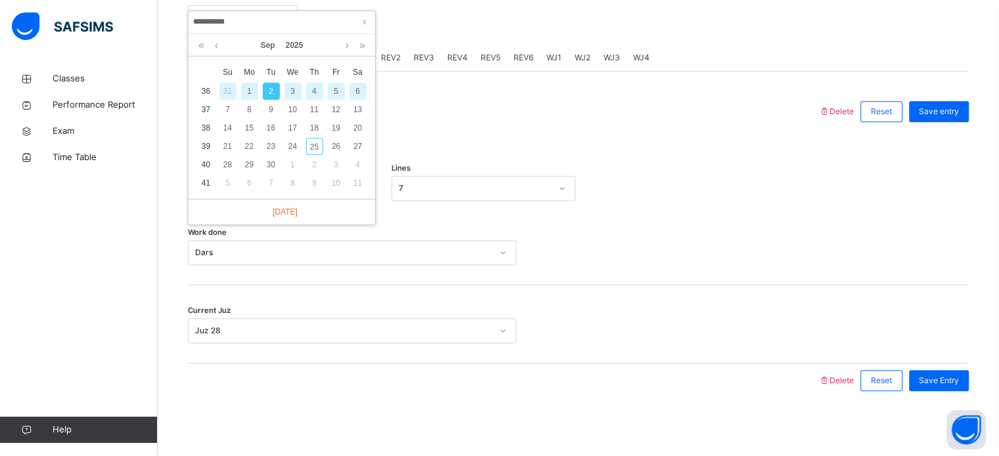
click at [313, 85] on div "4" at bounding box center [314, 91] width 17 height 17
type input "**********"
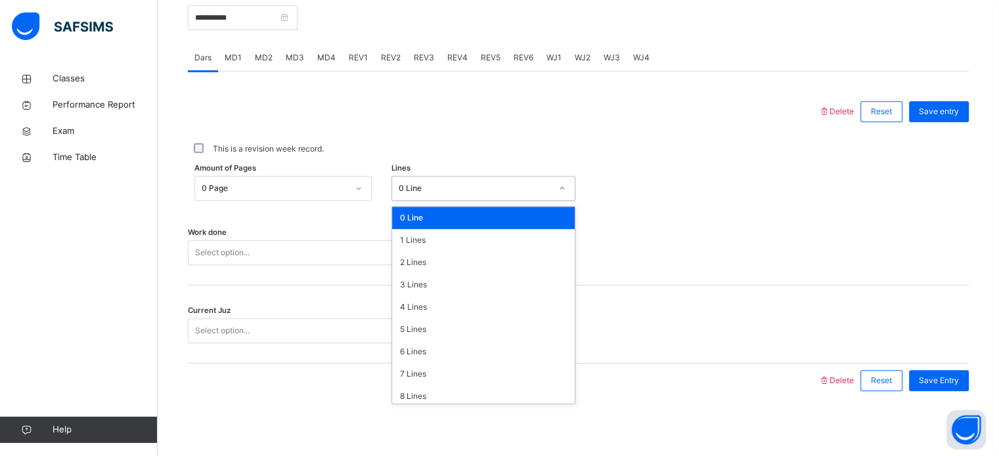
click at [441, 194] on div "0 Line" at bounding box center [471, 189] width 158 height 20
click at [447, 333] on div "5 Lines" at bounding box center [483, 329] width 183 height 22
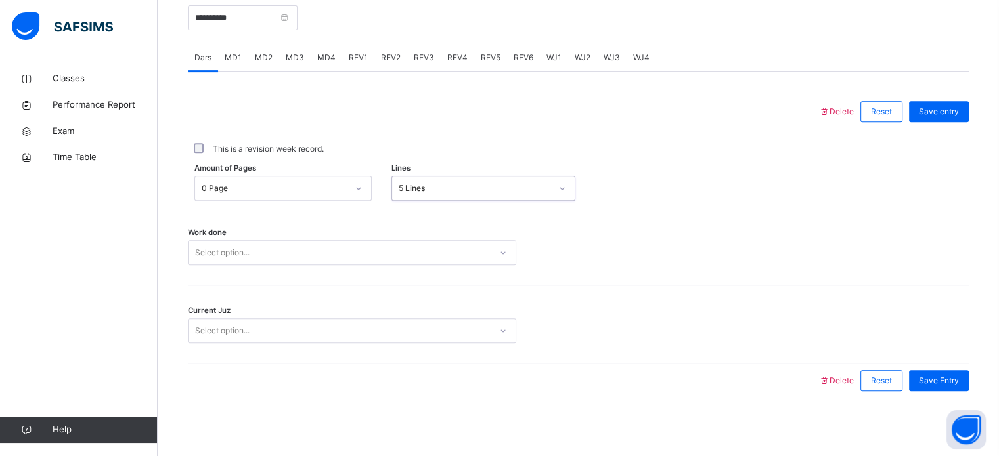
click at [385, 259] on div "Select option..." at bounding box center [339, 253] width 302 height 20
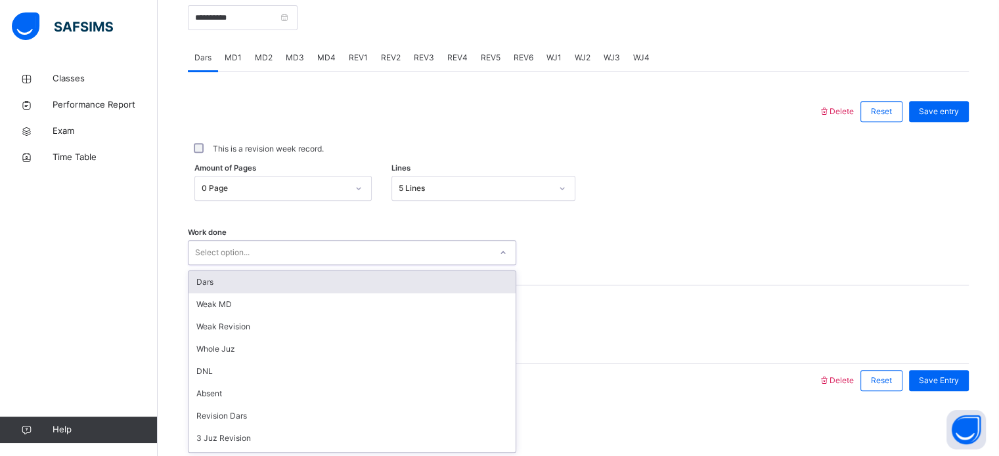
click at [347, 287] on div "Dars" at bounding box center [351, 282] width 327 height 22
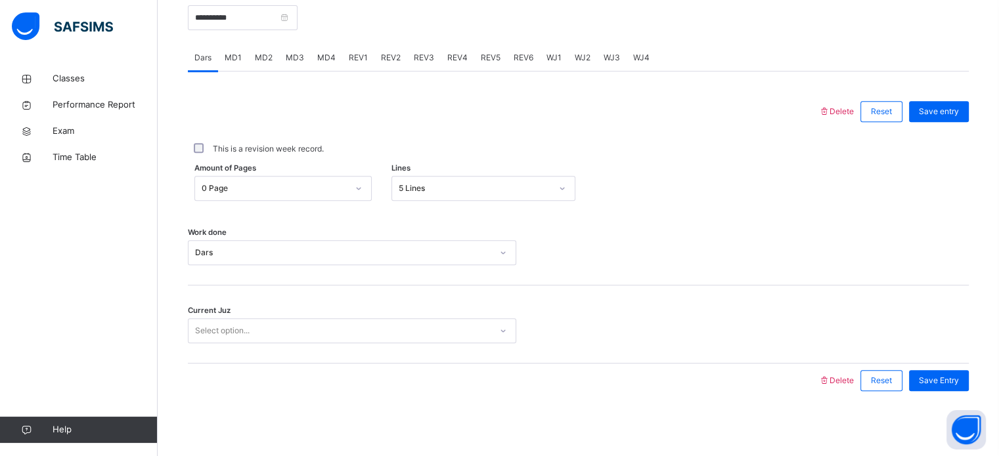
click at [336, 353] on div "Current Juz Select option..." at bounding box center [578, 325] width 781 height 78
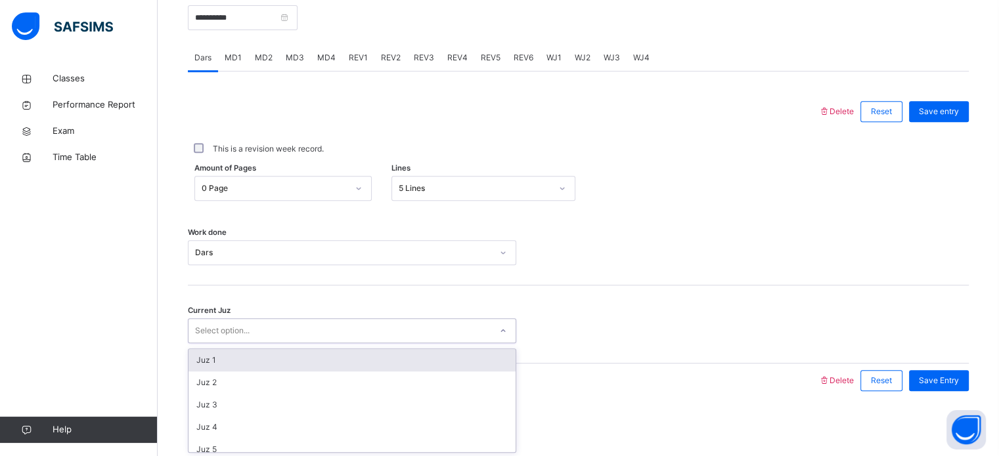
click at [341, 336] on div "Select option..." at bounding box center [339, 331] width 302 height 20
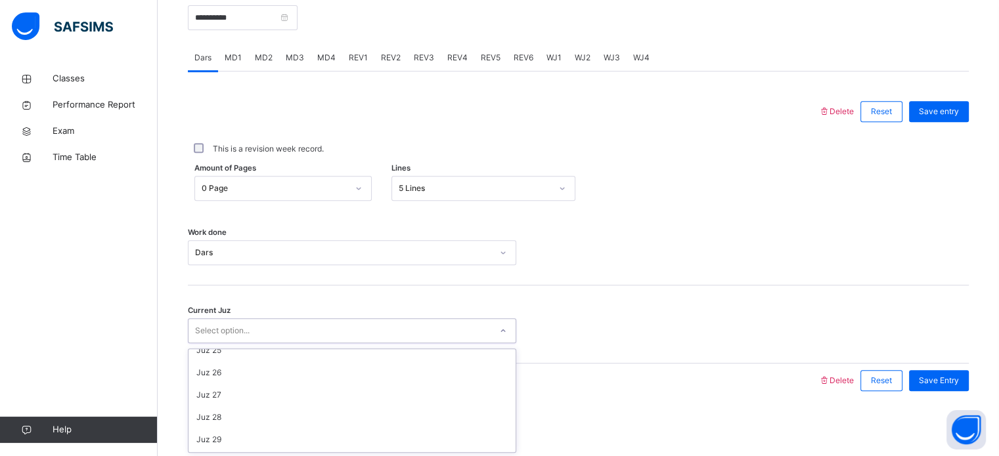
scroll to position [567, 0]
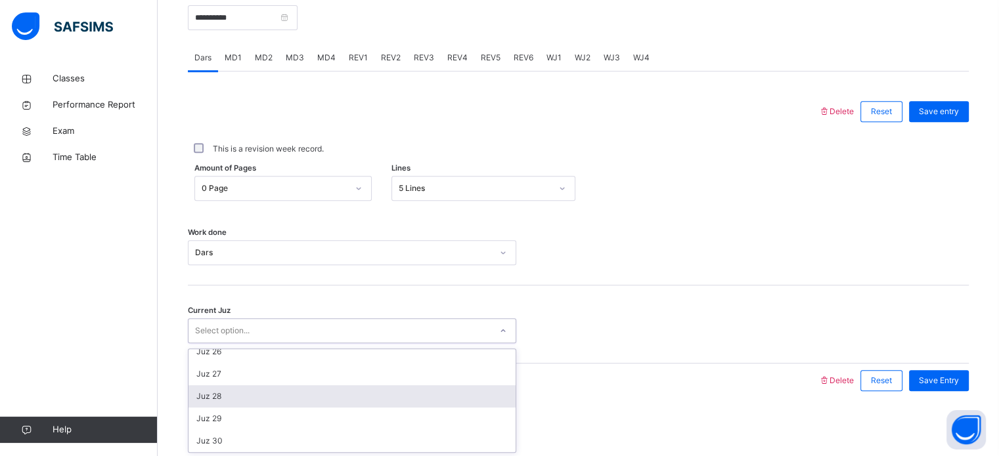
click at [346, 402] on div "Juz 28" at bounding box center [351, 396] width 327 height 22
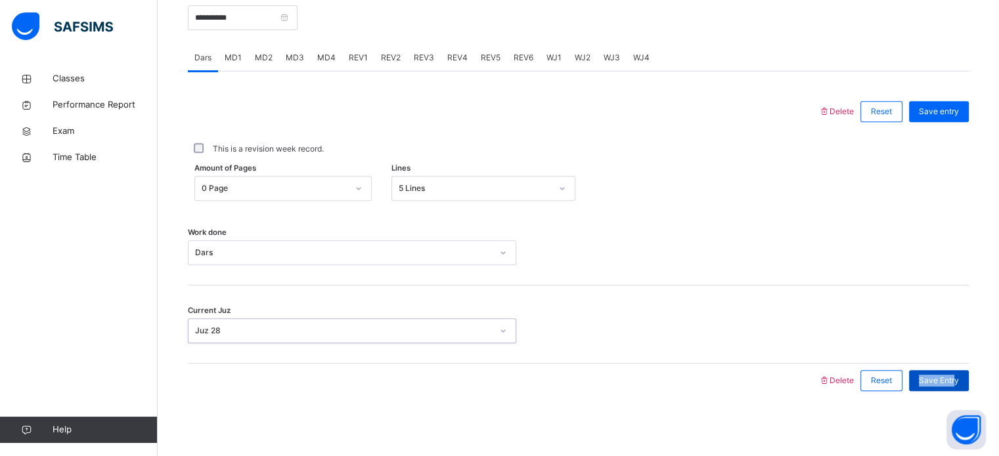
drag, startPoint x: 961, startPoint y: 369, endPoint x: 963, endPoint y: 380, distance: 11.2
click at [963, 380] on div "Save Entry" at bounding box center [935, 381] width 66 height 34
click at [959, 378] on span "Save Entry" at bounding box center [939, 381] width 40 height 12
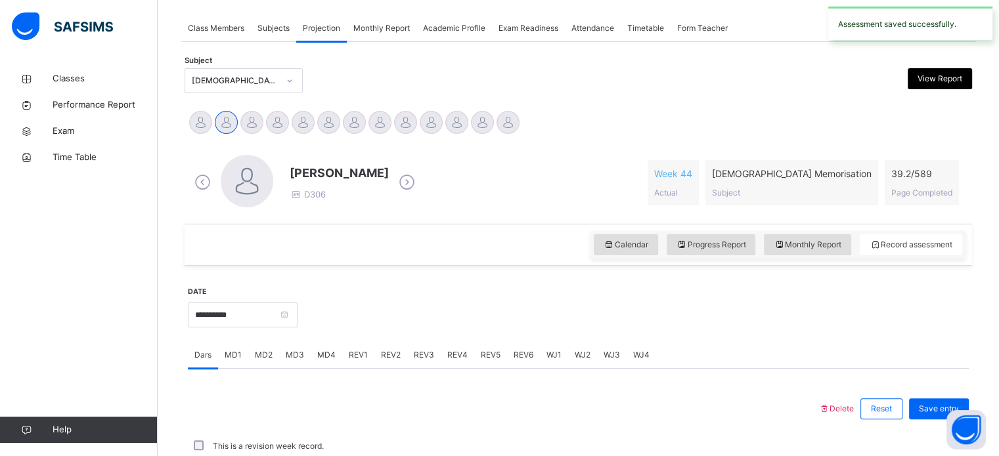
scroll to position [529, 0]
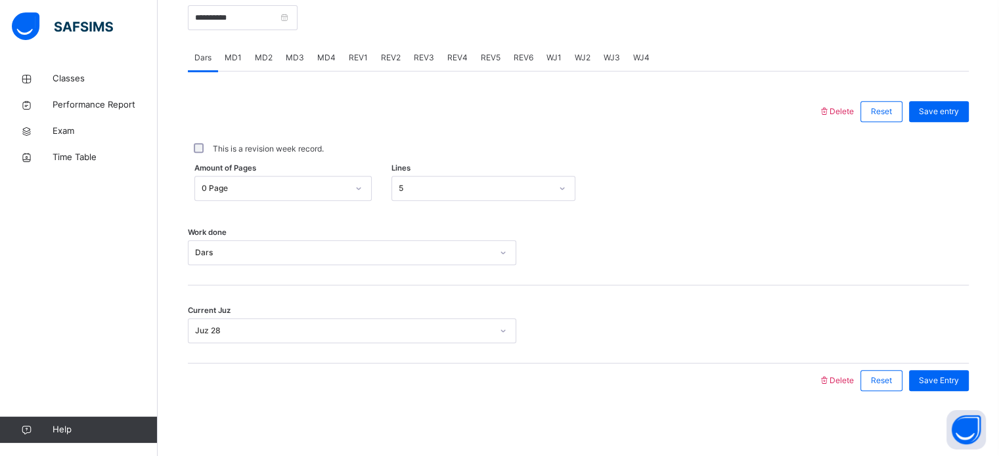
click at [270, 53] on span "MD2" at bounding box center [264, 58] width 18 height 12
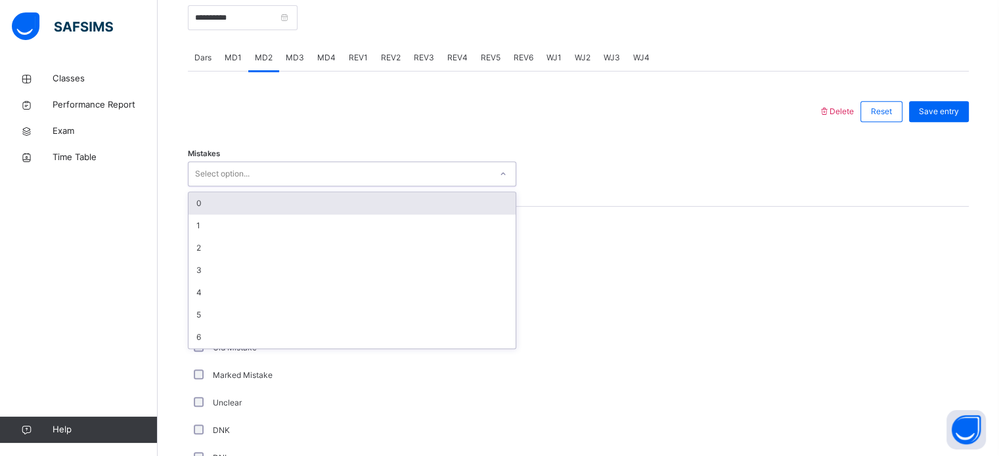
click at [320, 174] on div "Select option..." at bounding box center [339, 174] width 302 height 20
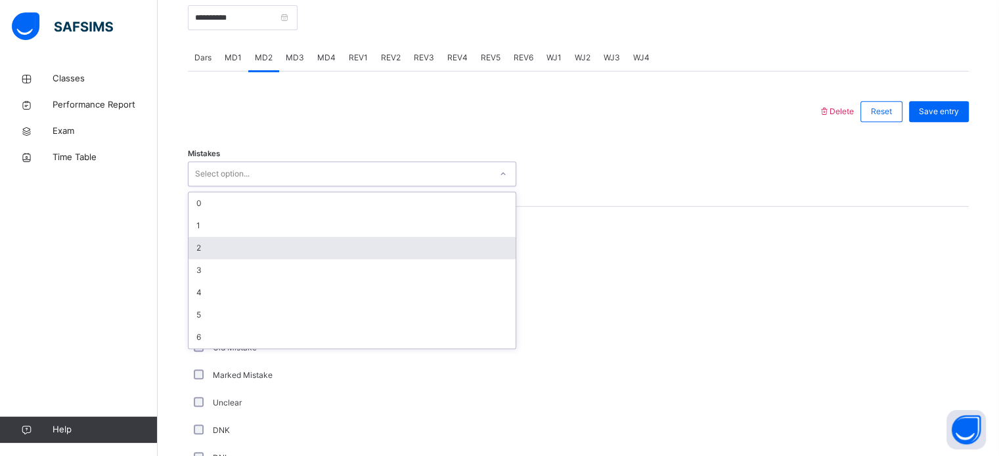
click at [305, 237] on div "2" at bounding box center [351, 248] width 327 height 22
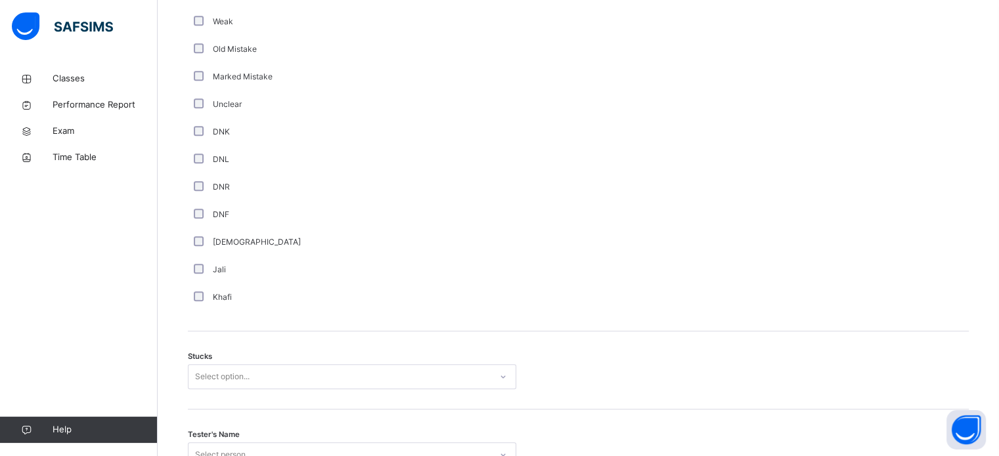
scroll to position [1030, 0]
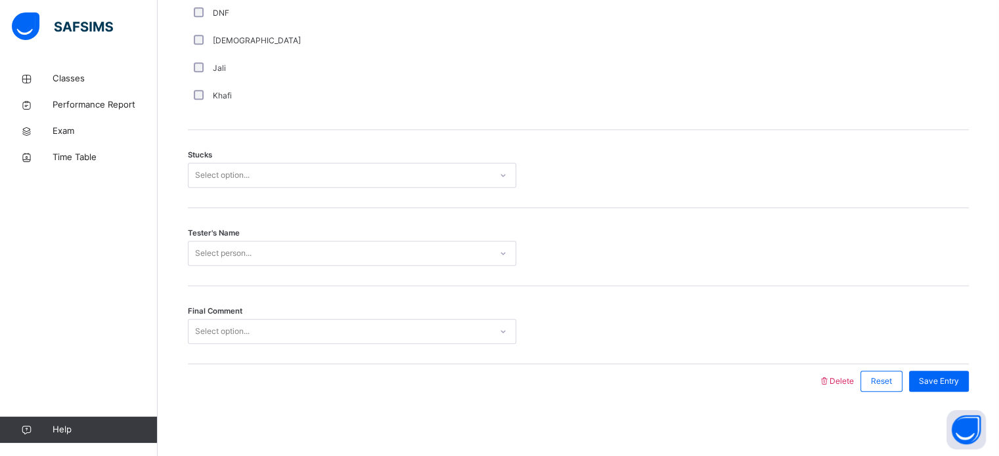
click at [268, 160] on div "Stucks Select option..." at bounding box center [578, 169] width 781 height 78
click at [267, 181] on div "Select option..." at bounding box center [339, 175] width 302 height 20
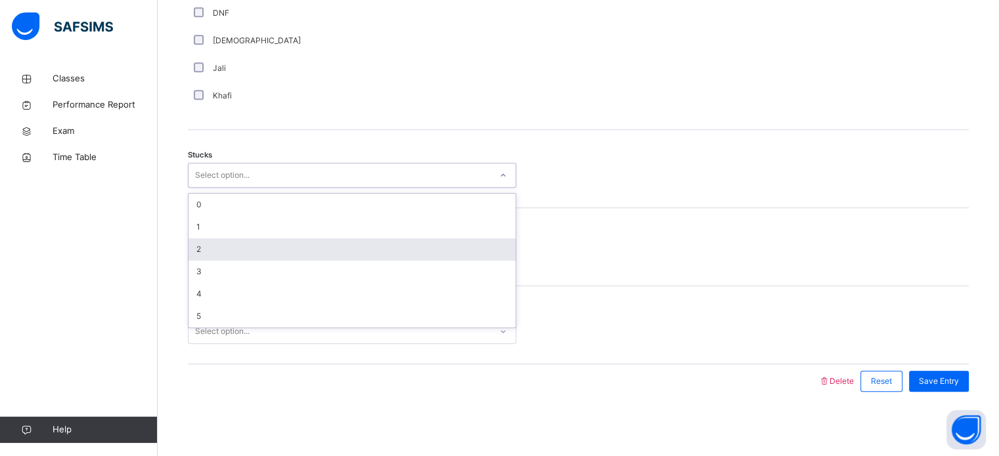
click at [238, 251] on div "2" at bounding box center [351, 249] width 327 height 22
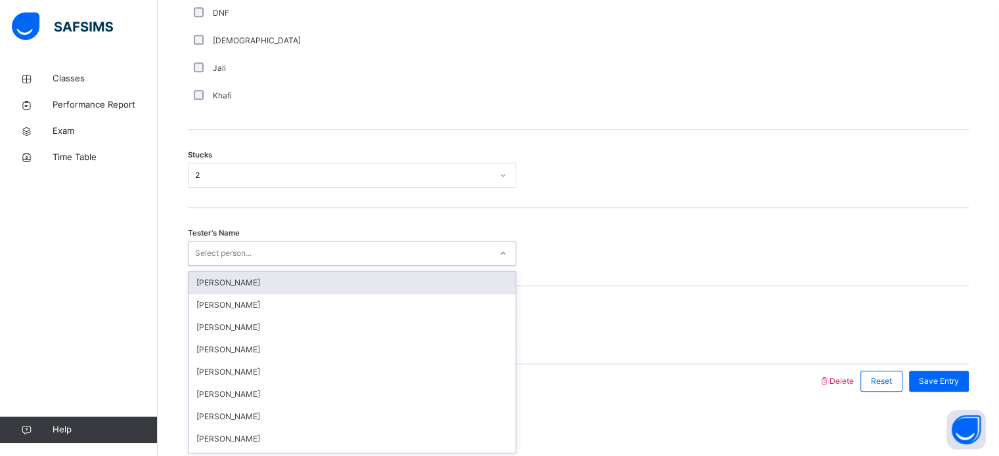
click at [219, 254] on div "Select person..." at bounding box center [223, 253] width 56 height 25
type input "***"
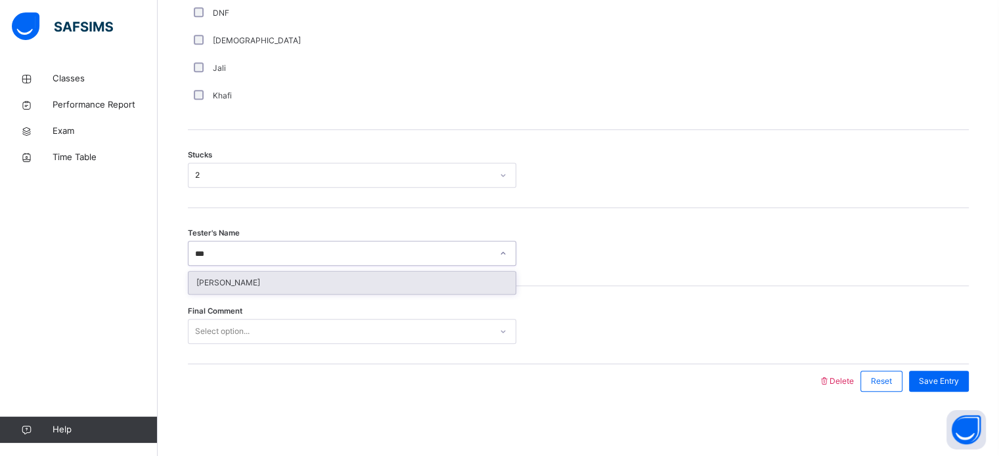
click at [223, 283] on div "[PERSON_NAME]" at bounding box center [351, 283] width 327 height 22
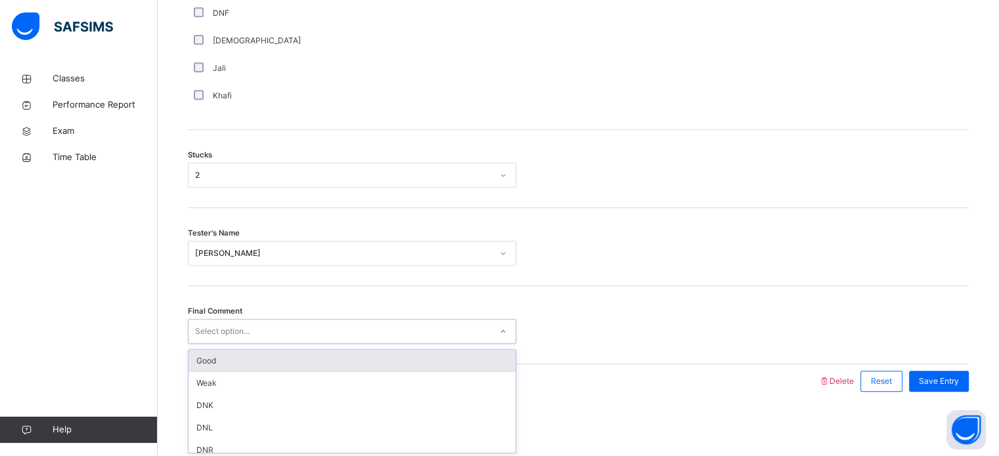
click at [219, 330] on div "Select option..." at bounding box center [222, 331] width 54 height 25
click at [239, 366] on div "Good" at bounding box center [351, 361] width 327 height 22
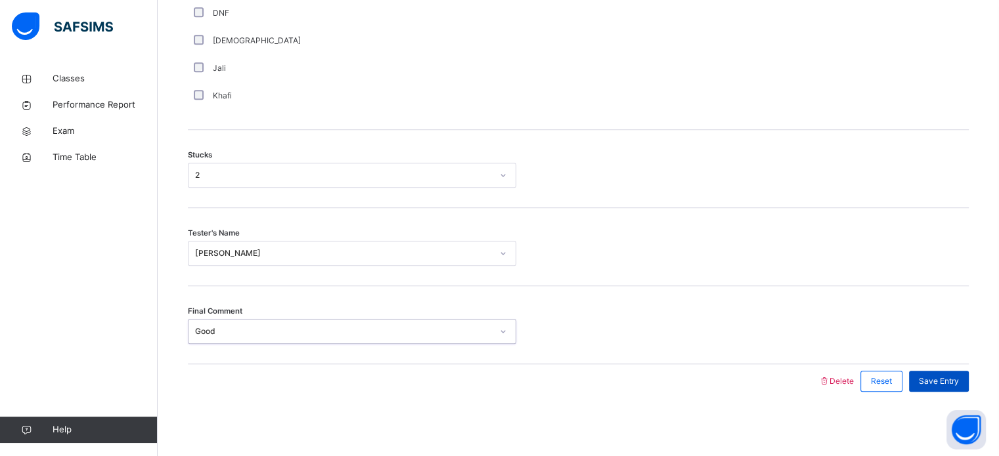
click at [953, 385] on span "Save Entry" at bounding box center [939, 382] width 40 height 12
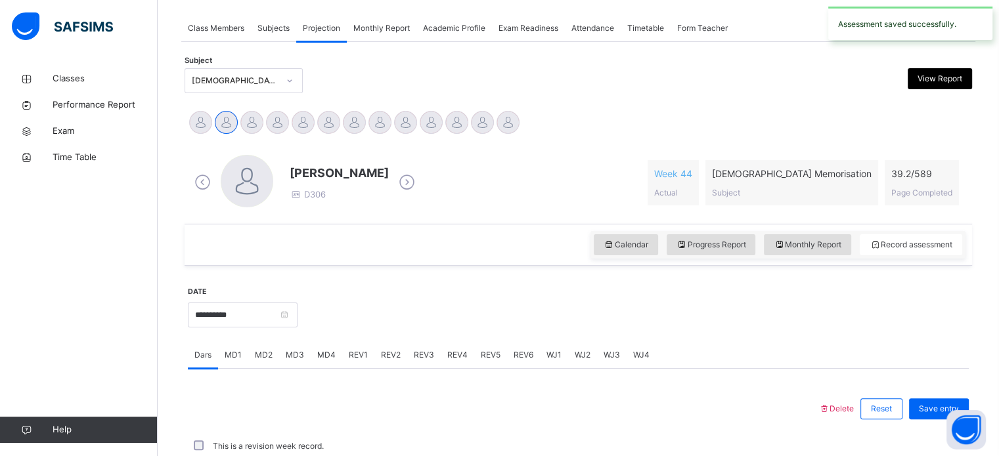
scroll to position [529, 0]
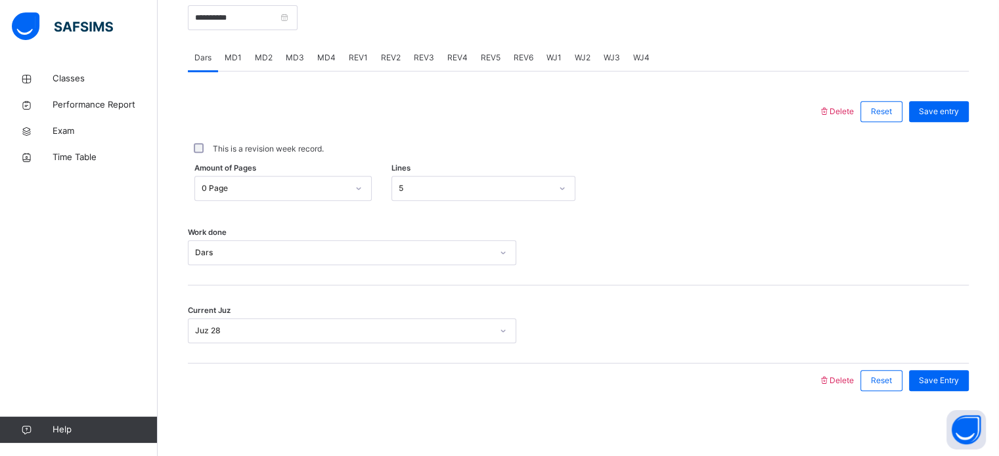
click at [326, 51] on div "MD4" at bounding box center [327, 58] width 32 height 26
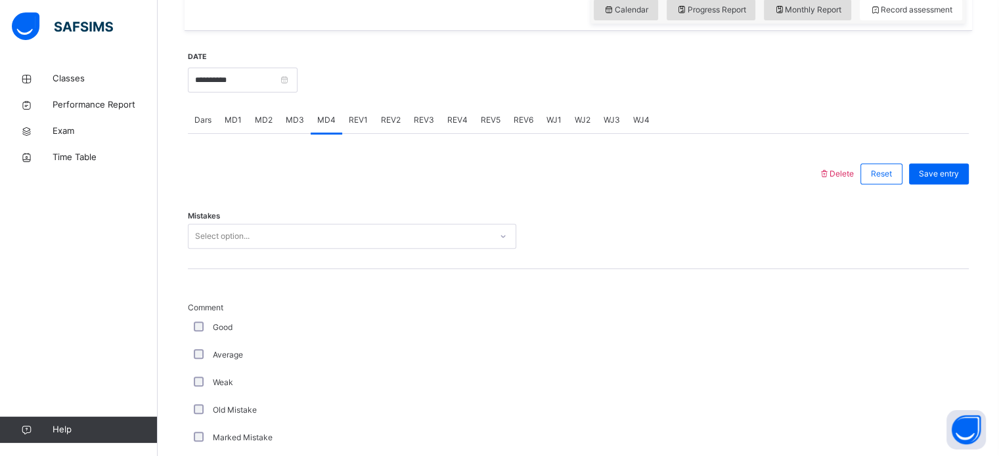
scroll to position [476, 0]
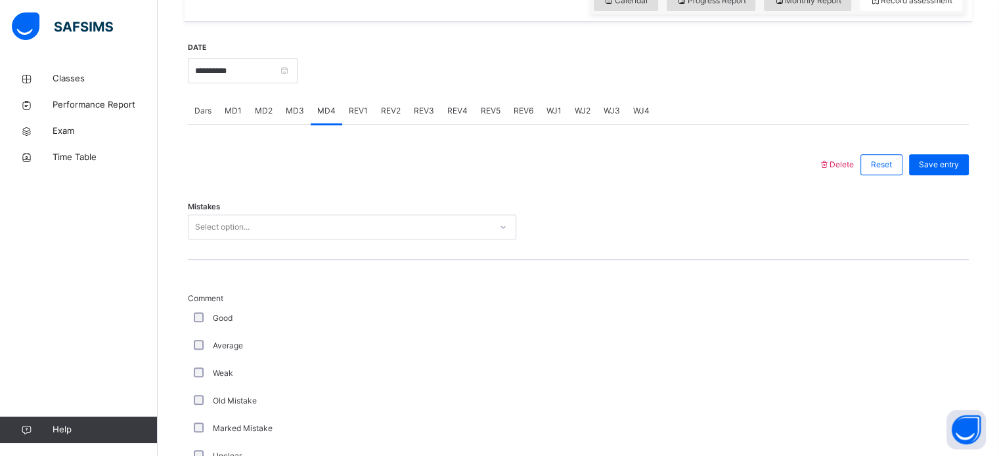
click at [263, 220] on div "Select option..." at bounding box center [339, 227] width 302 height 20
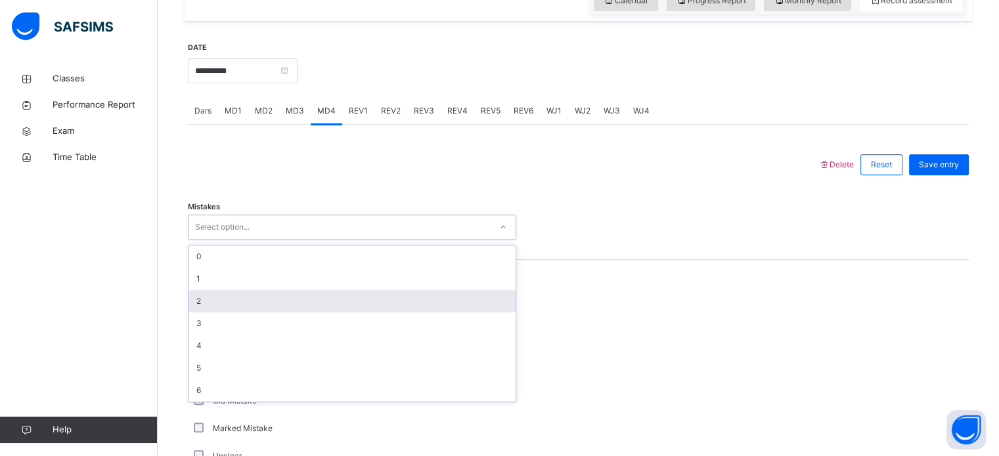
click at [299, 300] on div "2" at bounding box center [351, 301] width 327 height 22
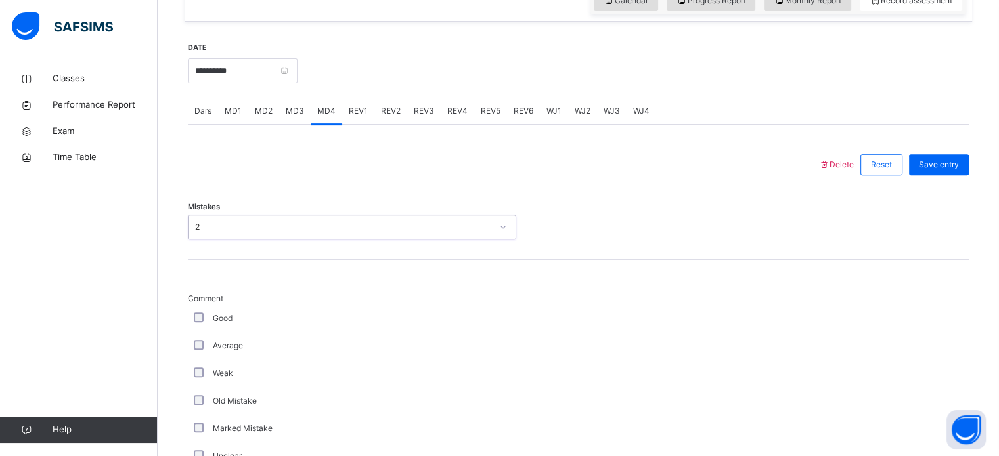
click at [200, 310] on div "Good" at bounding box center [352, 319] width 328 height 28
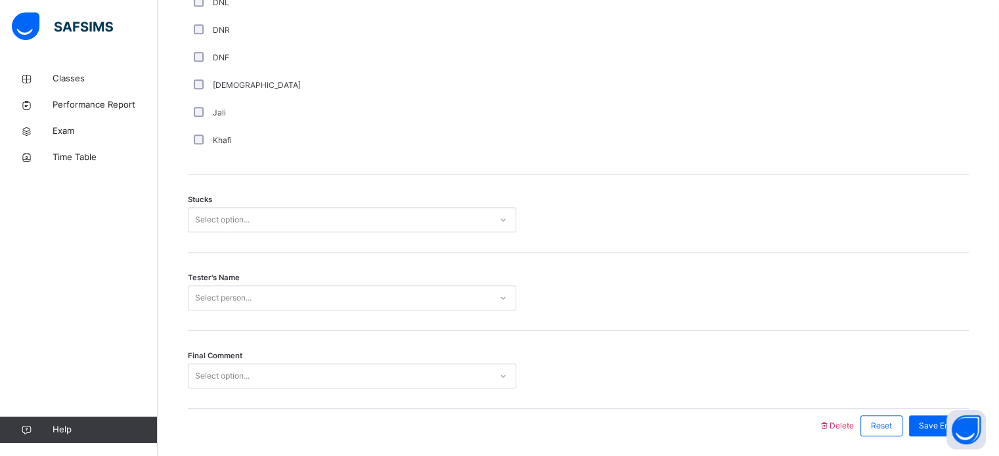
scroll to position [986, 0]
click at [244, 227] on div "Select option..." at bounding box center [222, 219] width 54 height 25
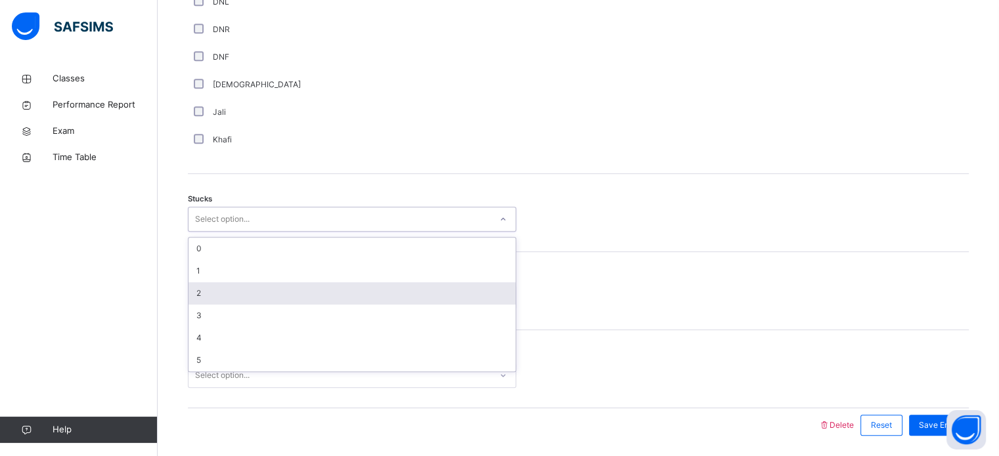
click at [247, 287] on div "2" at bounding box center [351, 293] width 327 height 22
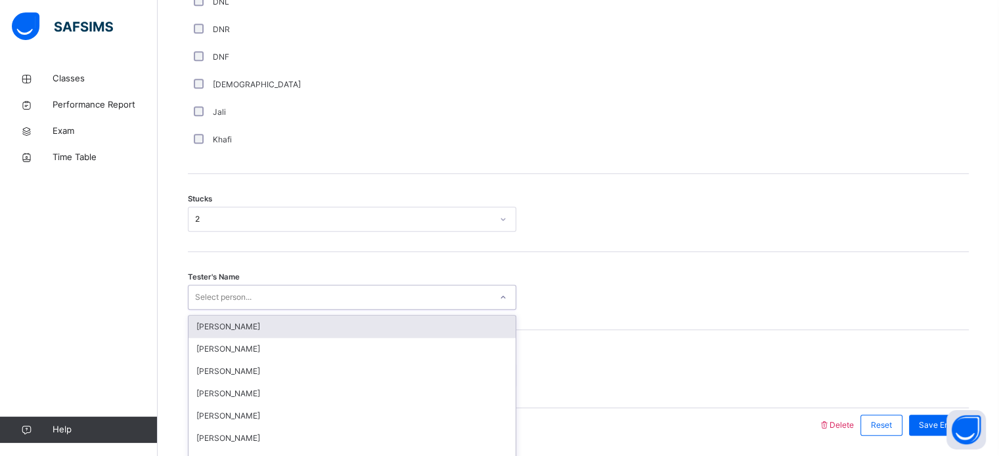
click at [247, 288] on div "option [PERSON_NAME] focused, 1 of 88. 88 results available. Use Up and Down to…" at bounding box center [352, 297] width 328 height 25
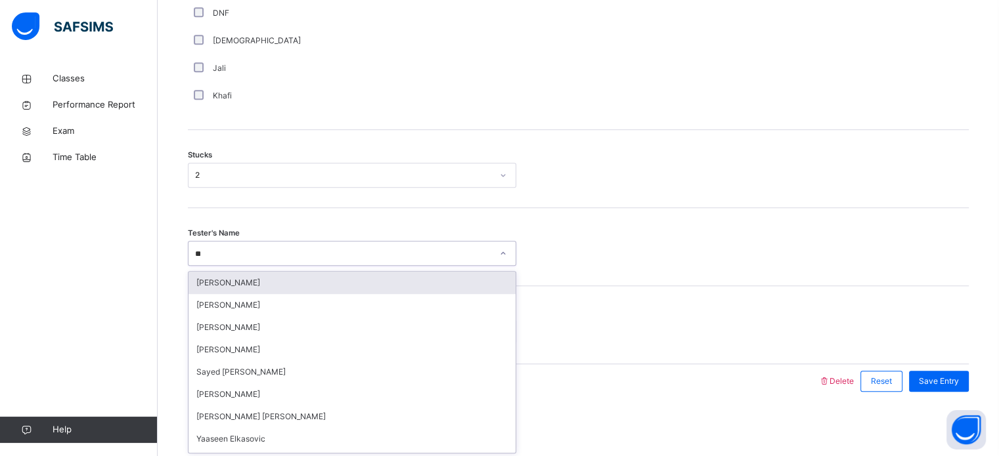
type input "***"
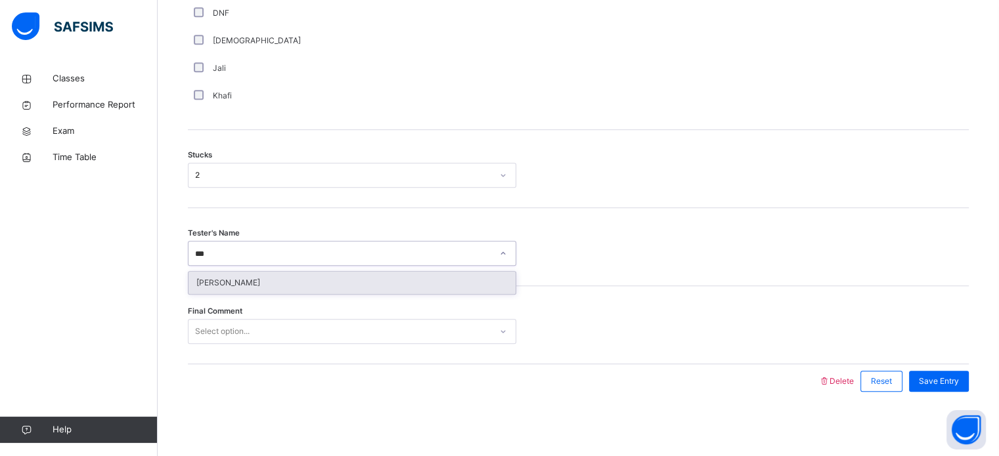
click at [270, 280] on div "[PERSON_NAME]" at bounding box center [351, 283] width 327 height 22
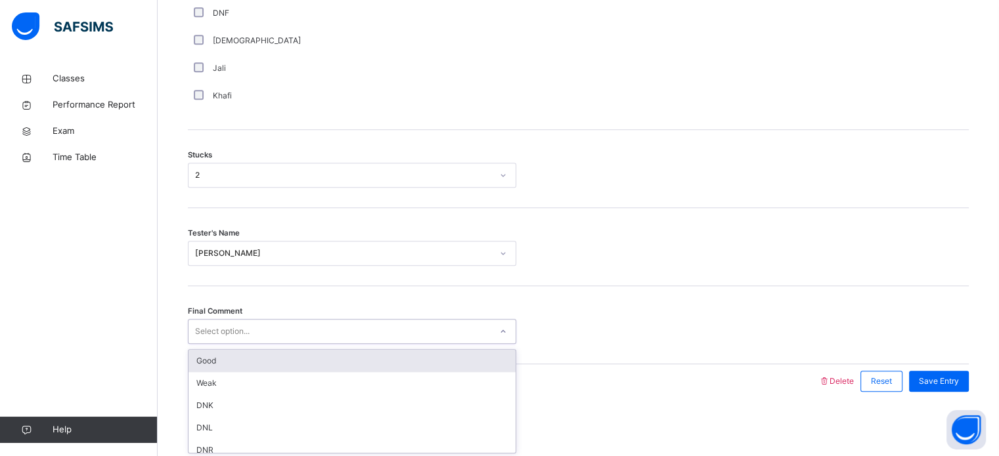
click at [276, 328] on div "Select option..." at bounding box center [339, 332] width 302 height 20
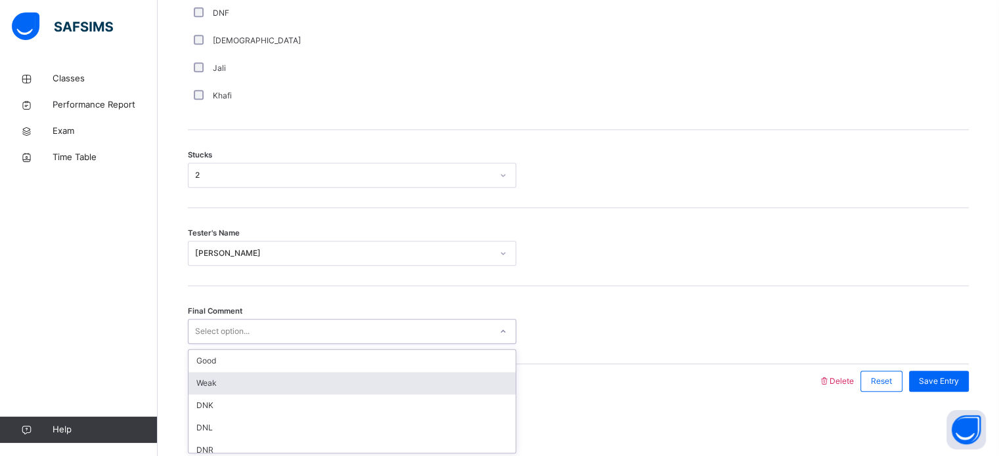
click at [263, 372] on div "Weak" at bounding box center [351, 383] width 327 height 22
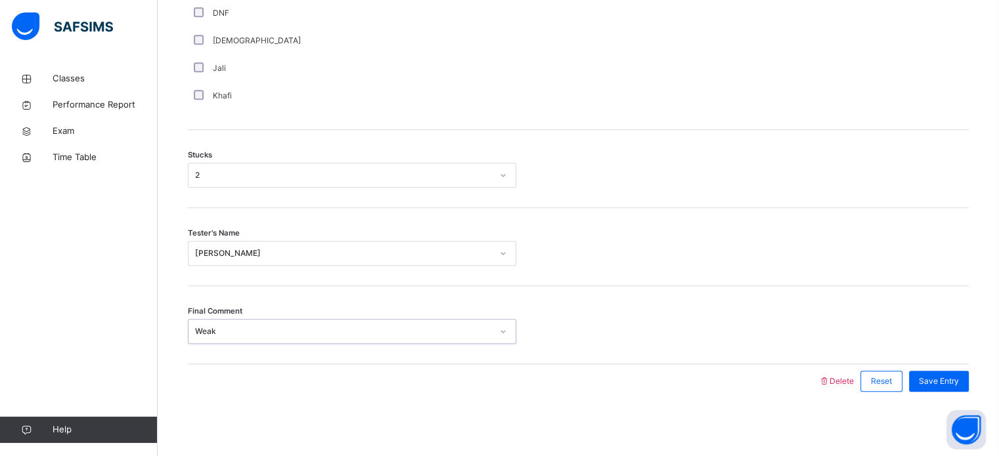
click at [260, 336] on div "Weak" at bounding box center [339, 332] width 302 height 20
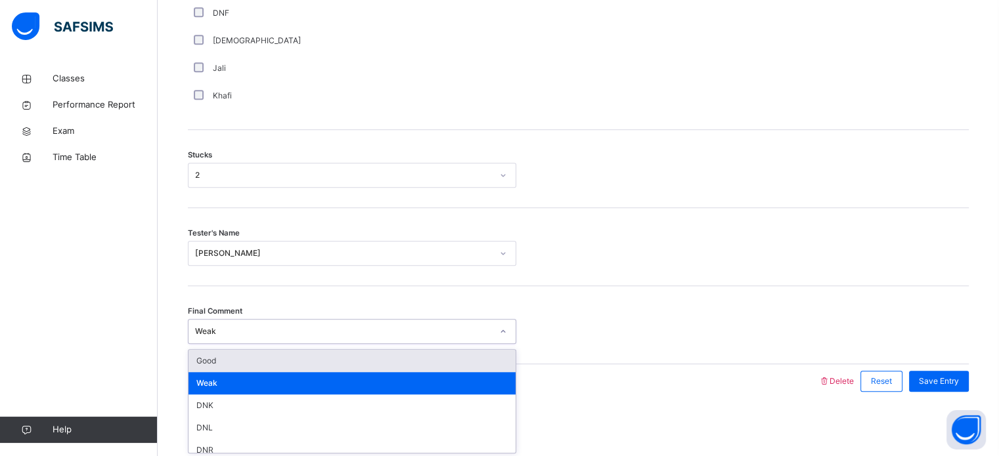
click at [255, 370] on div "Good Weak DNK DNL DNR DNF" at bounding box center [351, 401] width 327 height 103
click at [246, 362] on div "Good" at bounding box center [351, 361] width 327 height 22
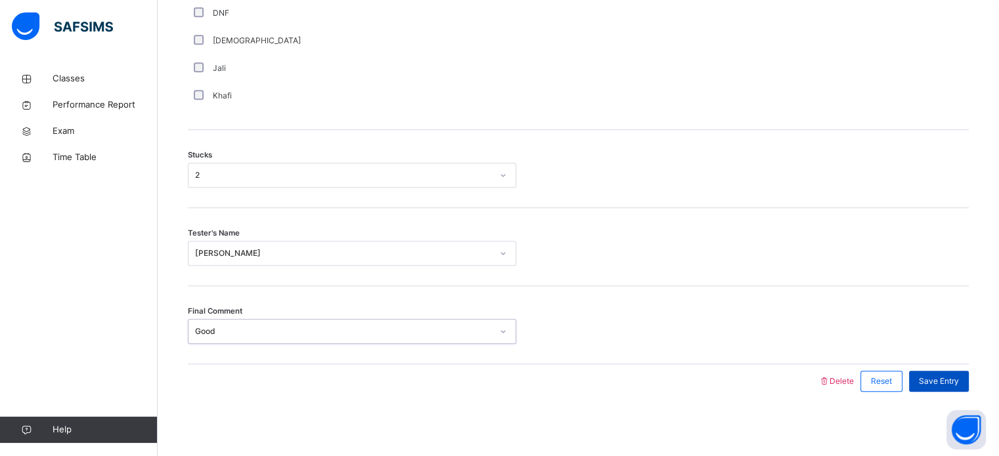
click at [939, 385] on span "Save Entry" at bounding box center [939, 382] width 40 height 12
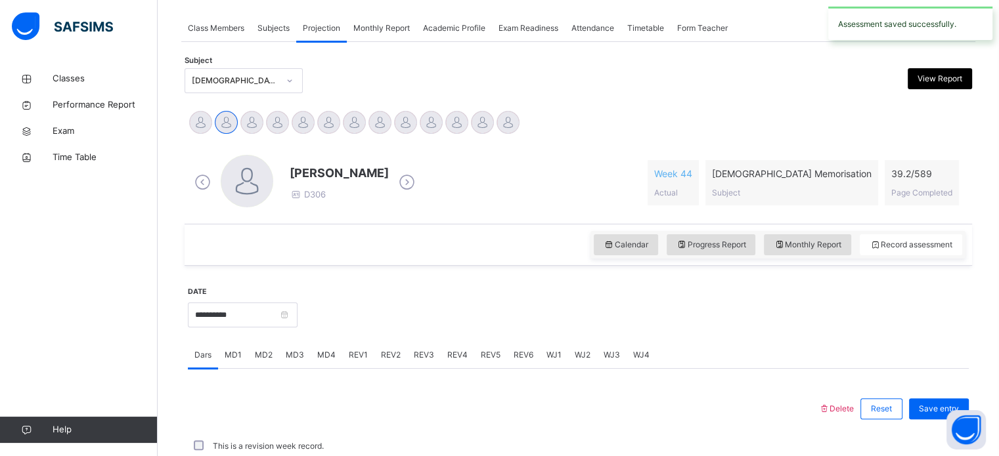
scroll to position [529, 0]
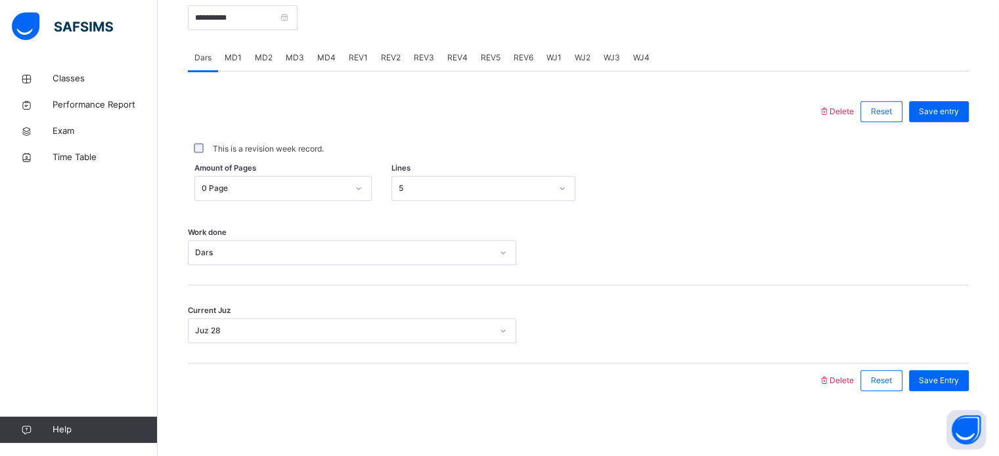
click at [323, 57] on span "MD4" at bounding box center [326, 58] width 18 height 12
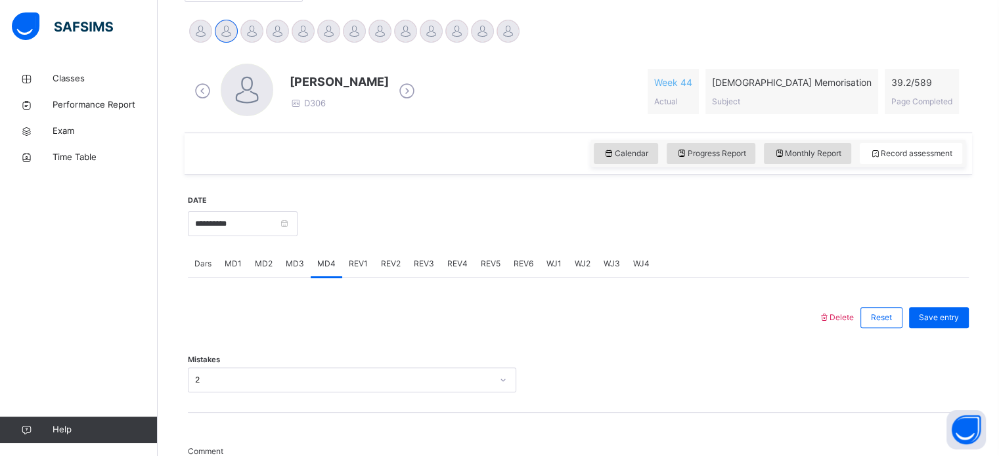
scroll to position [329, 0]
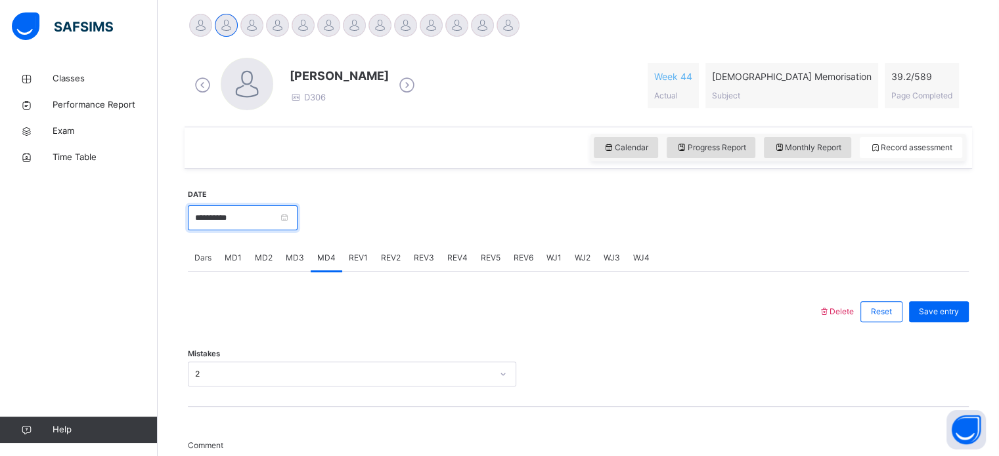
click at [291, 206] on input "**********" at bounding box center [243, 218] width 110 height 25
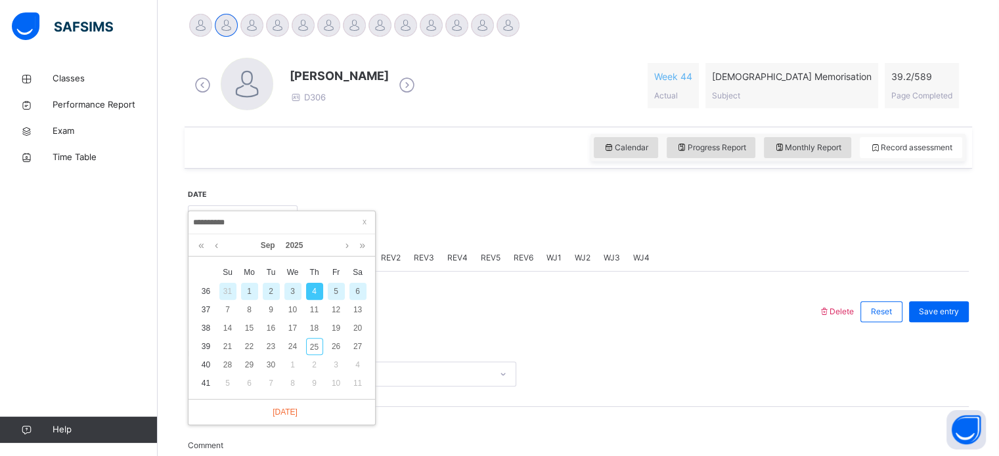
click at [355, 291] on div "6" at bounding box center [357, 291] width 17 height 17
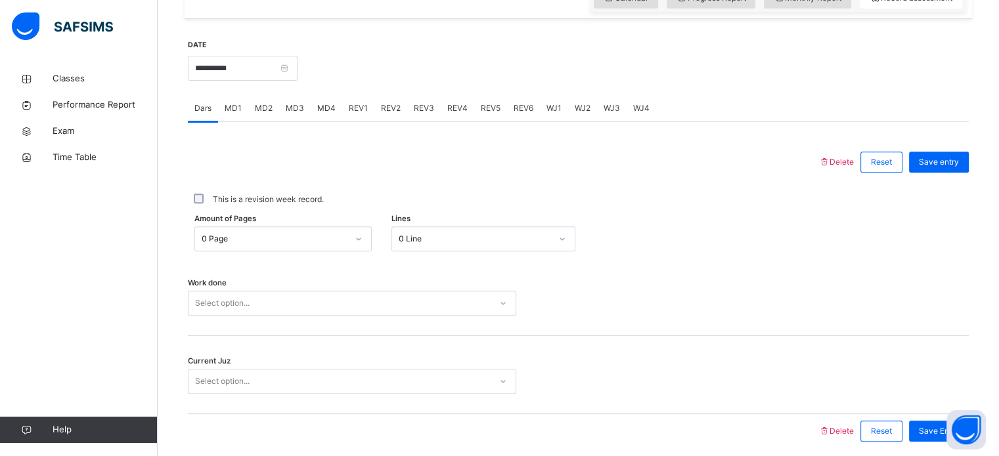
scroll to position [478, 0]
click at [504, 221] on div "Amount of Pages 0 Page Lines 0 Line" at bounding box center [578, 240] width 781 height 38
click at [505, 251] on div "Amount of Pages 0 Page Lines 0 Line" at bounding box center [578, 240] width 781 height 38
click at [543, 234] on div "0 Line" at bounding box center [475, 240] width 152 height 12
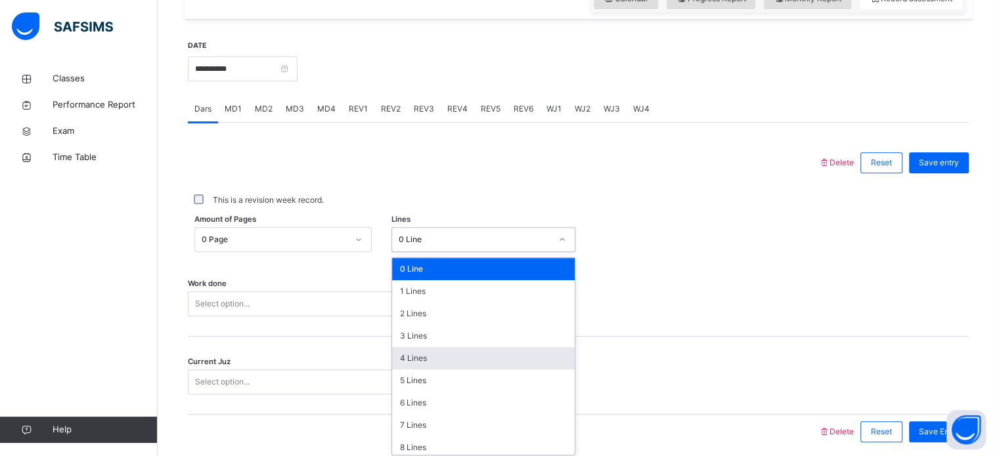
click at [508, 359] on div "4 Lines" at bounding box center [483, 358] width 183 height 22
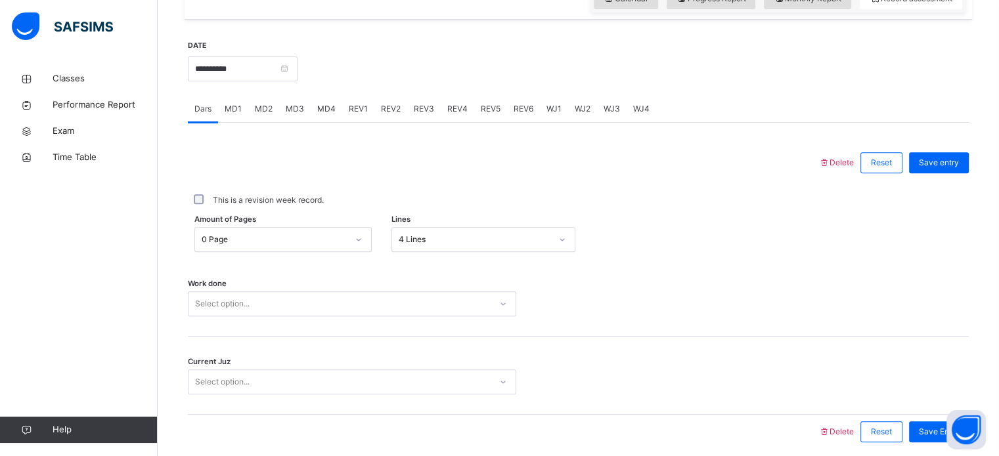
click at [404, 322] on div "Work done Select option..." at bounding box center [578, 298] width 781 height 78
click at [407, 316] on div "Work done Select option..." at bounding box center [578, 298] width 781 height 78
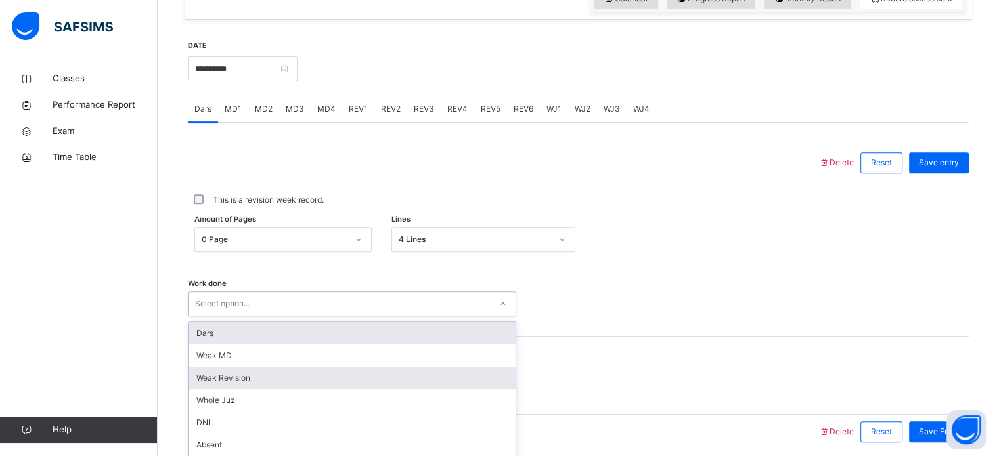
scroll to position [529, 0]
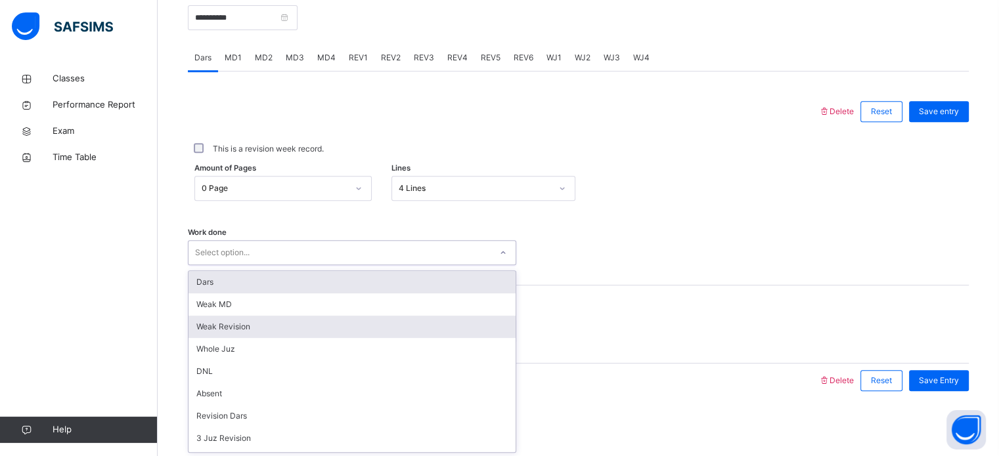
drag, startPoint x: 404, startPoint y: 305, endPoint x: 404, endPoint y: 326, distance: 21.7
click at [404, 265] on div "option Dars focused, 1 of 14. 14 results available. Use Up and Down to choose o…" at bounding box center [352, 252] width 328 height 25
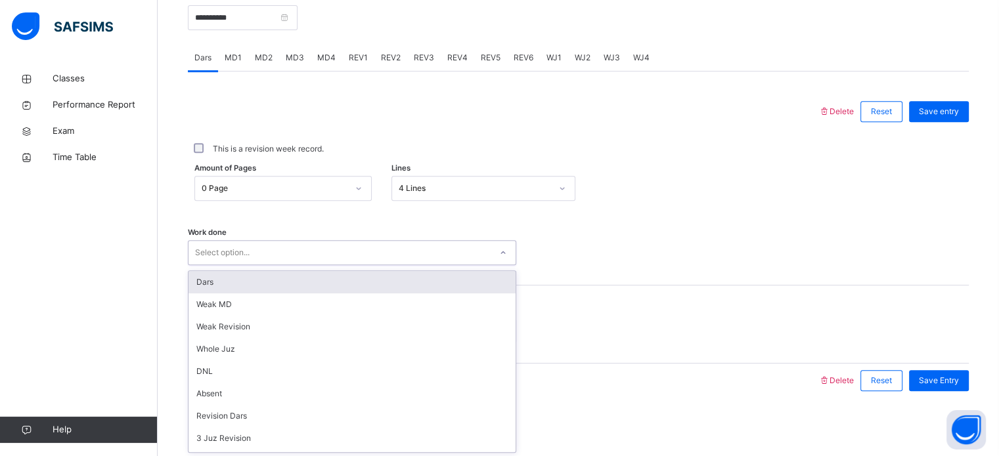
click at [422, 278] on div "Dars" at bounding box center [351, 282] width 327 height 22
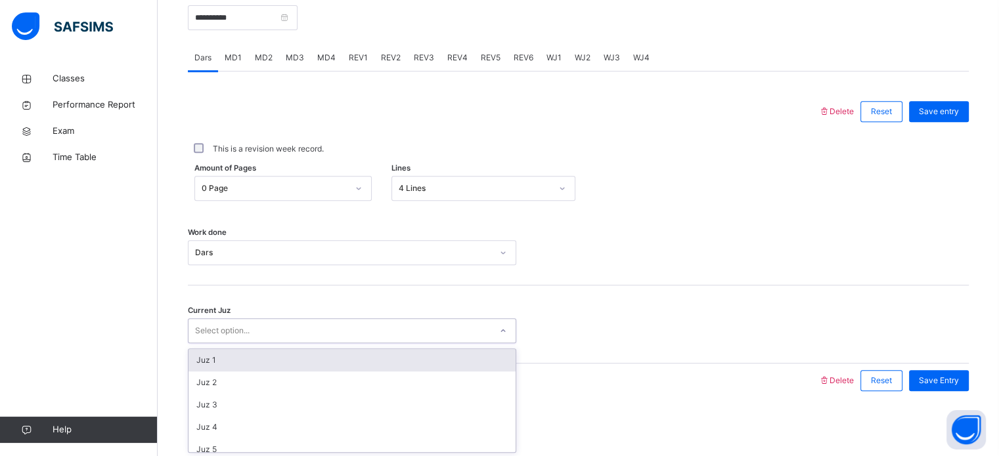
click at [425, 324] on div "Select option..." at bounding box center [339, 331] width 302 height 20
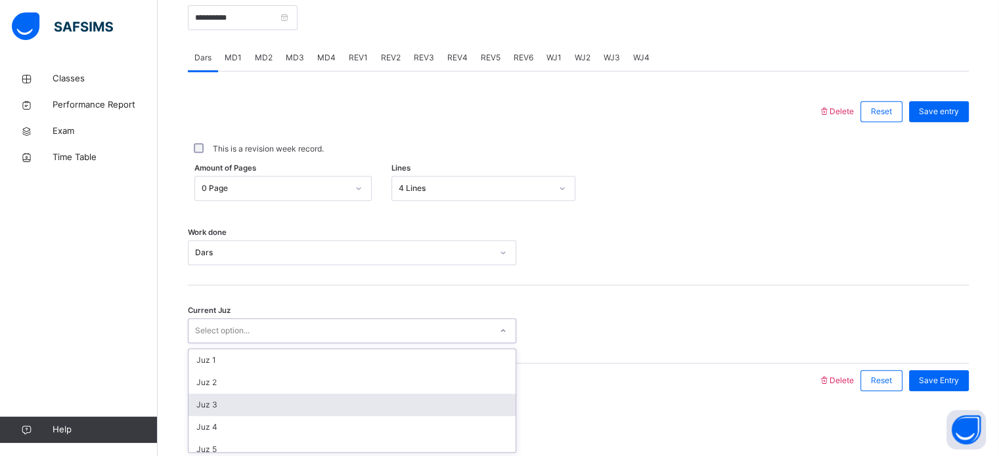
scroll to position [567, 0]
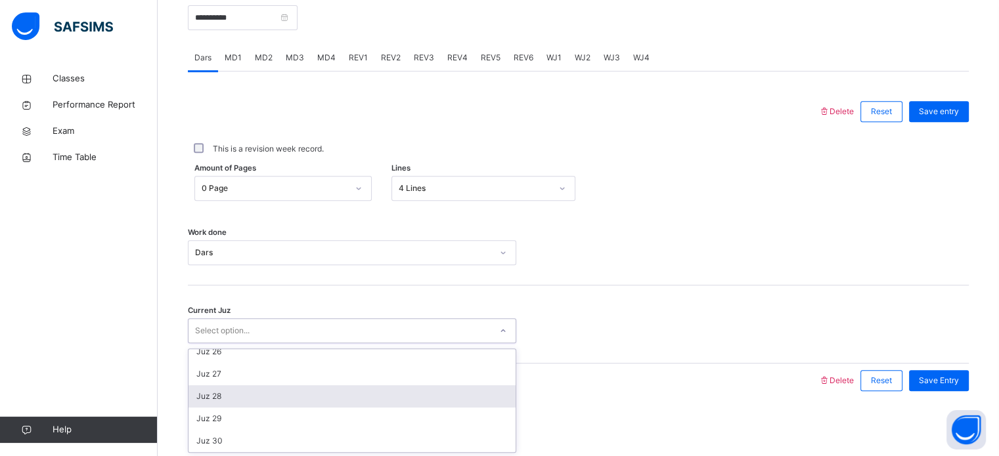
click at [462, 401] on div "Juz 28" at bounding box center [351, 396] width 327 height 22
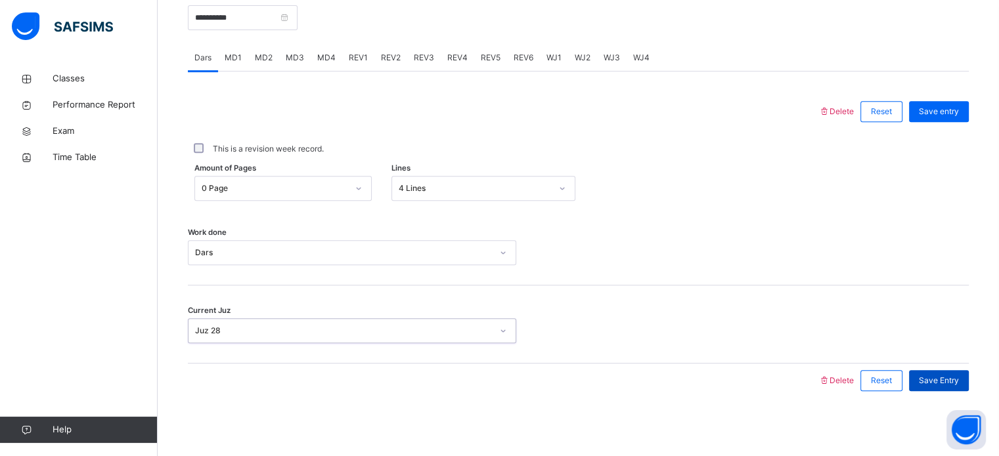
click at [953, 387] on div "Save Entry" at bounding box center [939, 380] width 60 height 21
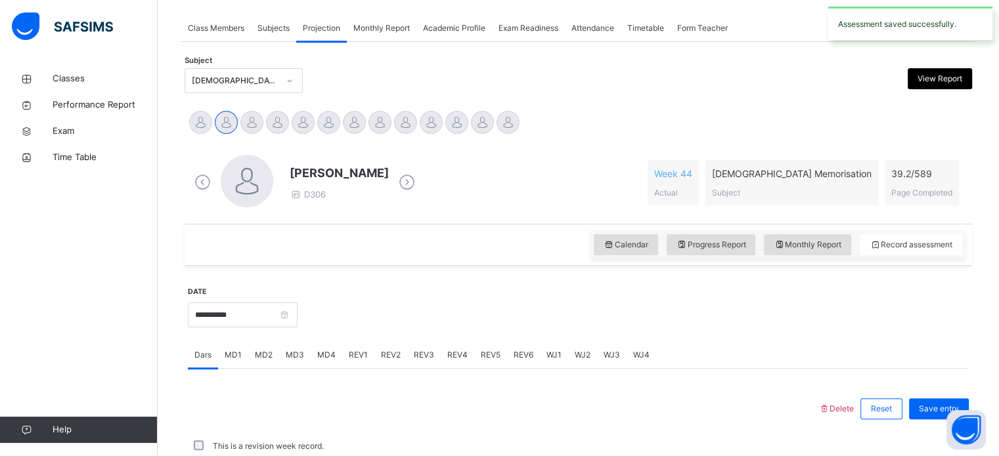
scroll to position [529, 0]
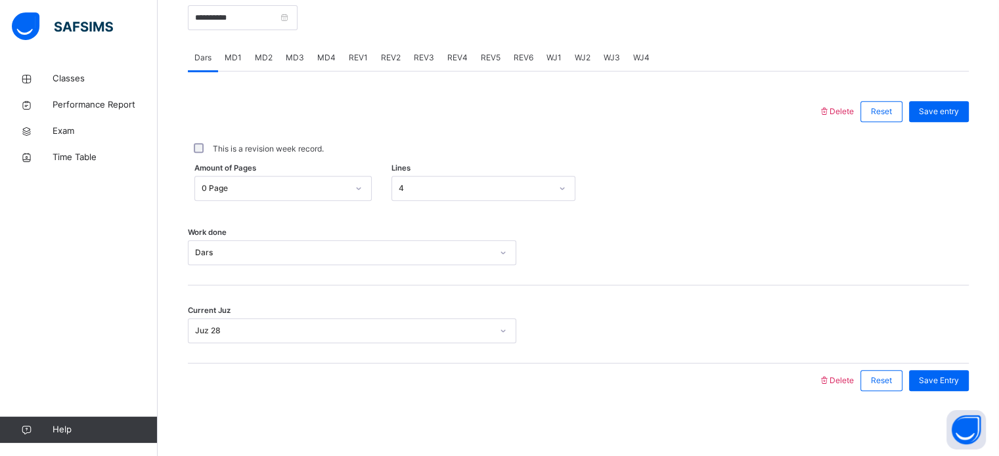
click at [0, 390] on div "Classes Performance Report Exam Time Table Help" at bounding box center [79, 255] width 158 height 404
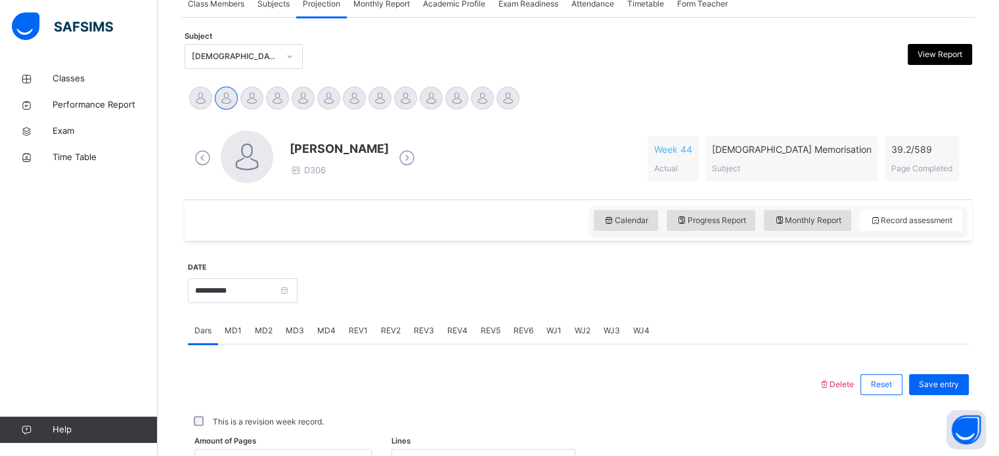
scroll to position [254, 0]
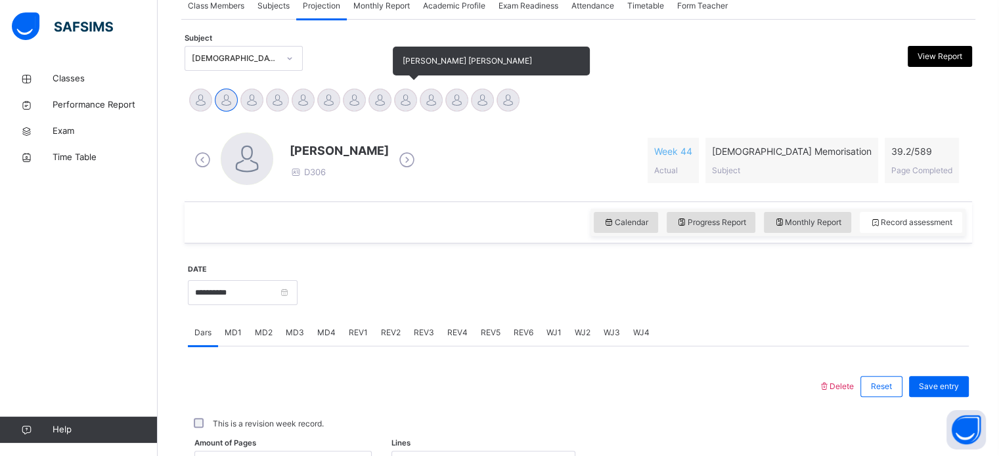
click at [407, 106] on div at bounding box center [405, 100] width 23 height 23
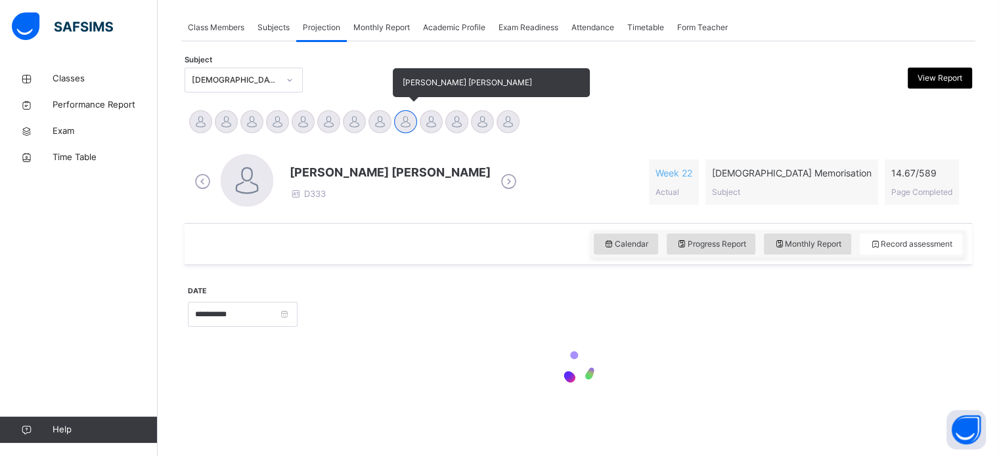
scroll to position [232, 0]
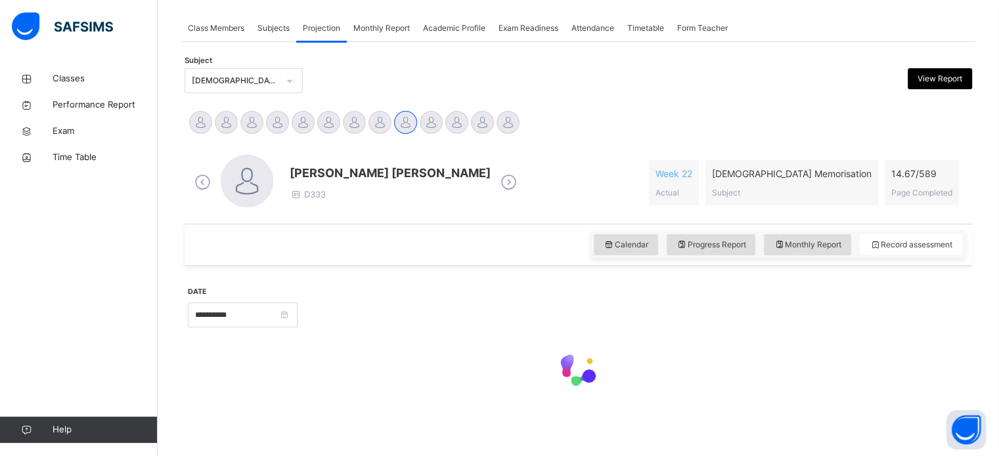
click at [289, 190] on div "[PERSON_NAME] [PERSON_NAME] D333" at bounding box center [355, 183] width 329 height 56
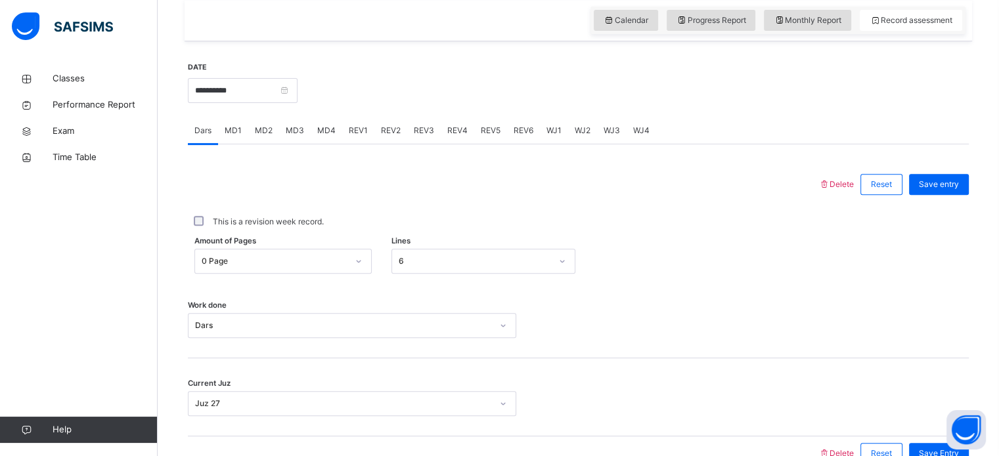
scroll to position [456, 0]
click at [297, 86] on input "**********" at bounding box center [243, 91] width 110 height 25
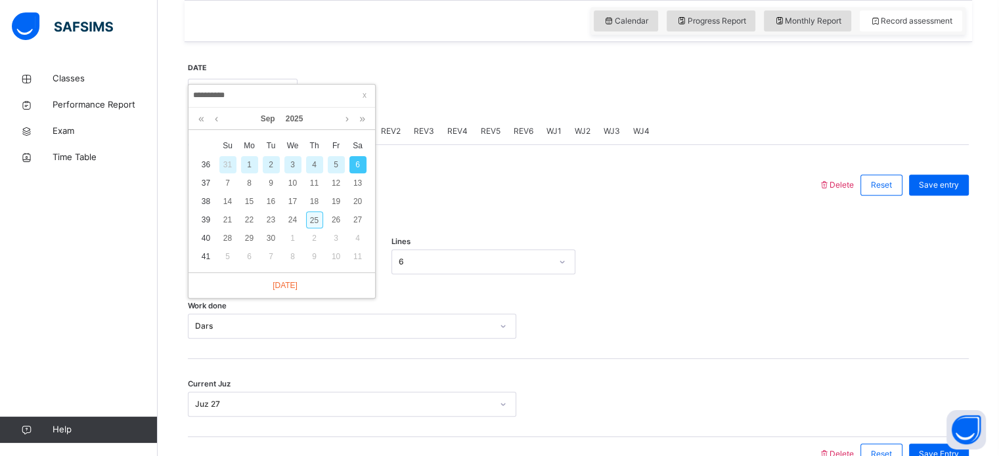
click at [309, 211] on div "25" at bounding box center [314, 219] width 17 height 17
type input "**********"
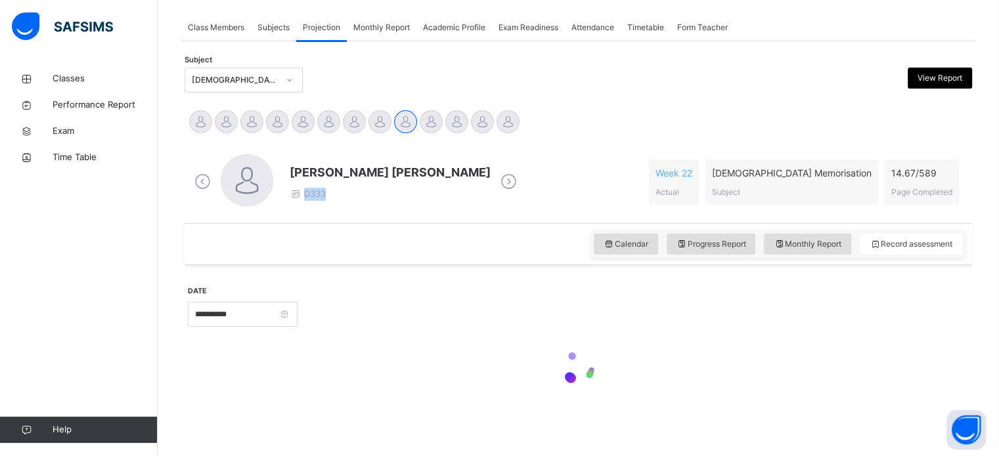
scroll to position [232, 0]
click at [423, 271] on div "**********" at bounding box center [578, 342] width 787 height 152
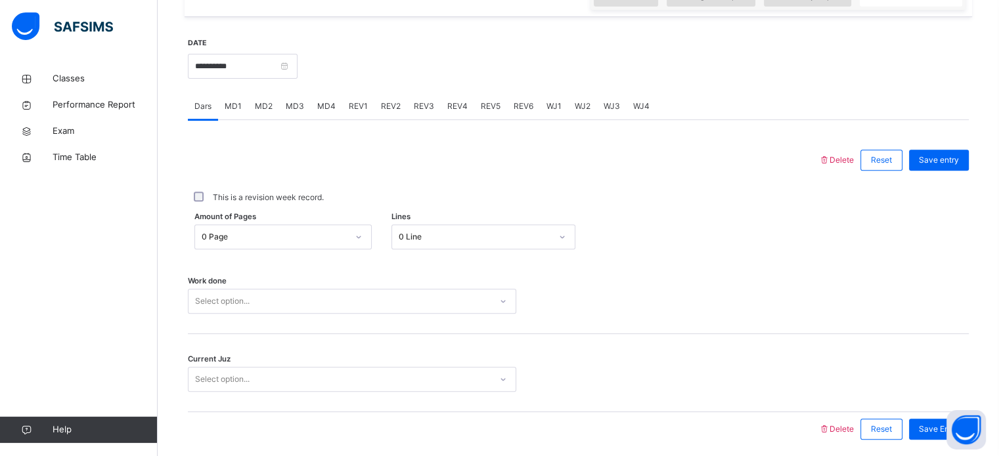
click at [457, 250] on div "0 Line" at bounding box center [483, 237] width 184 height 25
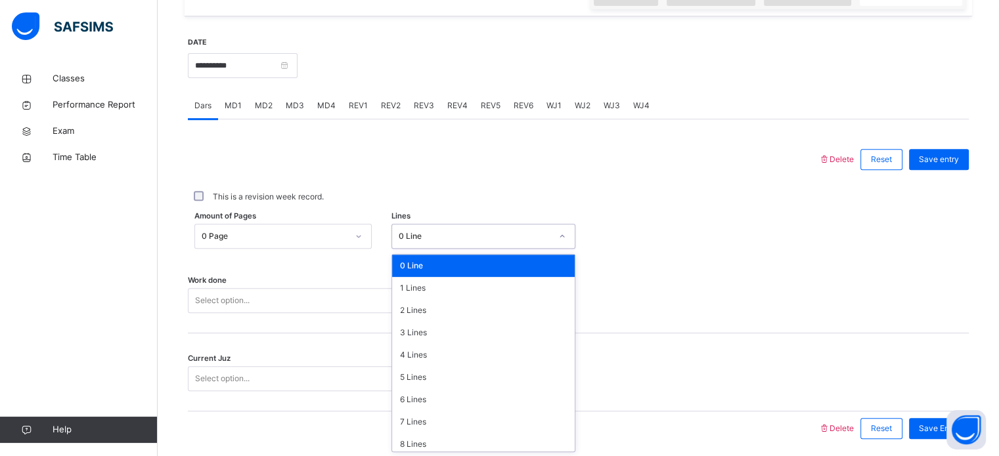
scroll to position [482, 0]
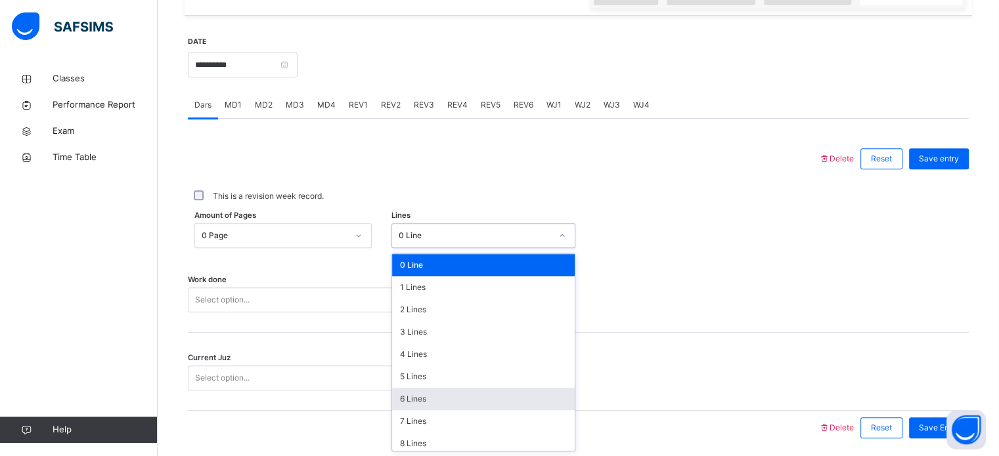
click at [440, 389] on div "6 Lines" at bounding box center [483, 399] width 183 height 22
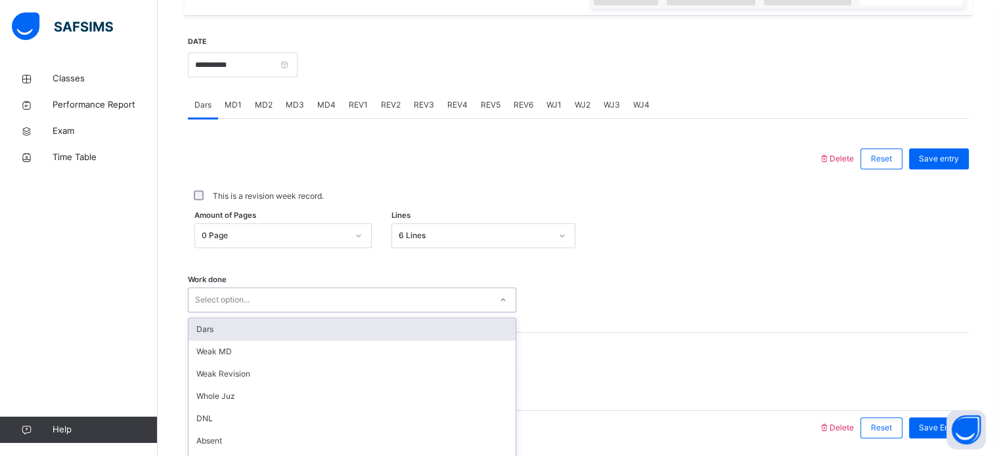
click at [320, 305] on div "option Dars focused, 1 of 14. 14 results available. Use Up and Down to choose o…" at bounding box center [352, 300] width 328 height 25
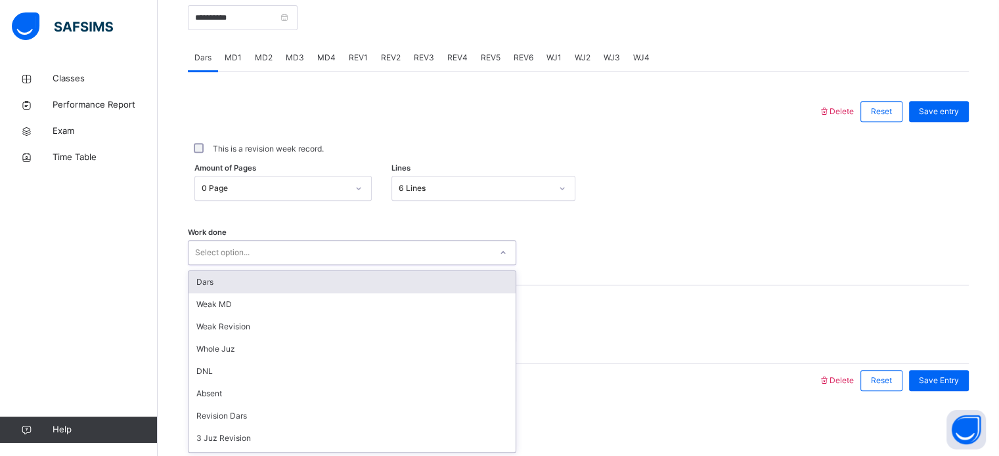
click at [318, 288] on div "Dars" at bounding box center [351, 282] width 327 height 22
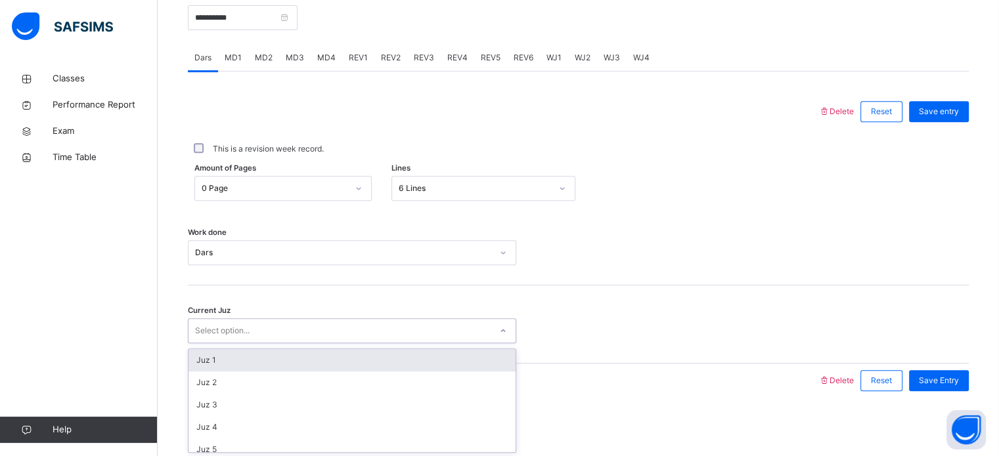
click at [310, 334] on div "Select option..." at bounding box center [339, 331] width 302 height 20
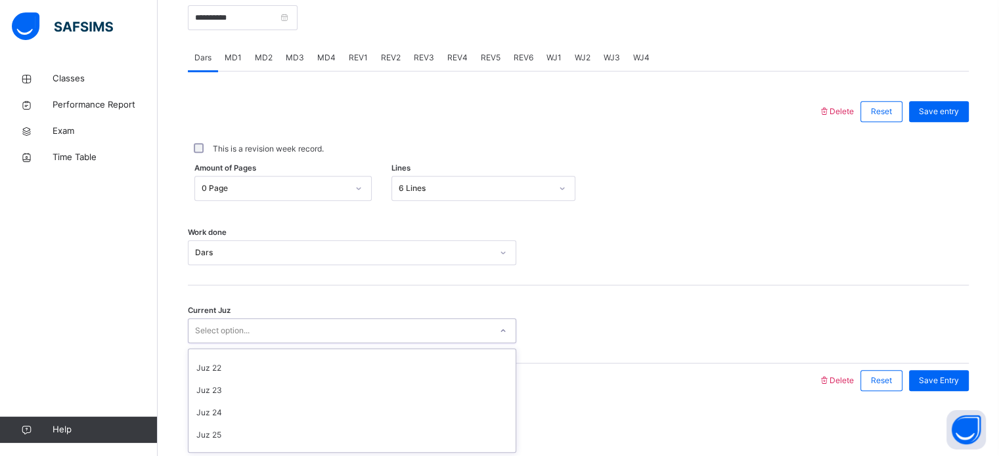
scroll to position [567, 0]
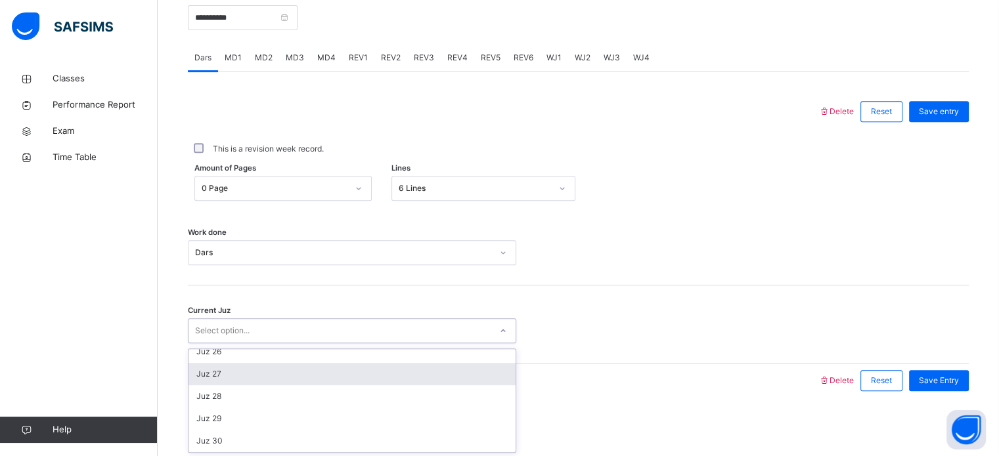
click at [276, 378] on div "Juz 27" at bounding box center [351, 374] width 327 height 22
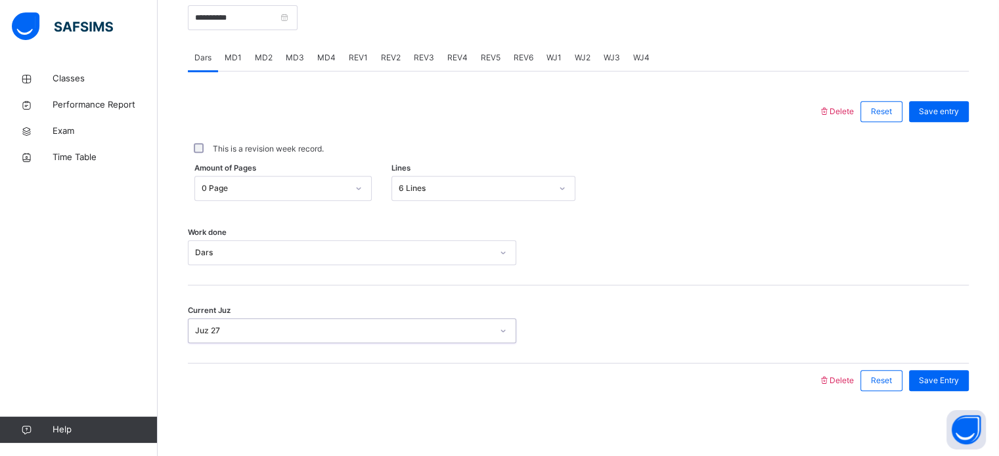
click at [965, 368] on div "Save Entry" at bounding box center [935, 381] width 66 height 34
click at [965, 373] on div "Save Entry" at bounding box center [939, 380] width 60 height 21
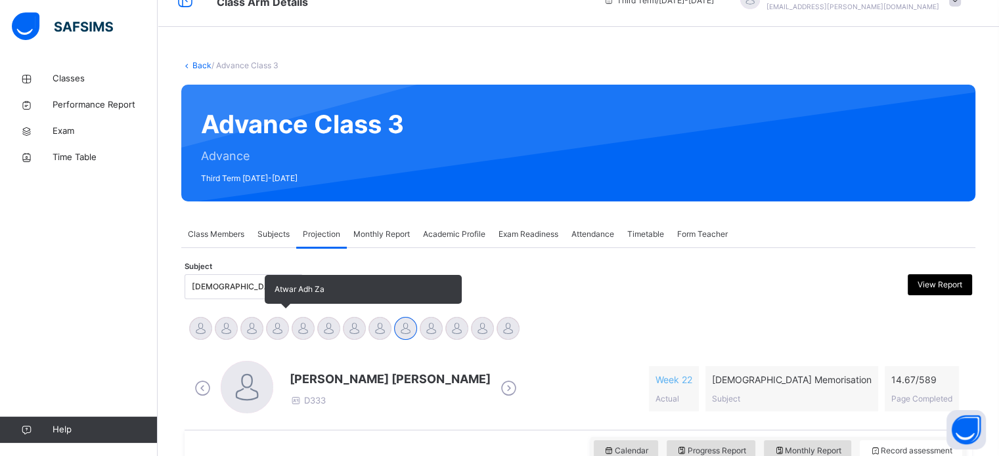
scroll to position [23, 0]
